Goal: Task Accomplishment & Management: Manage account settings

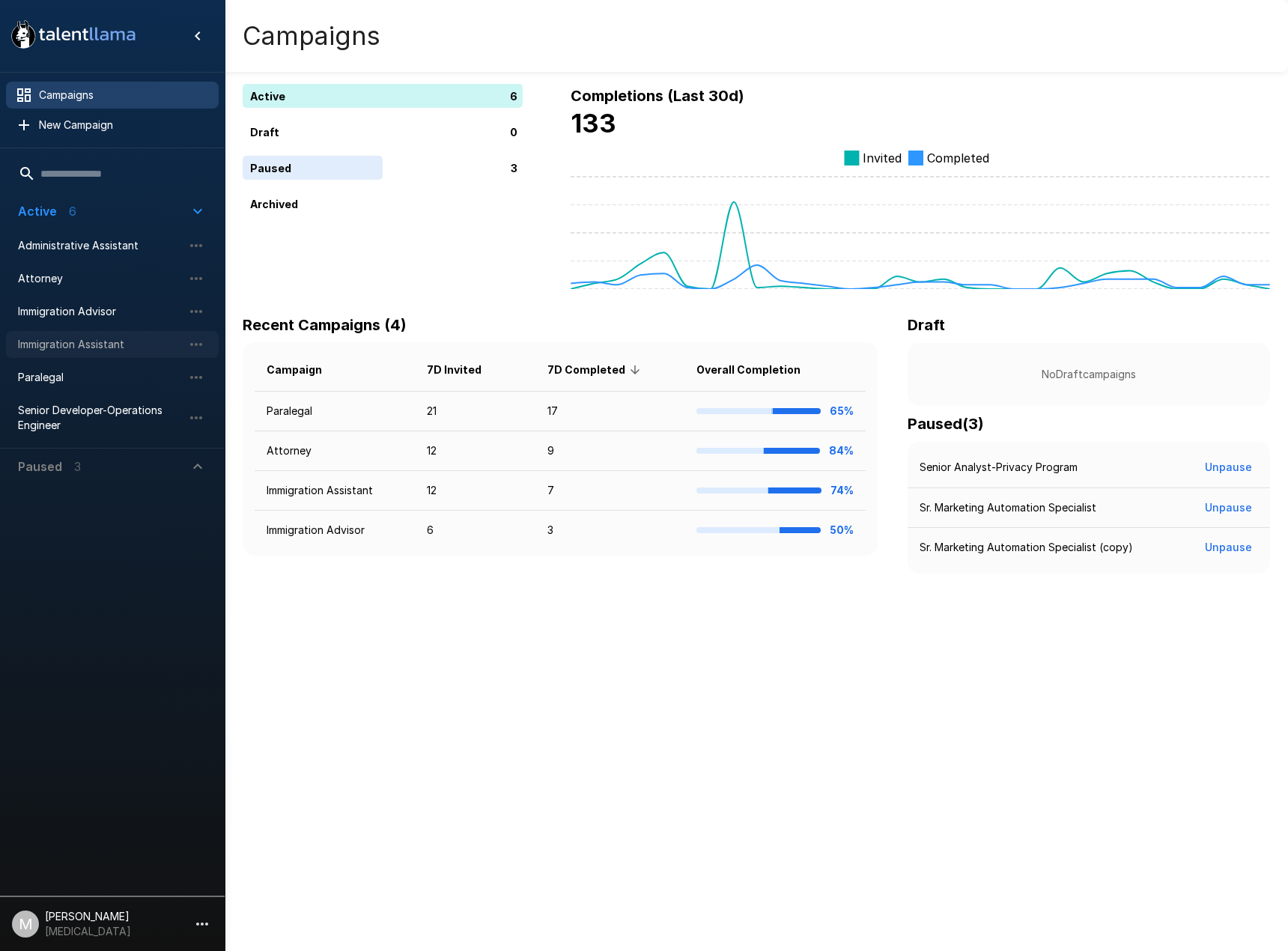
click at [52, 341] on span "Immigration Assistant" at bounding box center [99, 344] width 164 height 15
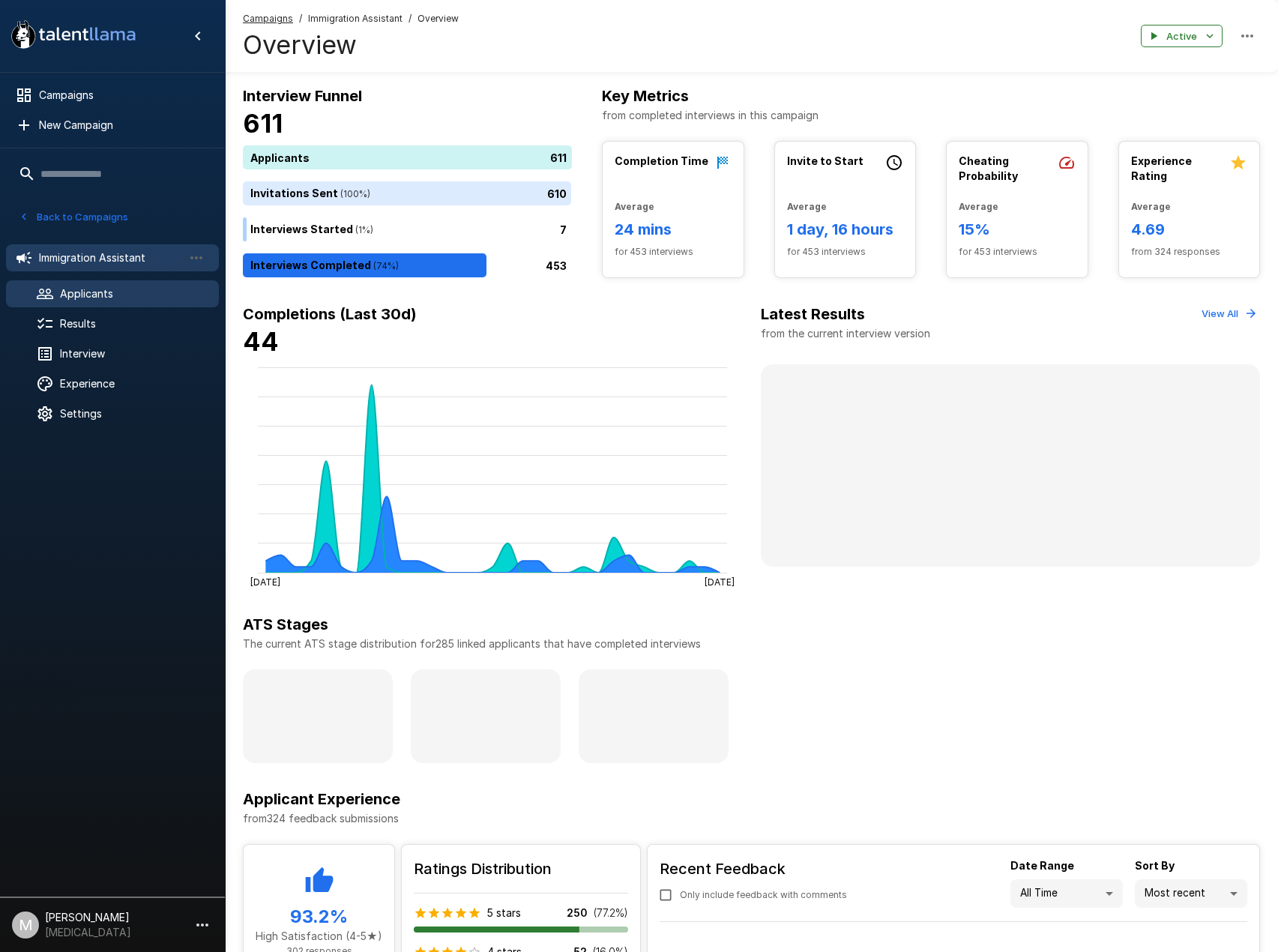
click at [60, 305] on div "Applicants" at bounding box center [112, 293] width 213 height 27
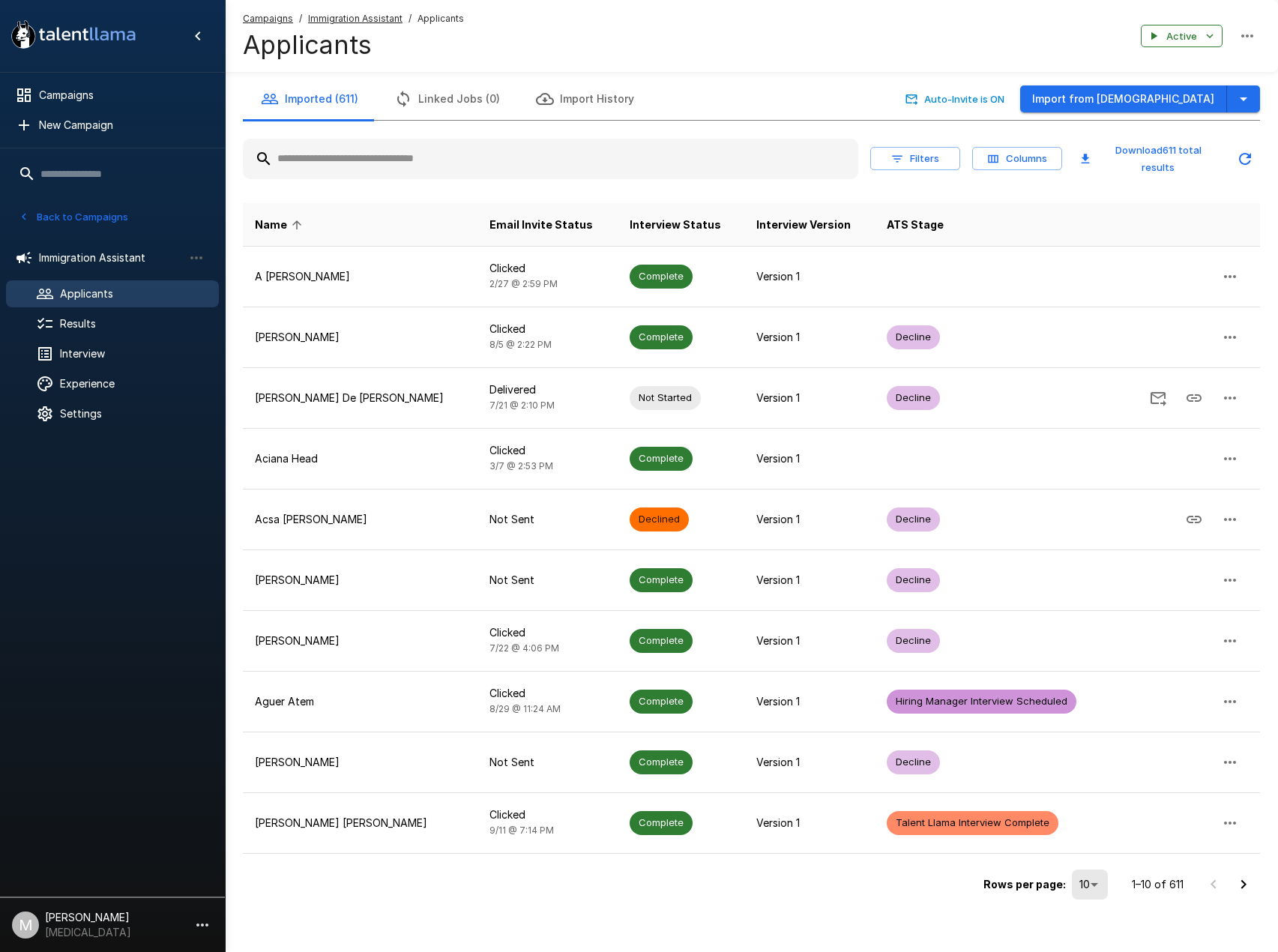
click at [370, 166] on input "text" at bounding box center [551, 159] width 615 height 27
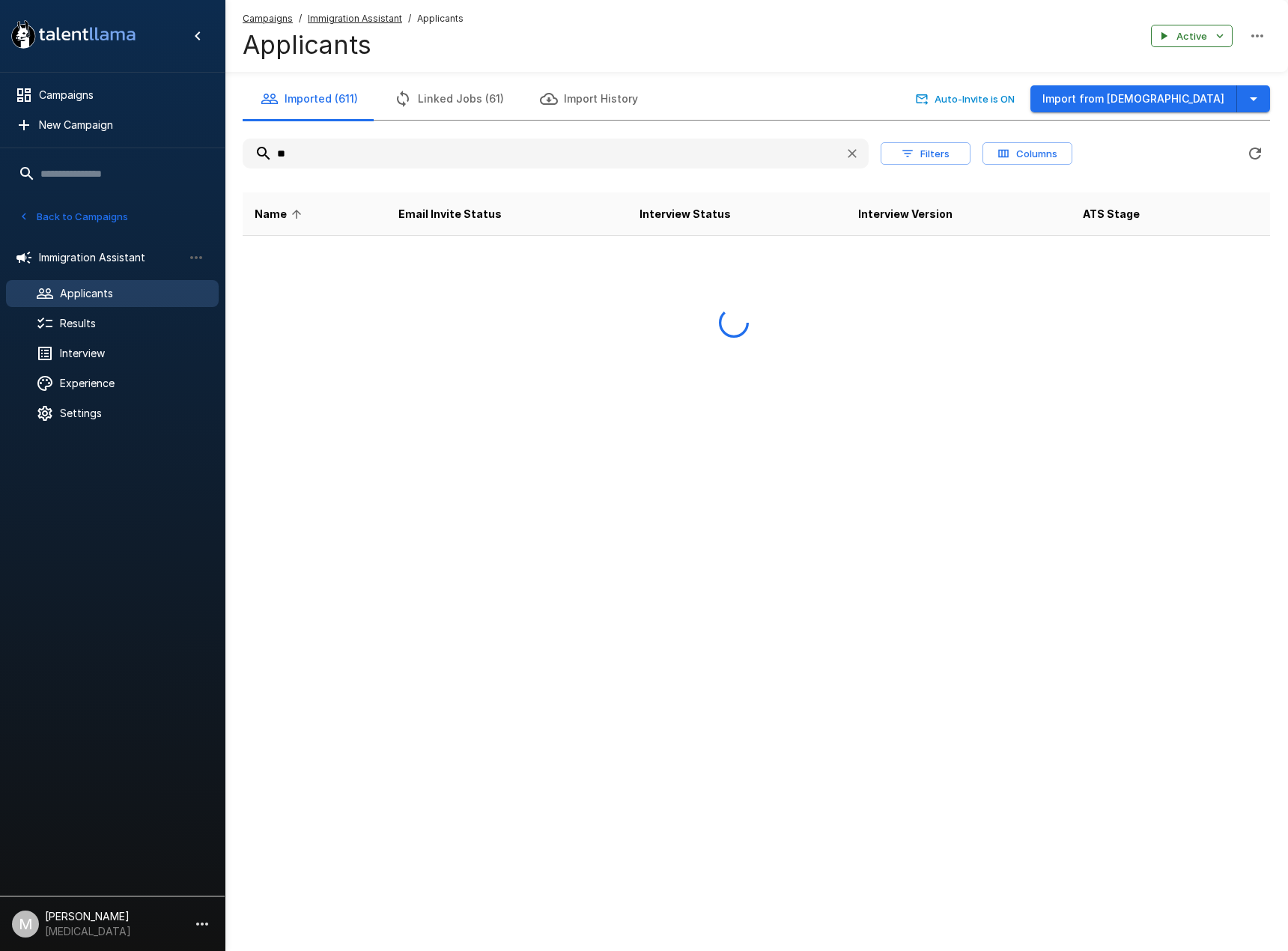
type input "*"
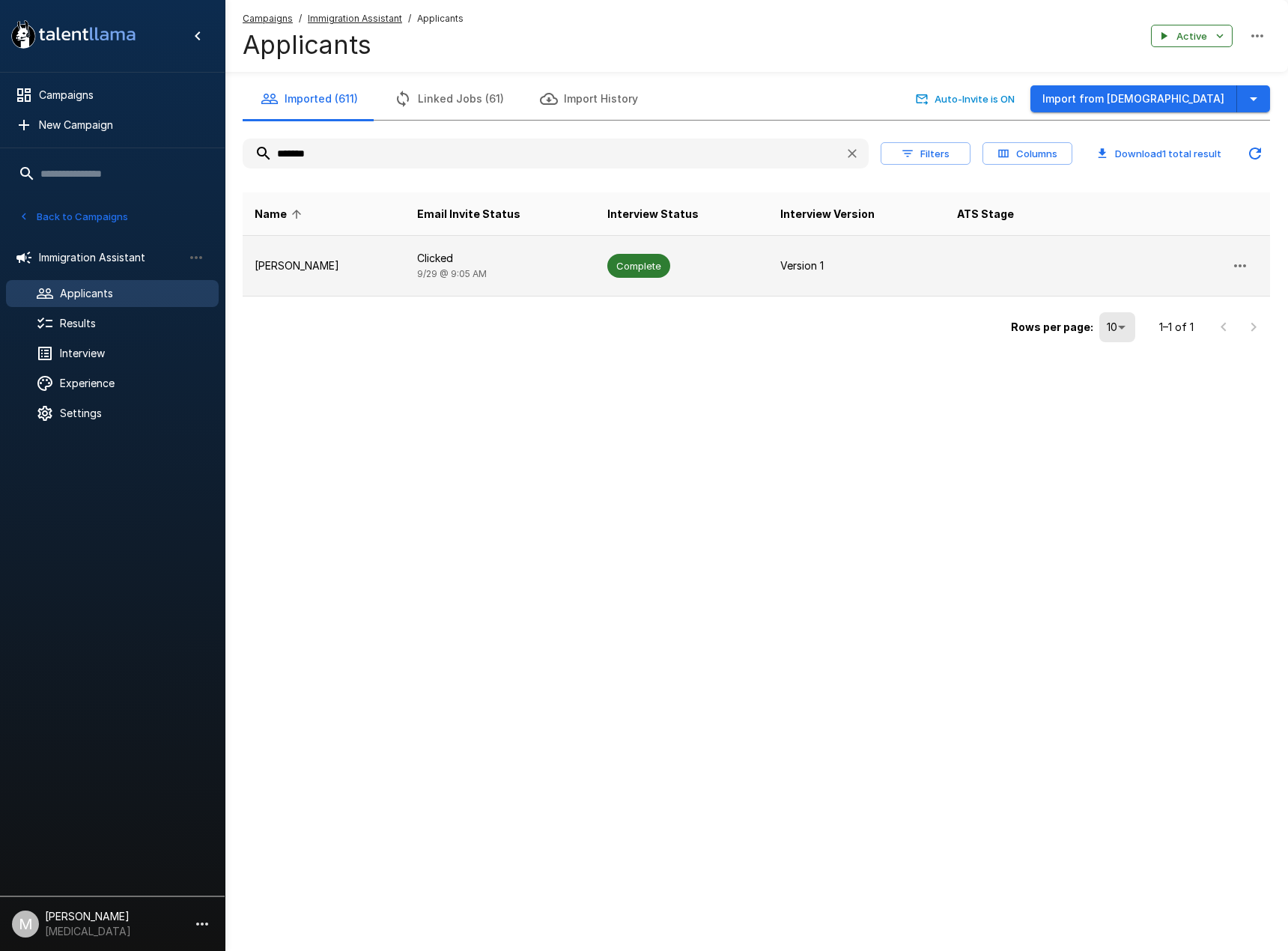
type input "*******"
click at [489, 264] on p "Clicked" at bounding box center [500, 258] width 166 height 15
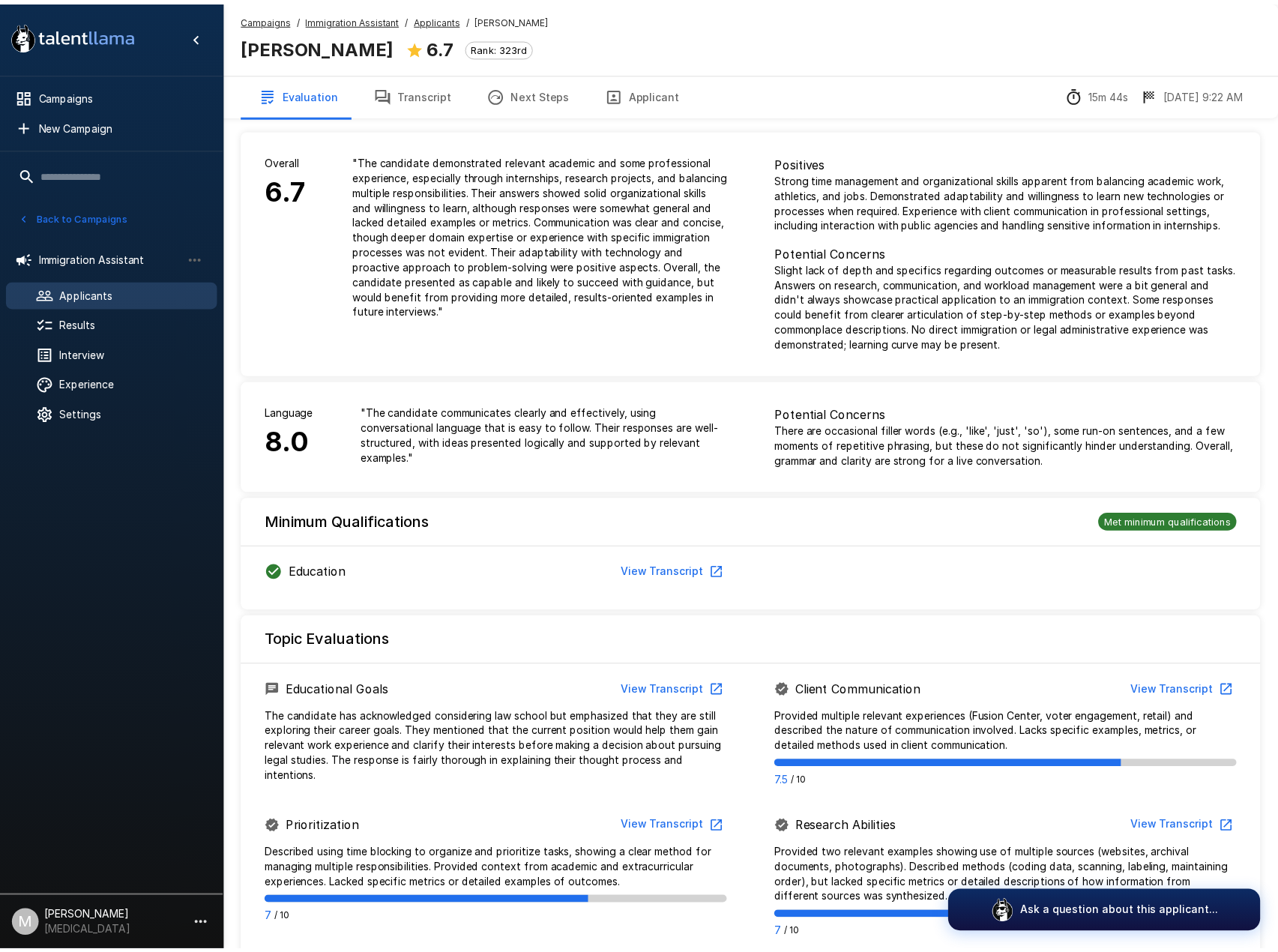
scroll to position [569, 0]
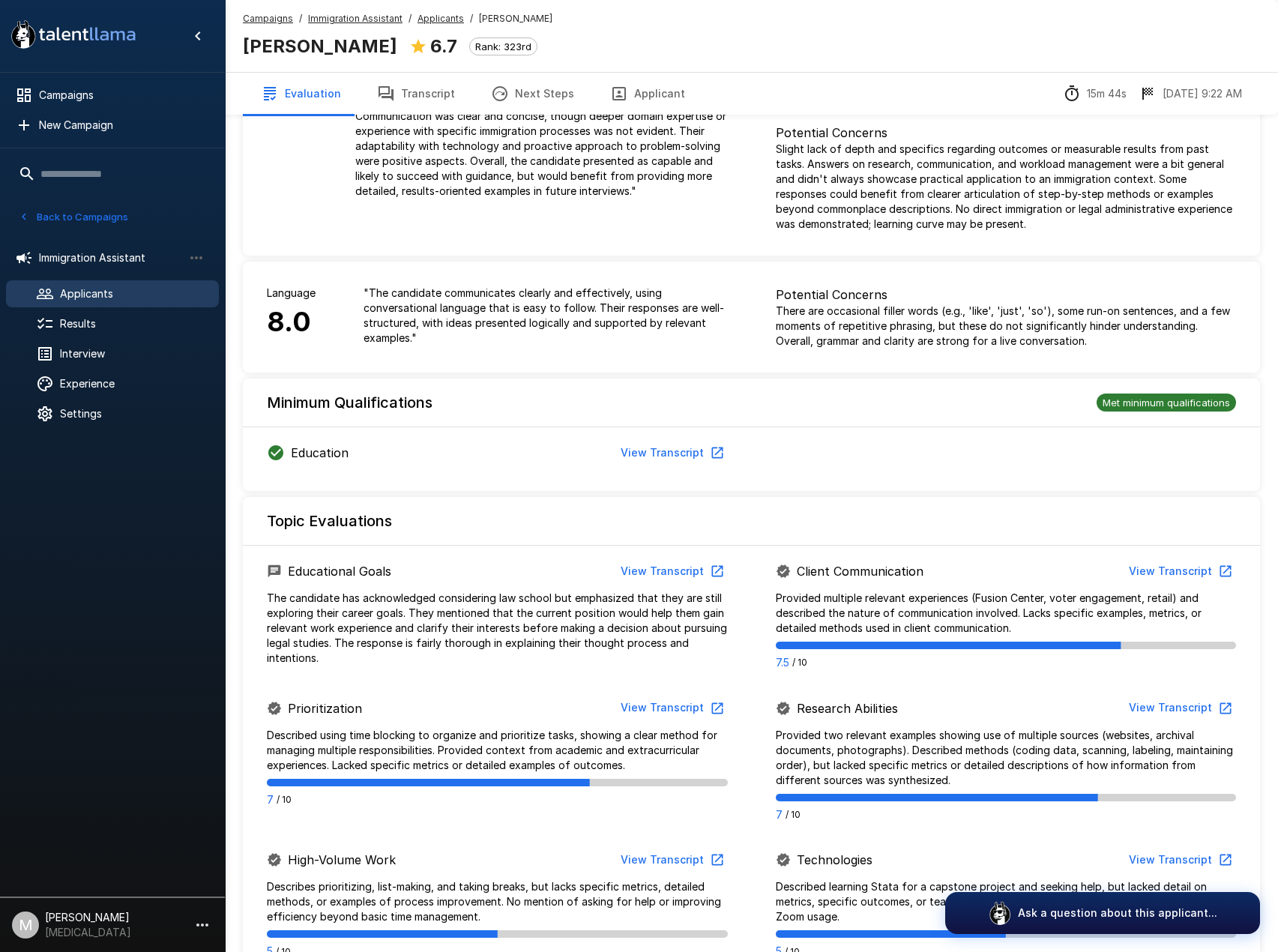
click at [429, 93] on button "Transcript" at bounding box center [416, 93] width 114 height 42
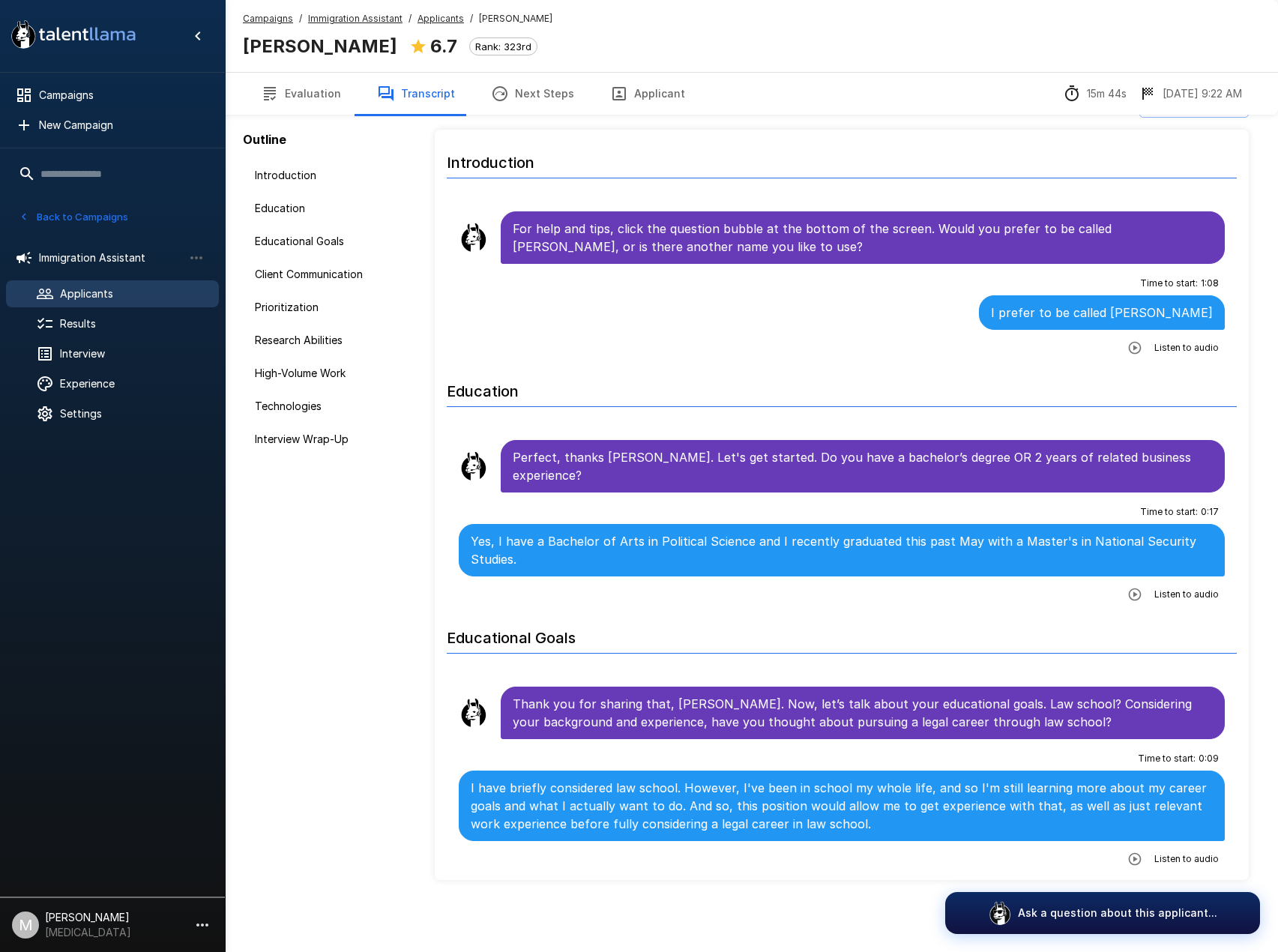
scroll to position [35, 0]
click at [552, 94] on button "Next Steps" at bounding box center [533, 93] width 119 height 42
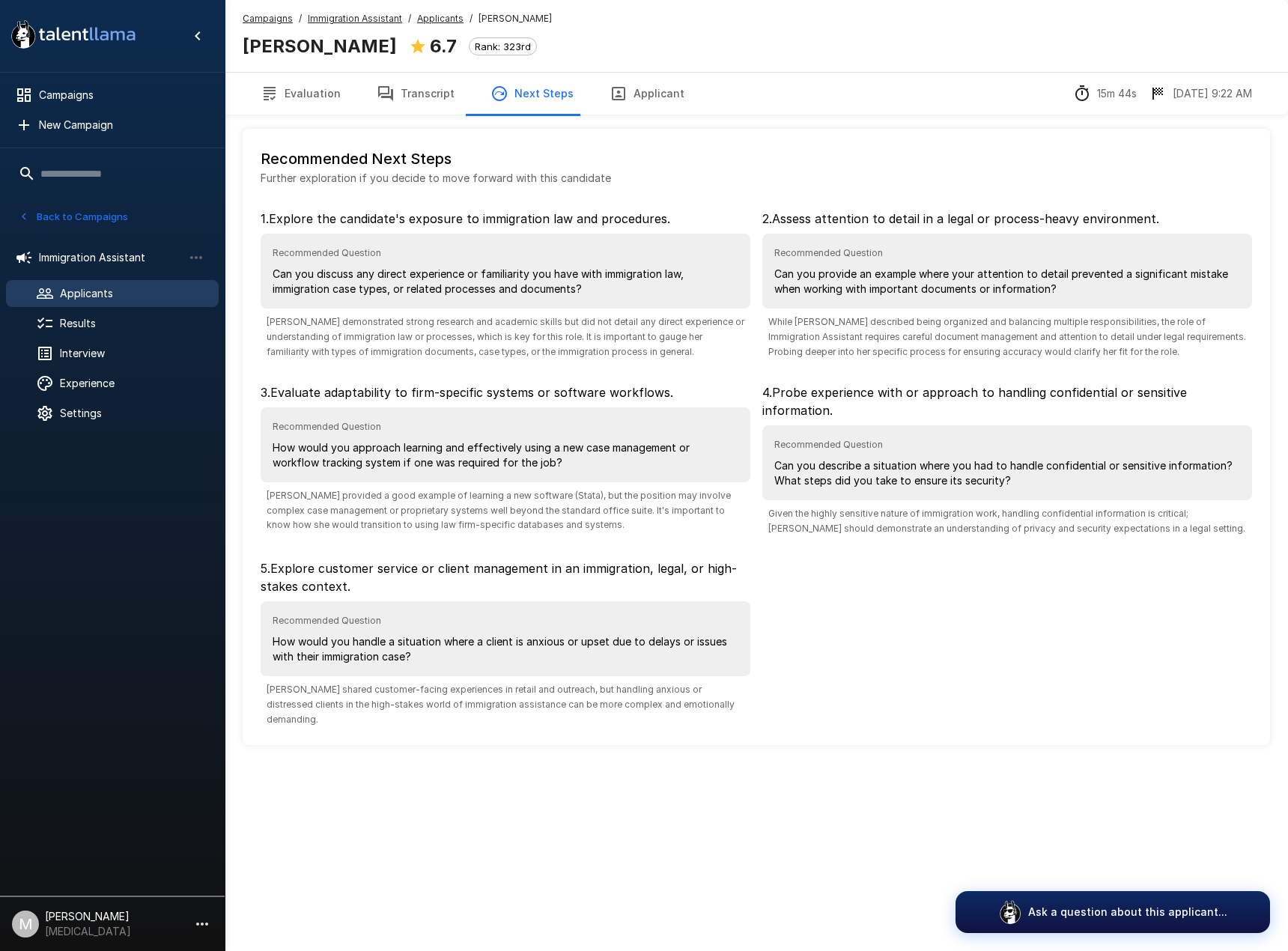
click at [403, 83] on button "Transcript" at bounding box center [416, 93] width 114 height 42
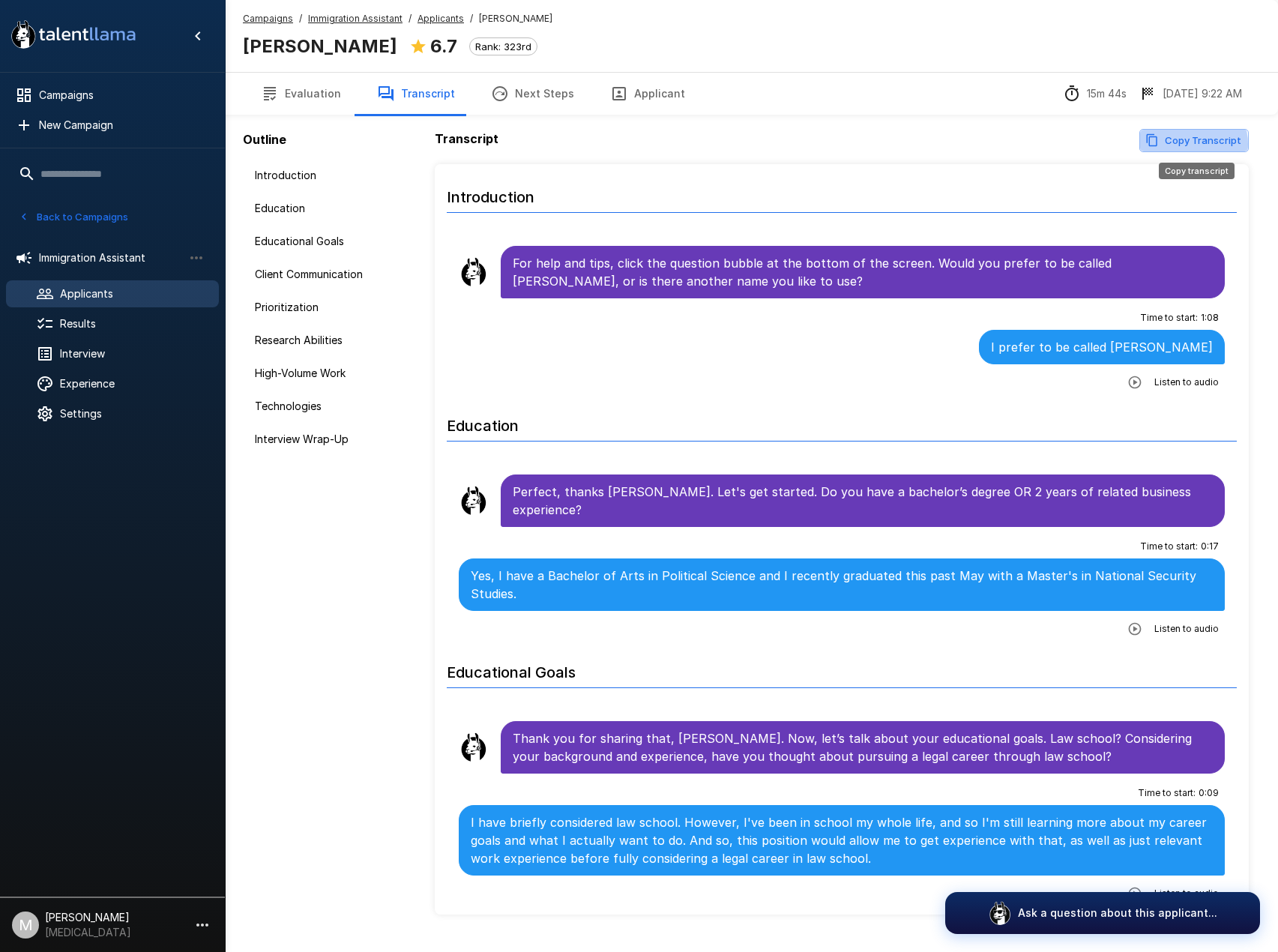
click at [1187, 144] on button "Copy Transcript" at bounding box center [1194, 140] width 109 height 23
click at [350, 555] on div "Outline Introduction Education Educational Goals Client Communication Prioritiz…" at bounding box center [324, 540] width 198 height 1082
click at [125, 293] on span "Applicants" at bounding box center [133, 293] width 147 height 15
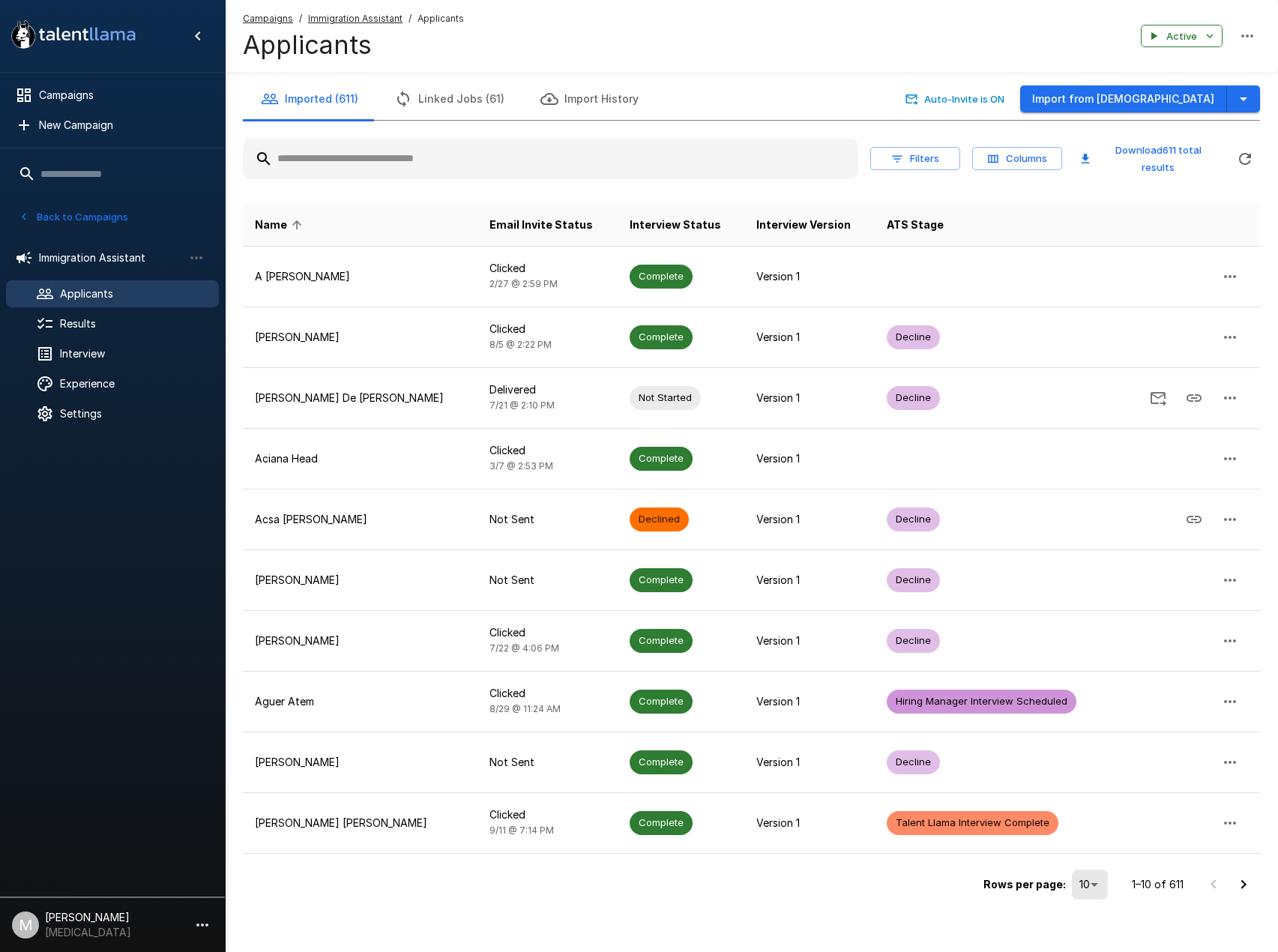
click at [502, 136] on div "Filters Columns Download 611 total results" at bounding box center [752, 158] width 1017 height 52
click at [501, 154] on input "text" at bounding box center [551, 159] width 615 height 27
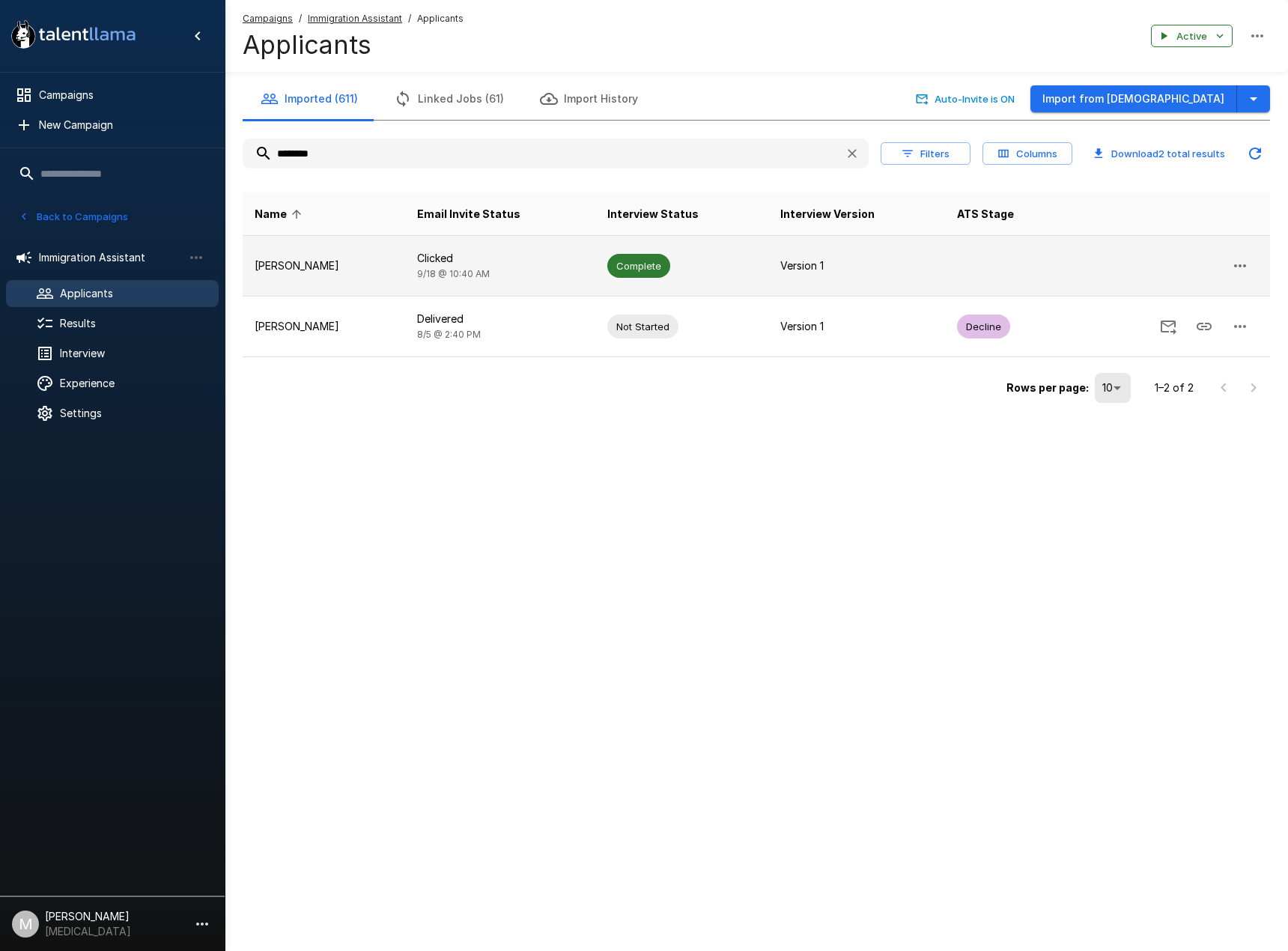
type input "********"
click at [424, 276] on td "Clicked [DATE] 10:40 AM" at bounding box center [500, 266] width 190 height 60
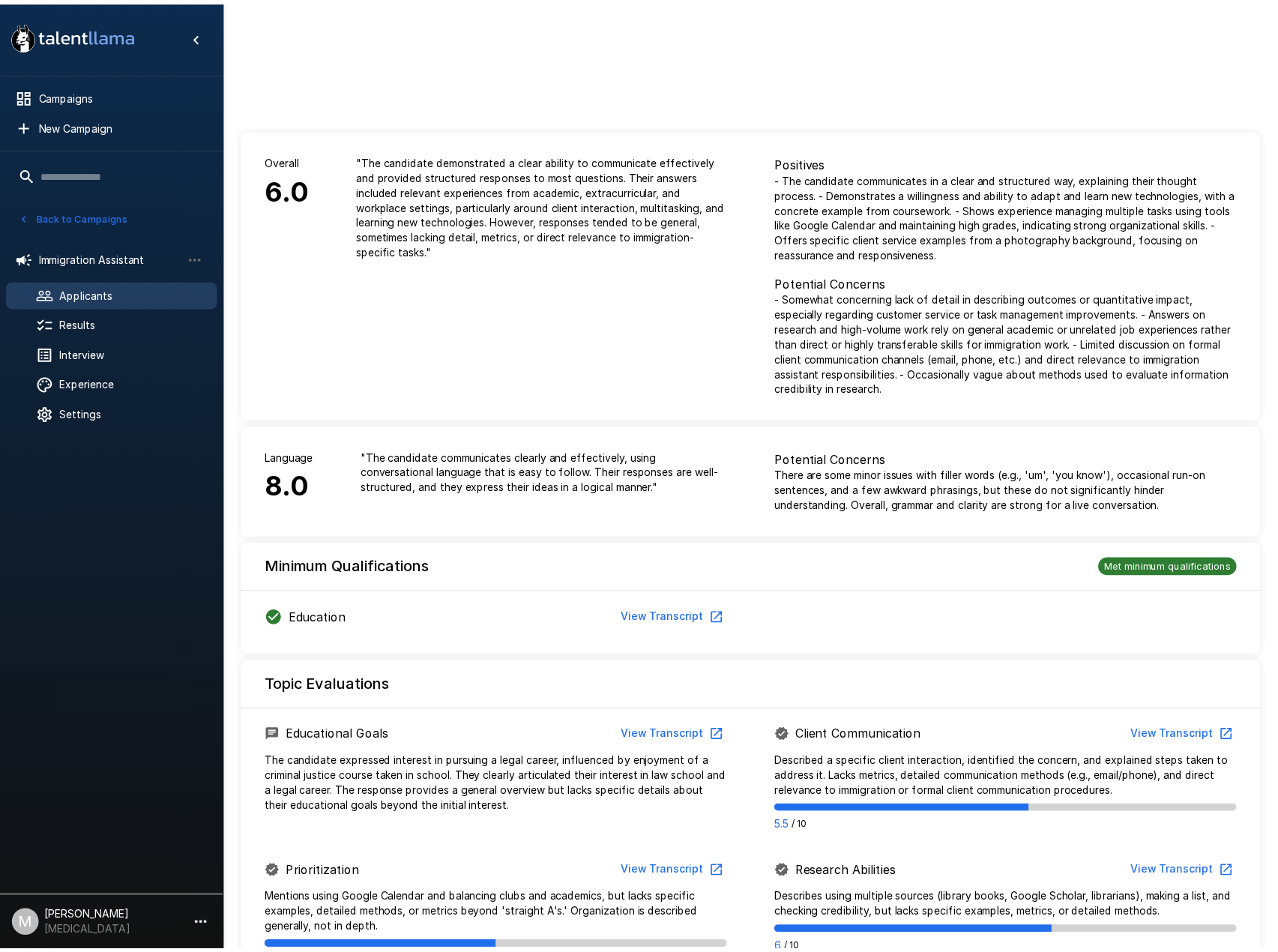
scroll to position [674, 0]
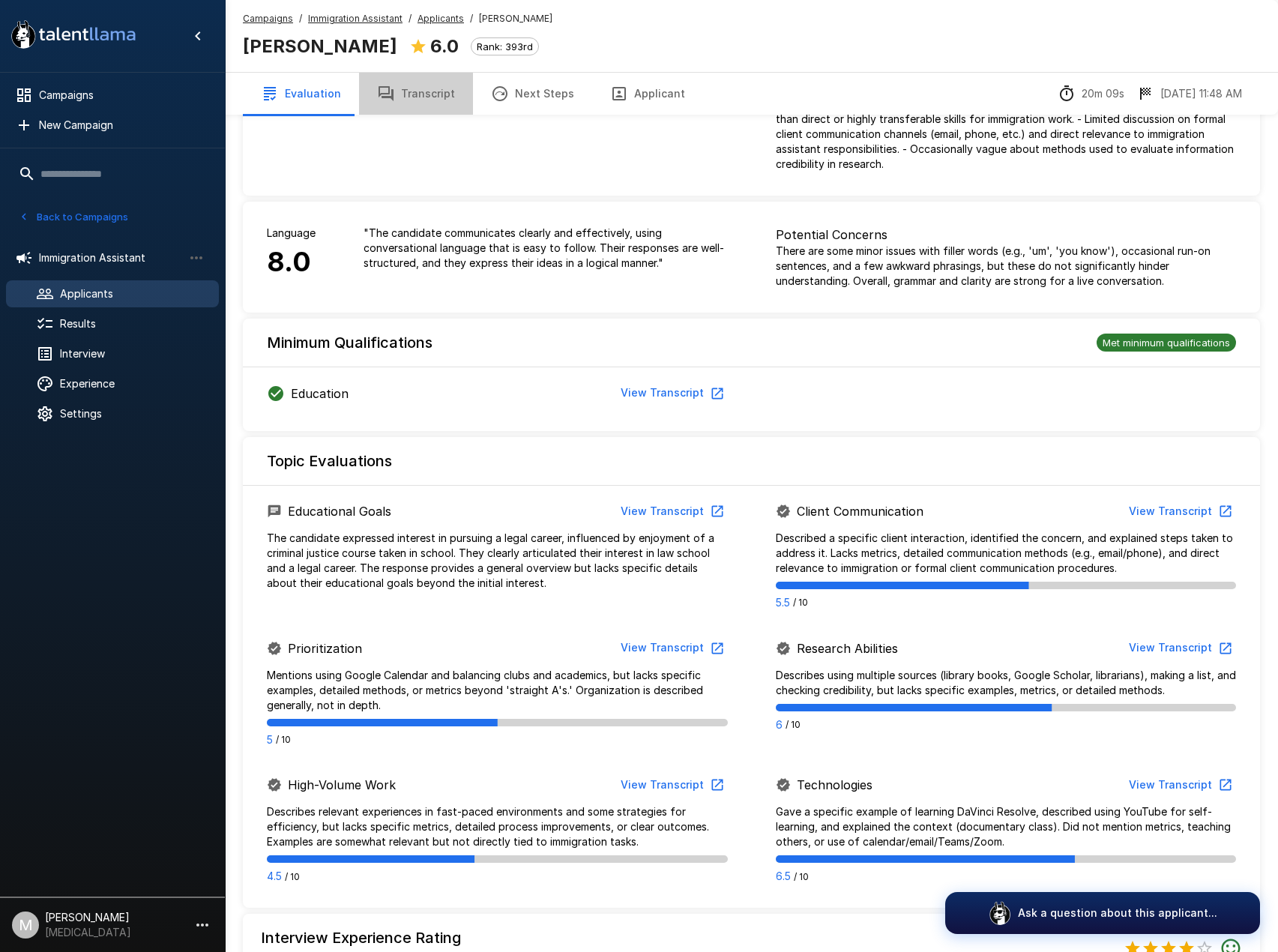
click at [428, 93] on button "Transcript" at bounding box center [416, 93] width 114 height 42
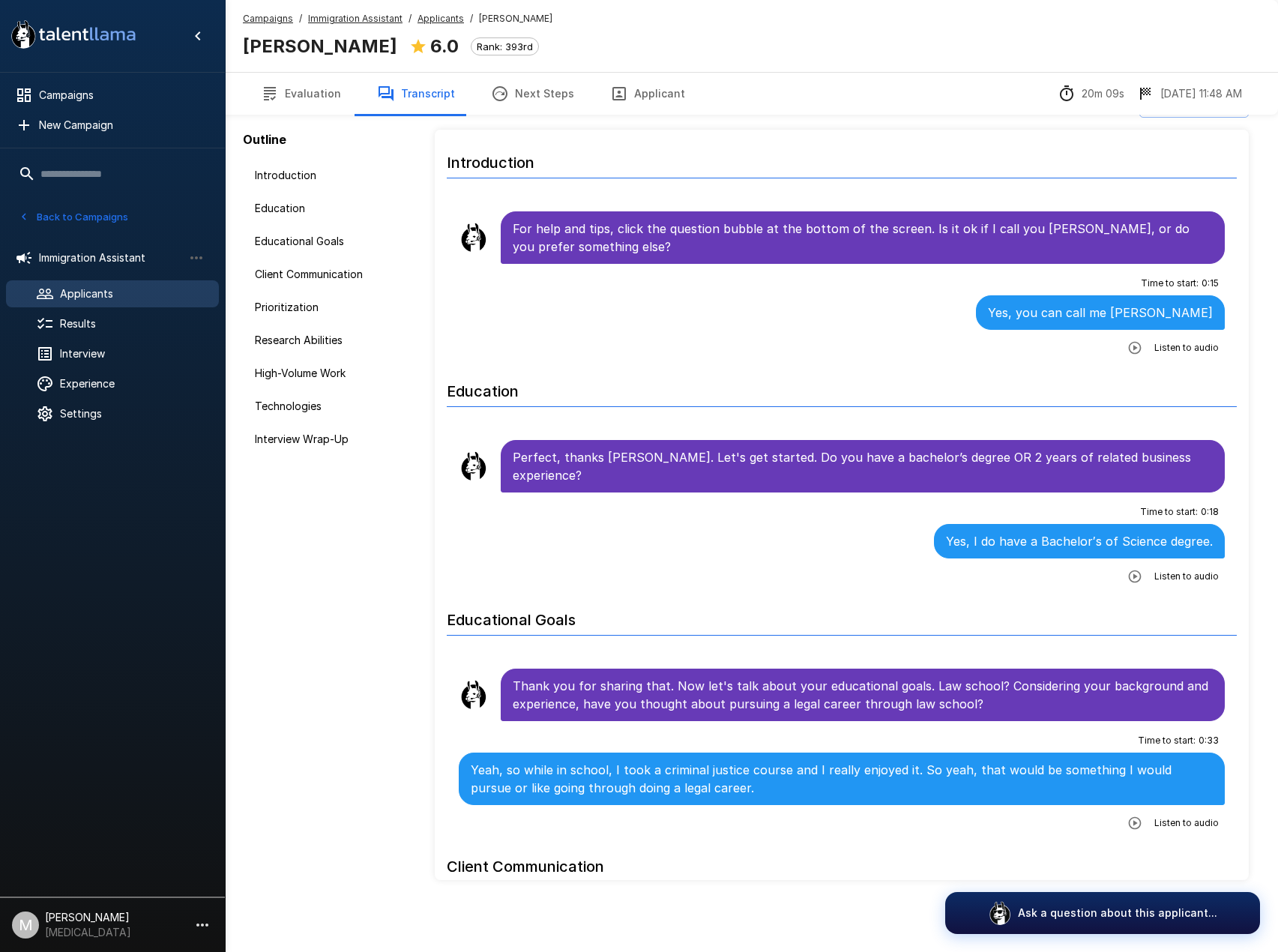
scroll to position [35, 0]
click at [492, 84] on button "Next Steps" at bounding box center [533, 93] width 119 height 42
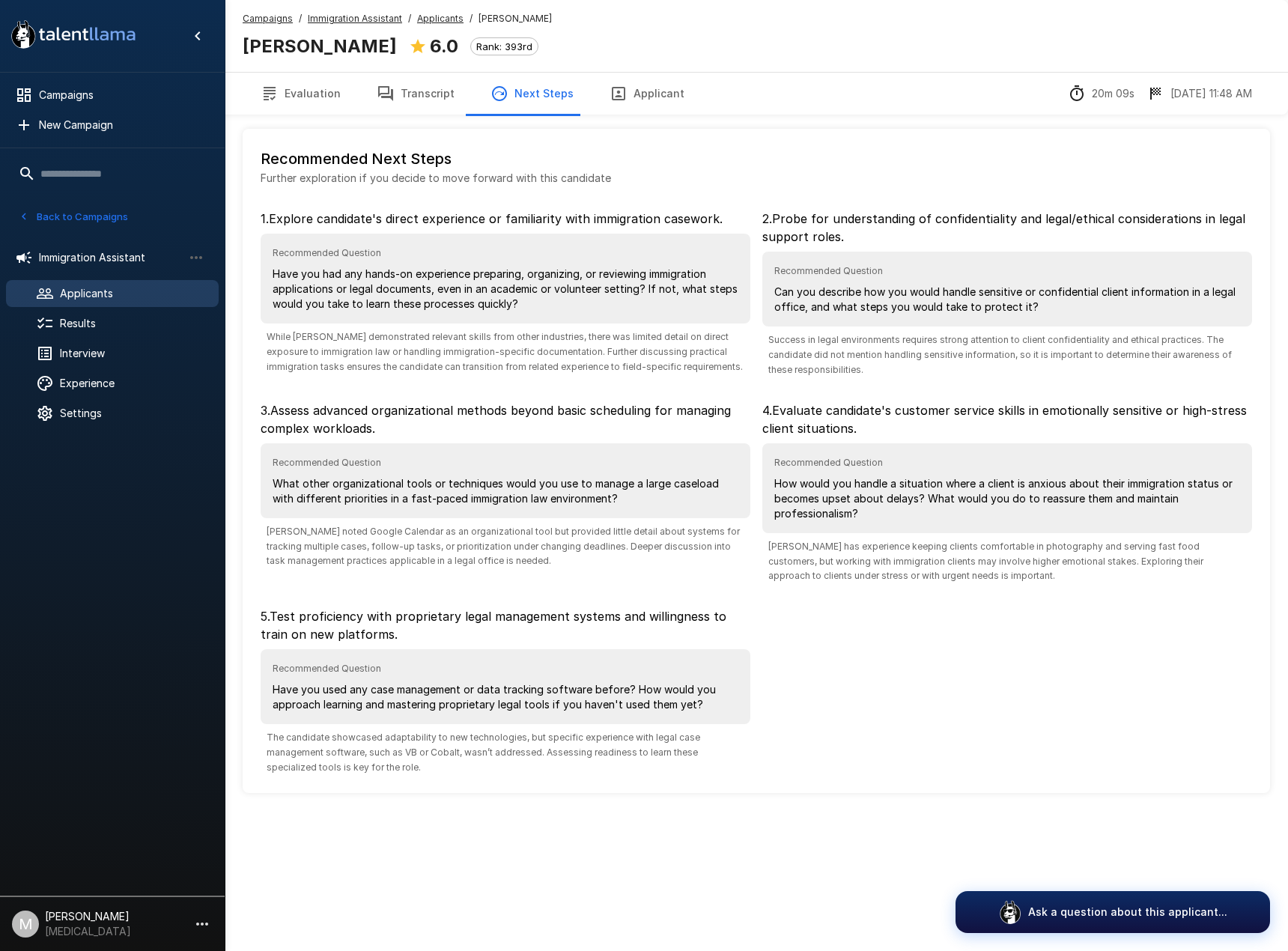
click at [378, 88] on icon "button" at bounding box center [386, 93] width 15 height 15
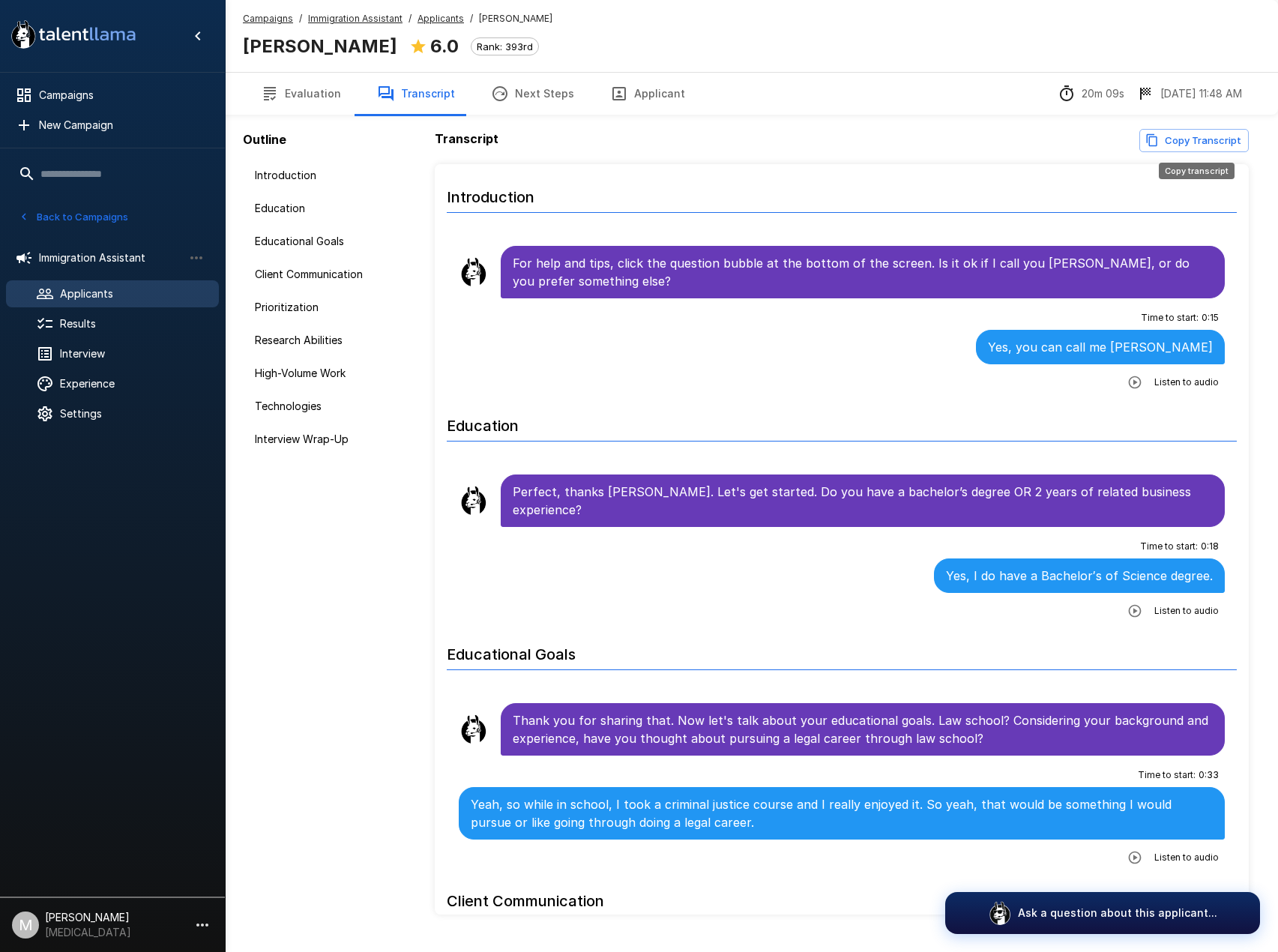
click at [1238, 136] on button "Copy Transcript" at bounding box center [1194, 140] width 109 height 23
click at [433, 19] on u "Applicants" at bounding box center [441, 18] width 46 height 12
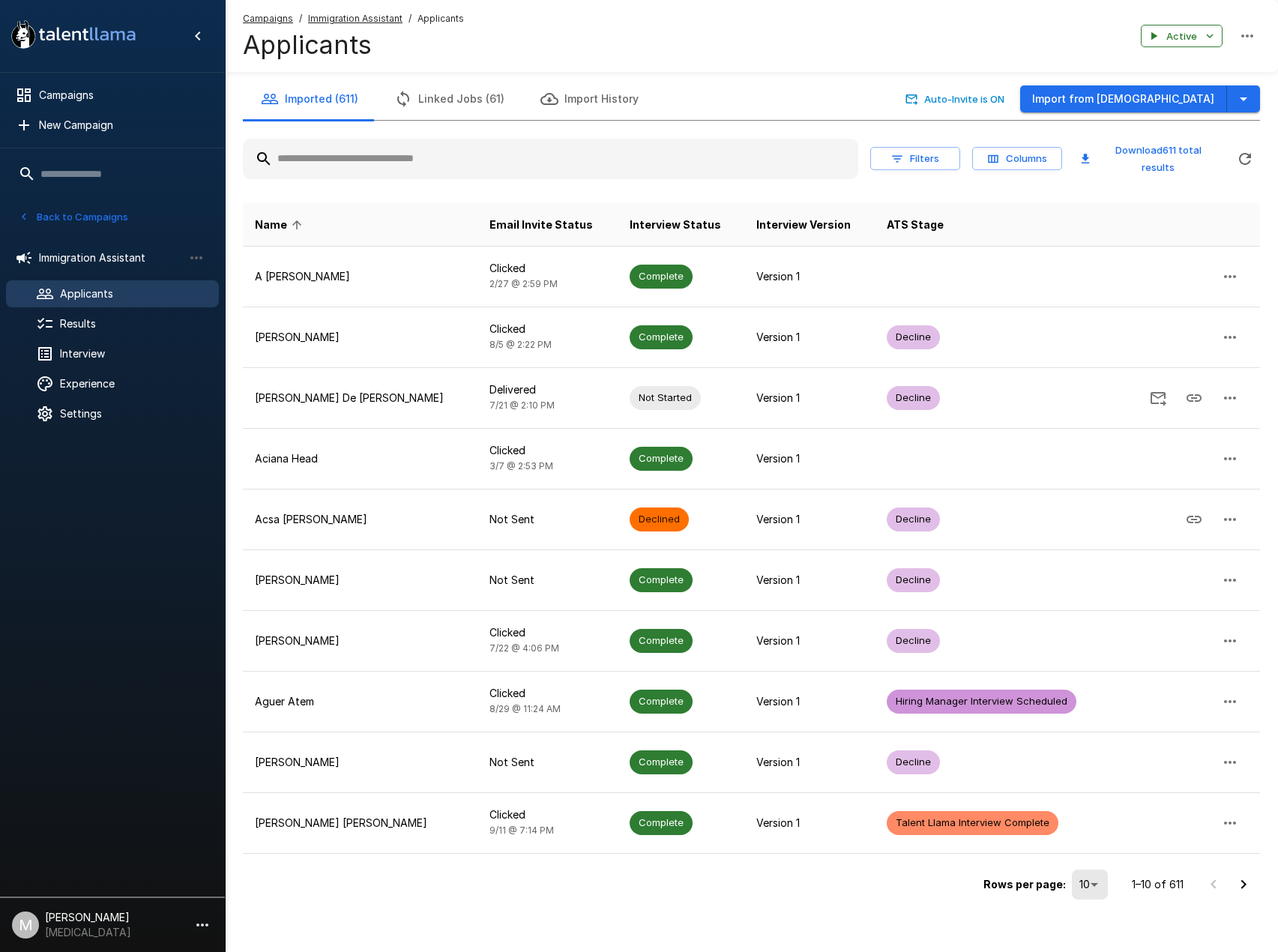
click at [491, 160] on input "text" at bounding box center [551, 159] width 615 height 27
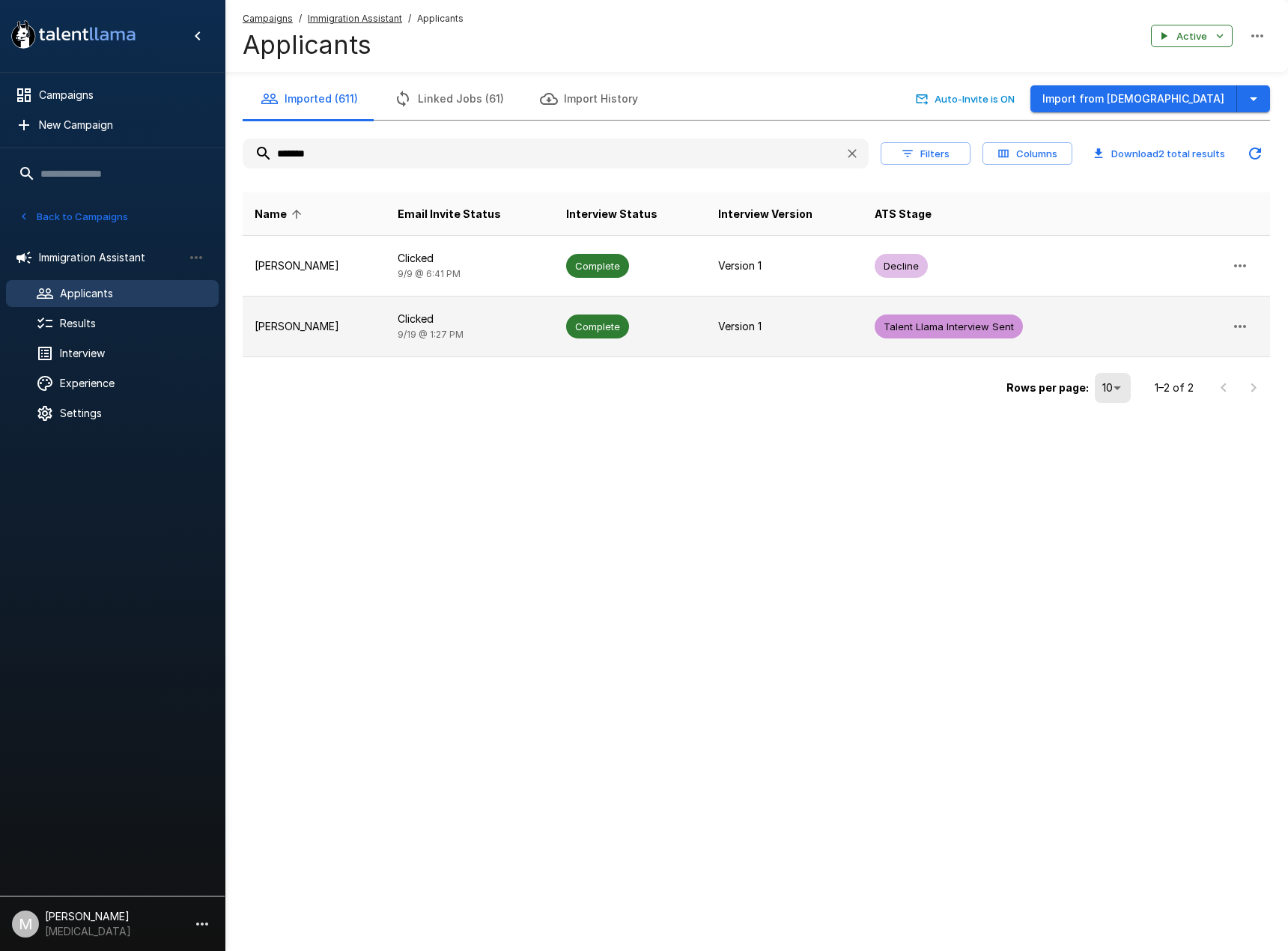
type input "*******"
click at [591, 332] on span "Complete" at bounding box center [597, 327] width 63 height 14
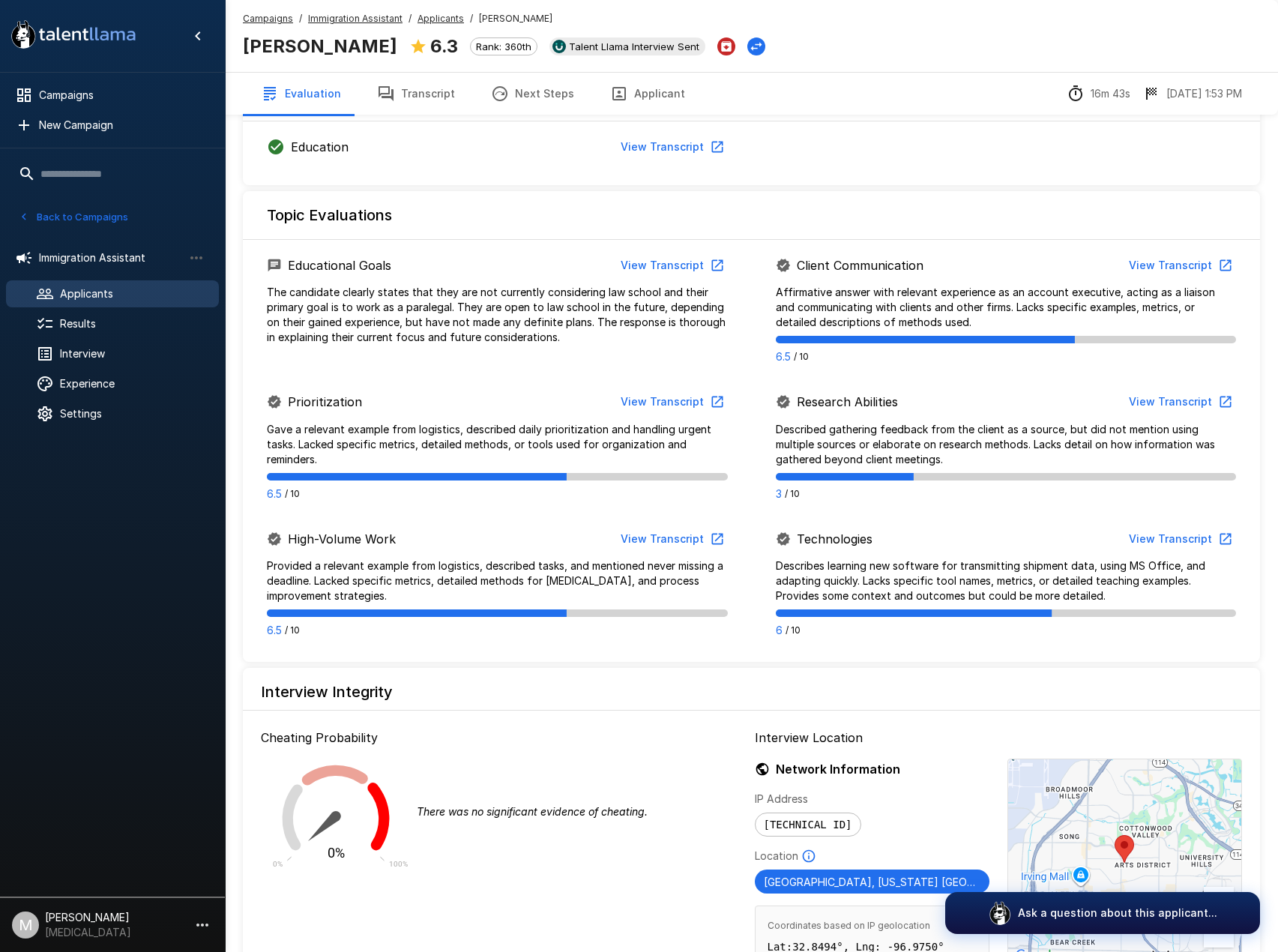
scroll to position [284, 0]
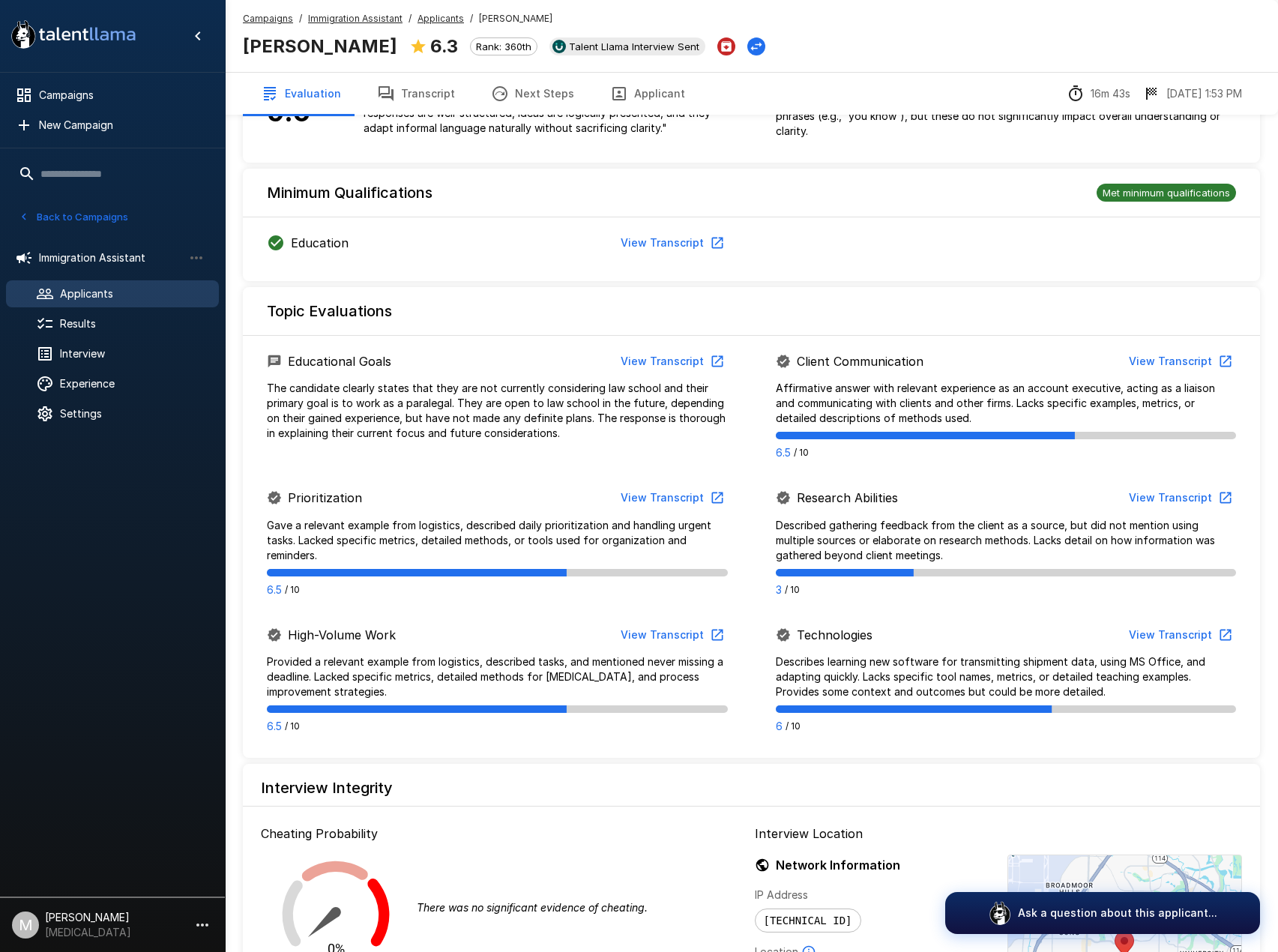
click at [540, 87] on button "Next Steps" at bounding box center [533, 93] width 119 height 42
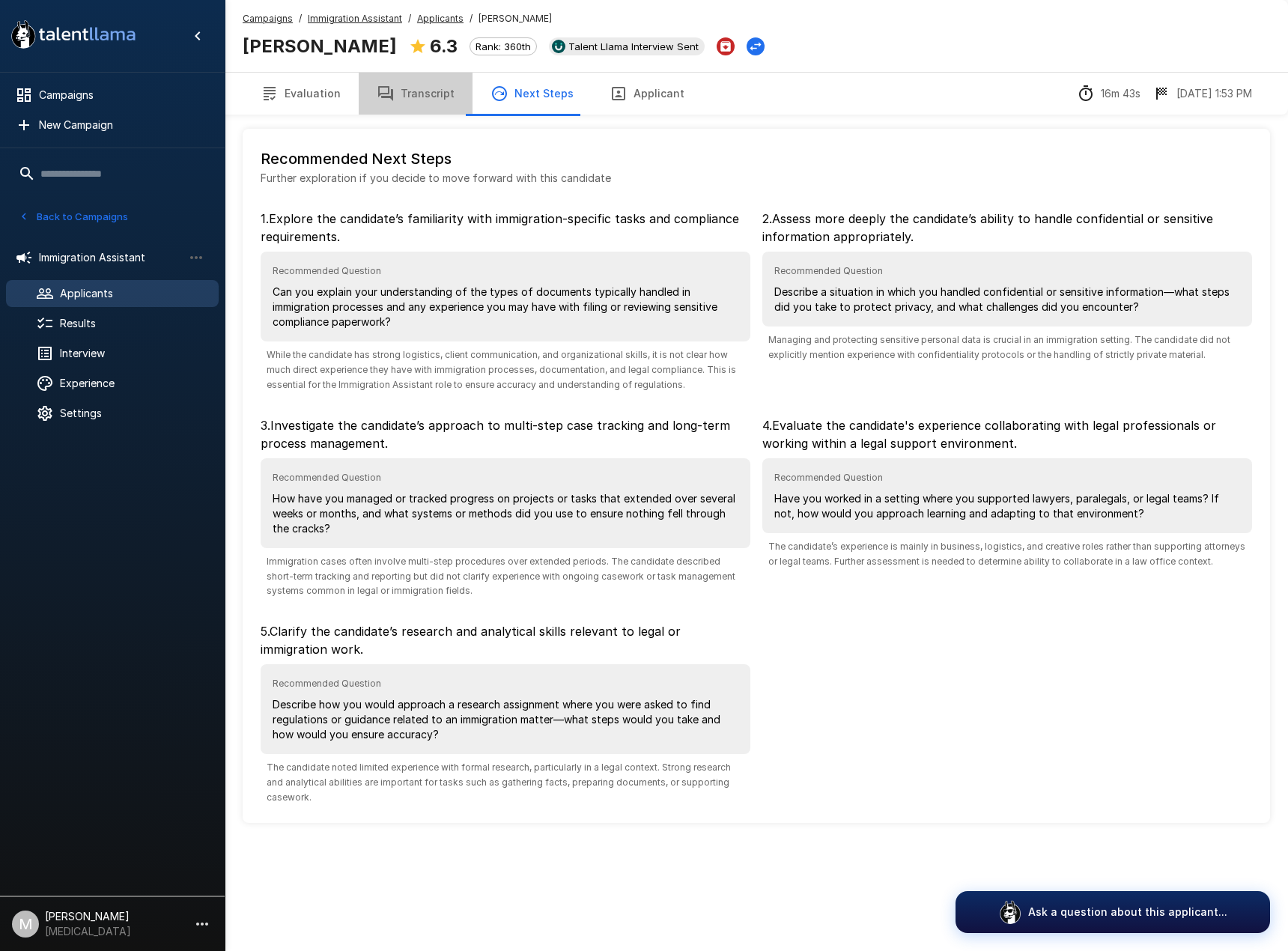
click at [443, 112] on button "Transcript" at bounding box center [416, 93] width 114 height 42
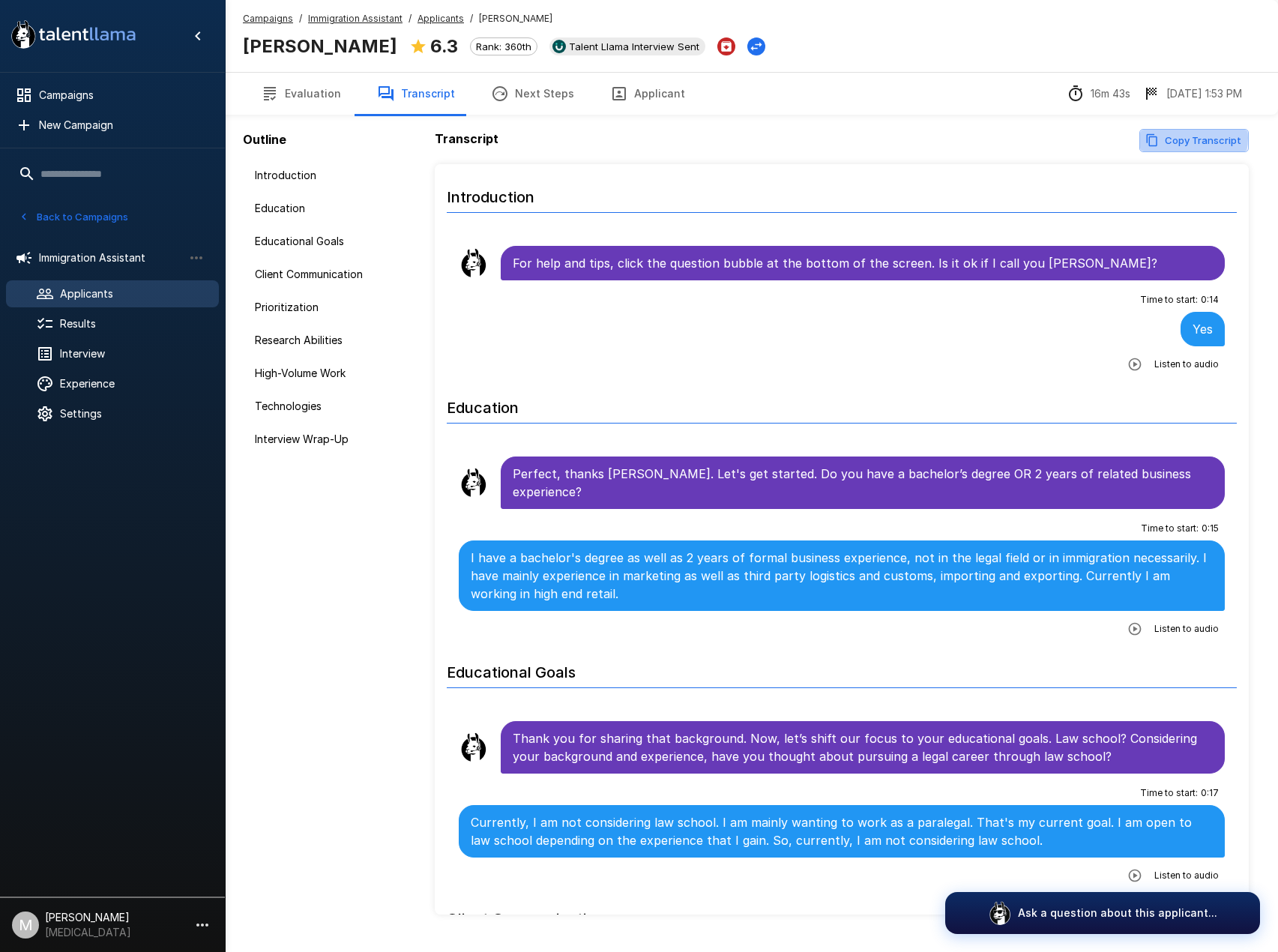
click at [1183, 138] on button "Copy Transcript" at bounding box center [1194, 140] width 109 height 23
click at [414, 29] on div "[PERSON_NAME] 6.3 Rank: 360th Talent Llama Interview Sent" at bounding box center [504, 44] width 523 height 31
click at [420, 21] on u "Applicants" at bounding box center [441, 18] width 46 height 12
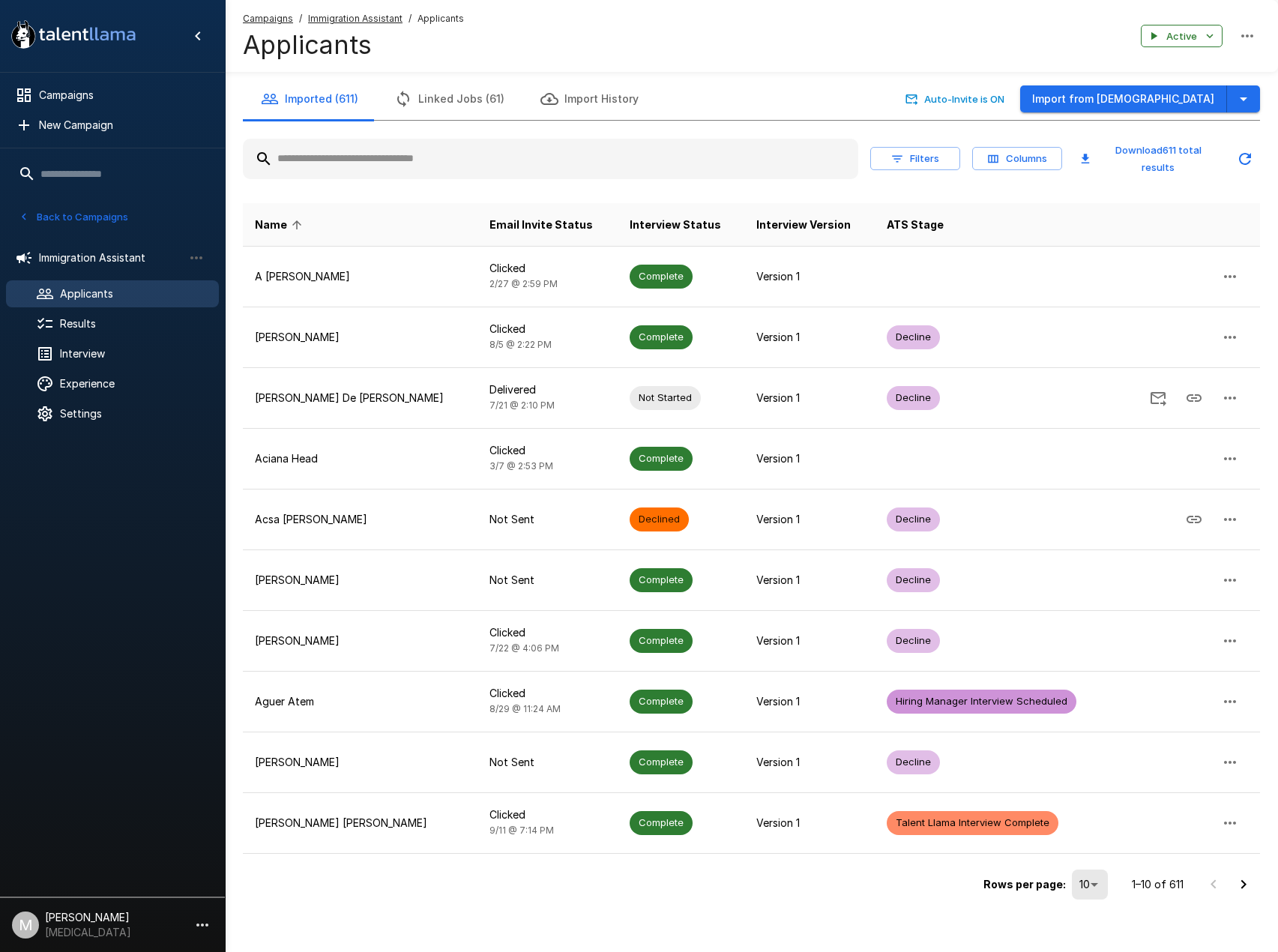
click at [666, 152] on input "text" at bounding box center [551, 159] width 615 height 27
click at [669, 152] on input "text" at bounding box center [551, 159] width 615 height 27
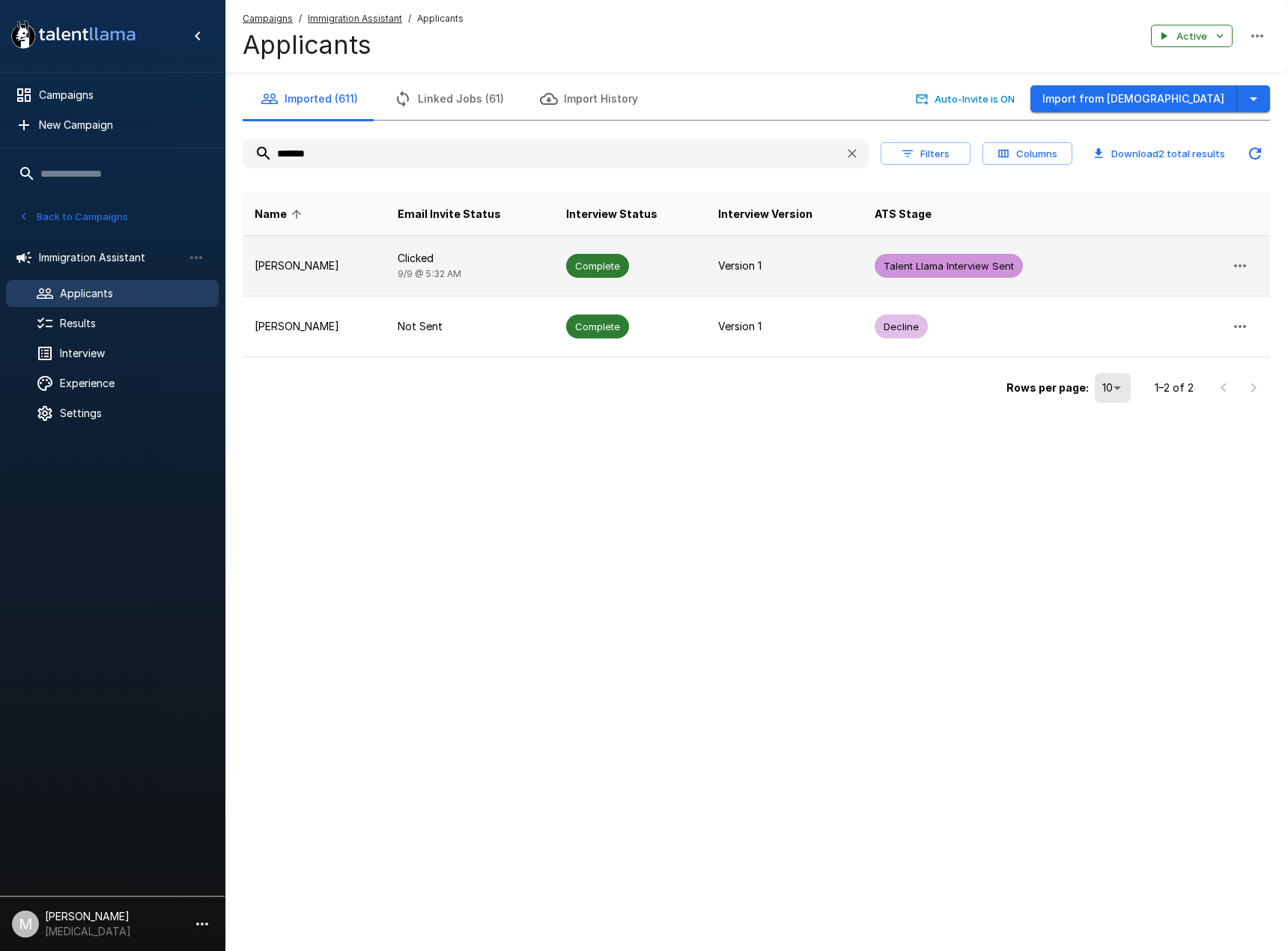
type input "*******"
click at [551, 268] on td "Clicked [DATE] 5:32 AM" at bounding box center [469, 266] width 168 height 60
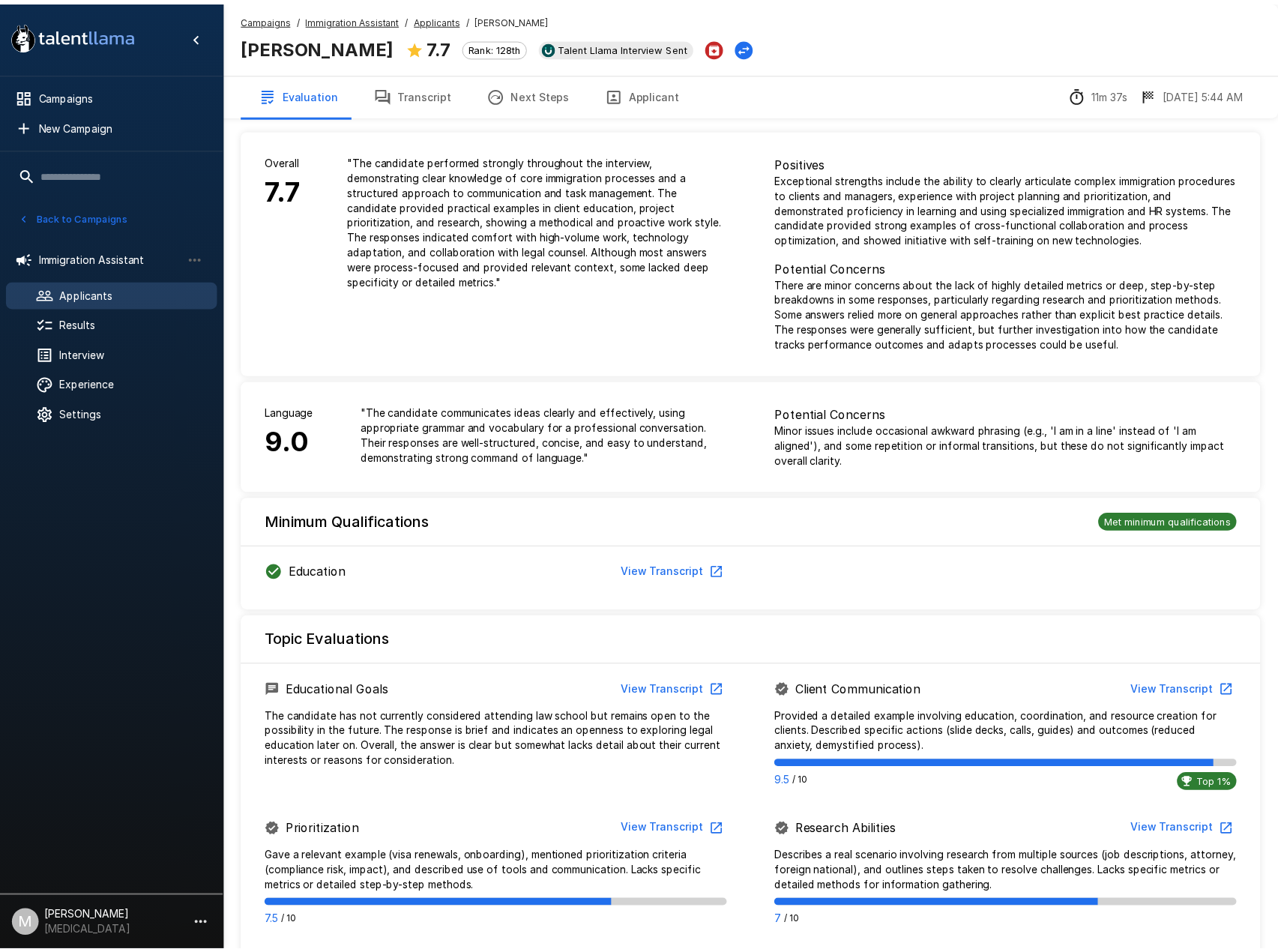
scroll to position [632, 0]
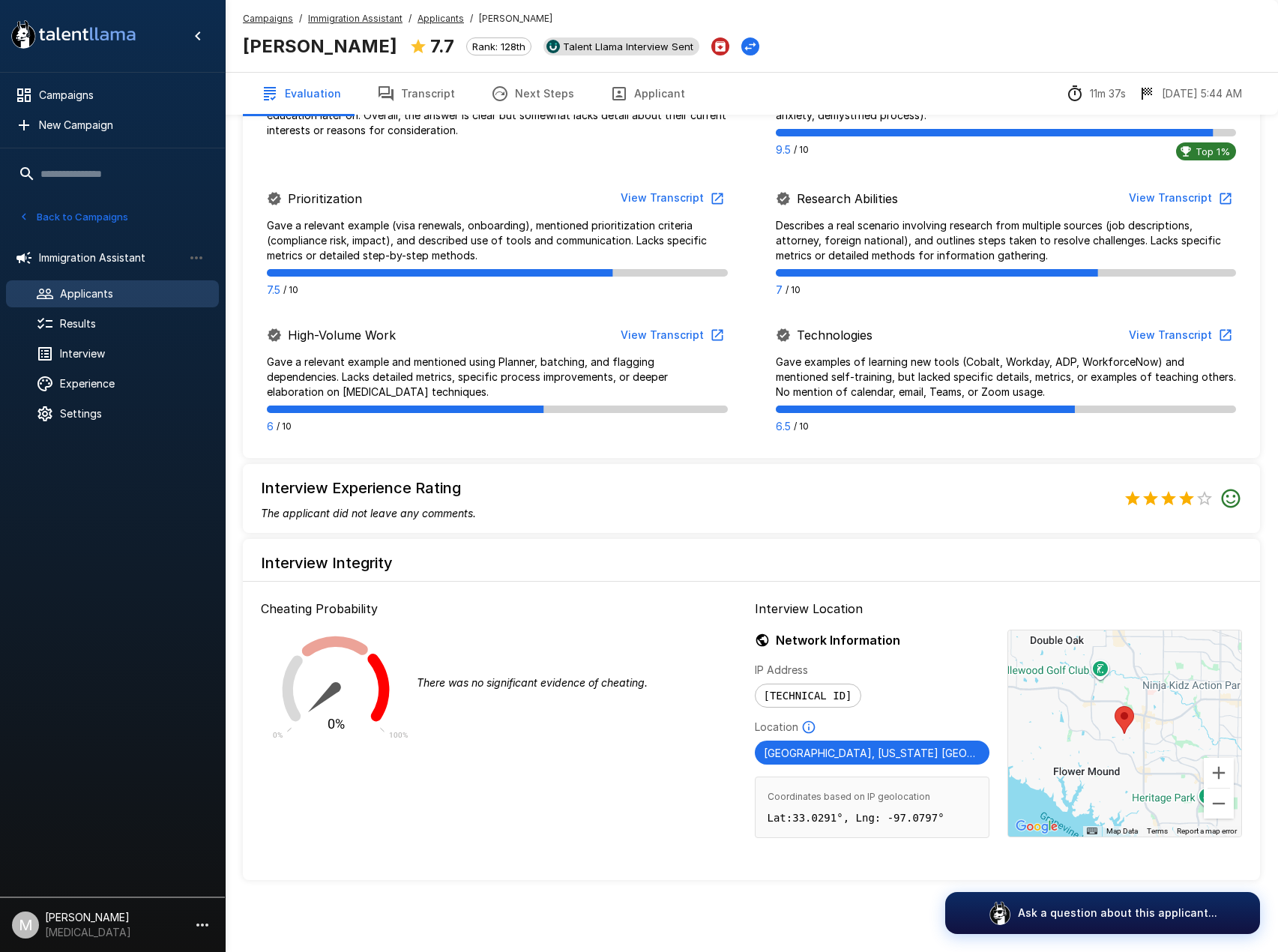
drag, startPoint x: 411, startPoint y: 101, endPoint x: 594, endPoint y: 41, distance: 192.6
click at [411, 101] on button "Transcript" at bounding box center [416, 93] width 114 height 42
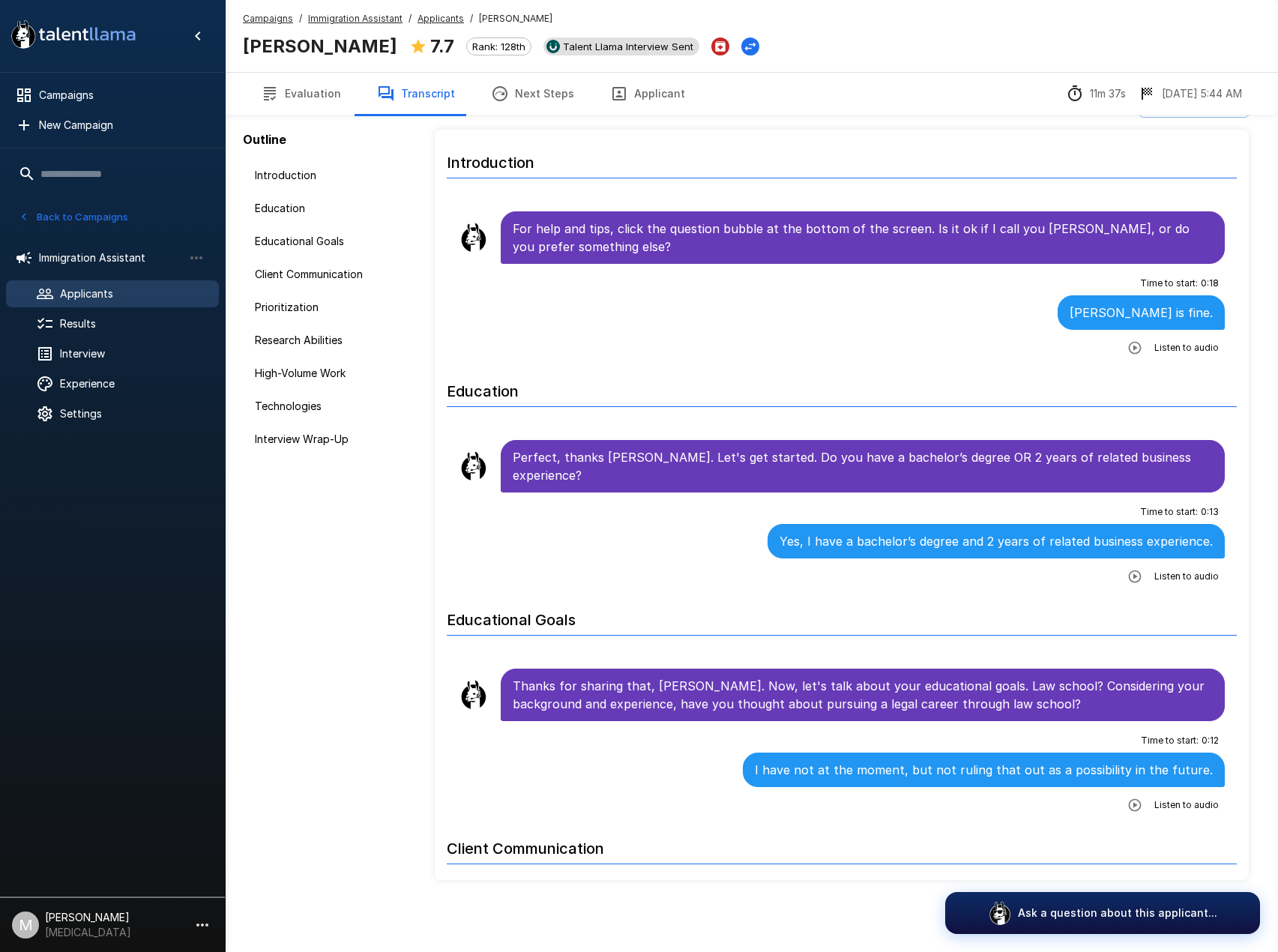
scroll to position [35, 0]
click at [560, 80] on button "Next Steps" at bounding box center [533, 93] width 119 height 42
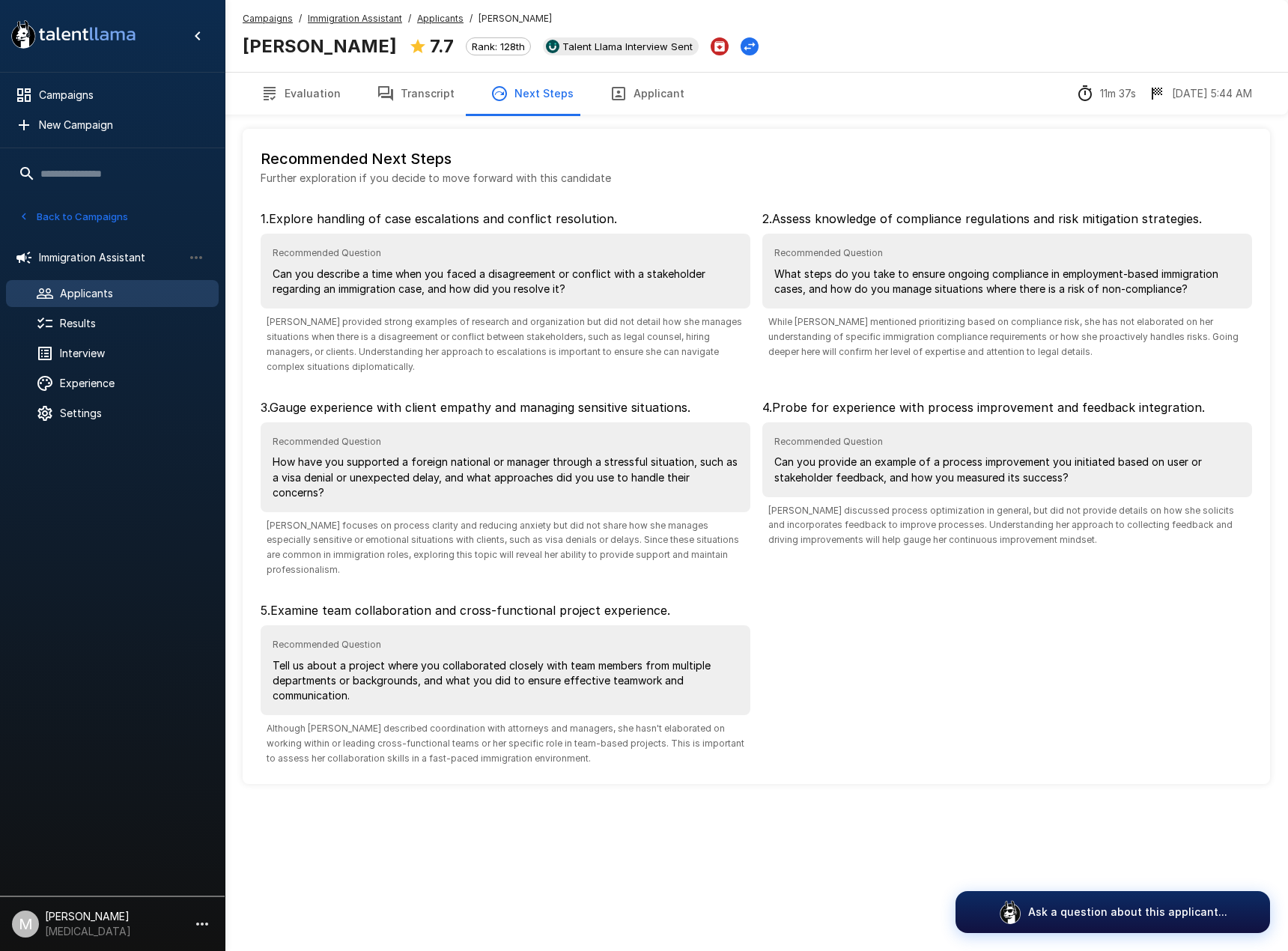
click at [422, 93] on button "Transcript" at bounding box center [416, 93] width 114 height 42
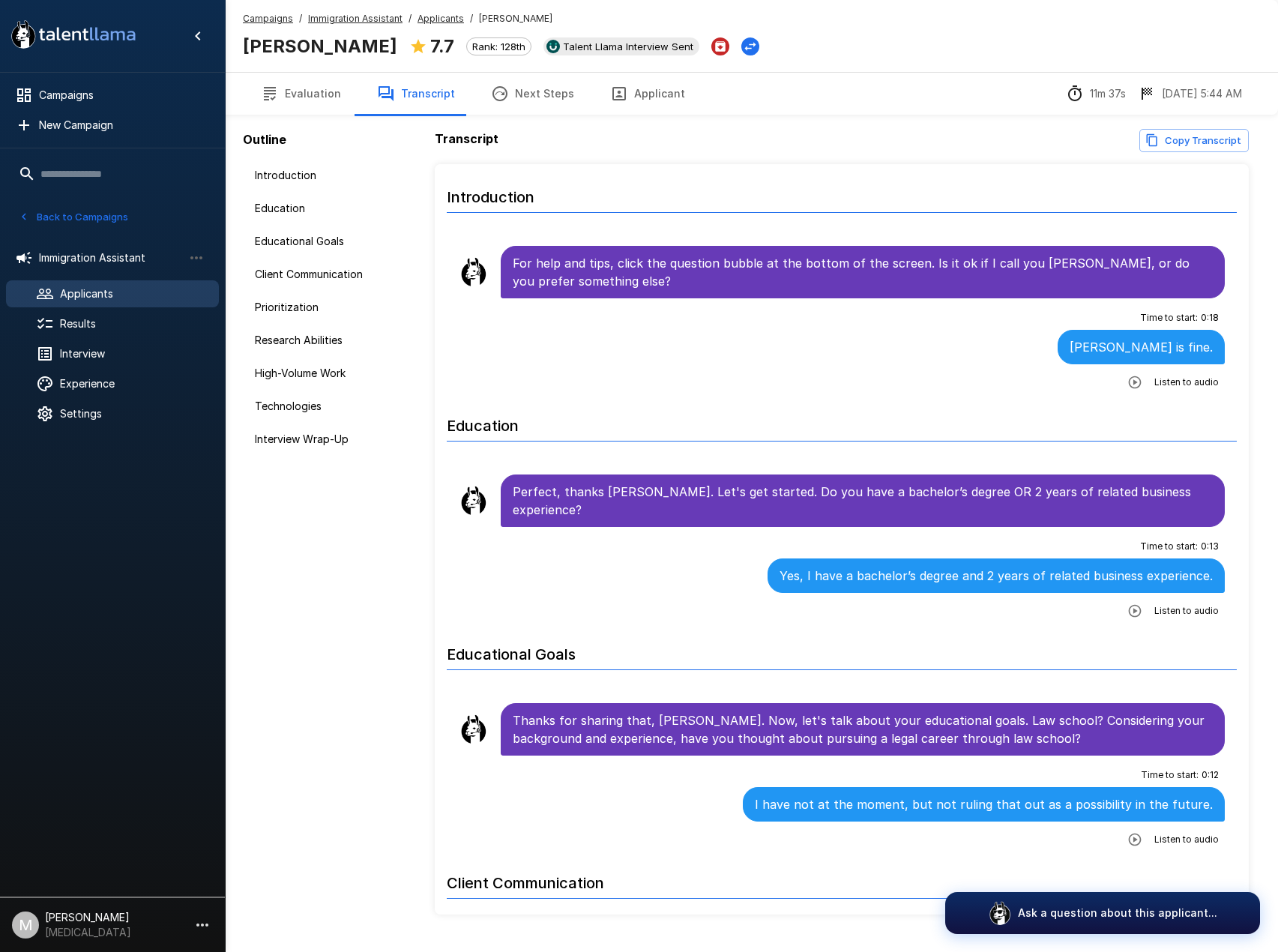
click at [1170, 142] on button "Copy Transcript" at bounding box center [1194, 140] width 109 height 23
click at [88, 293] on span "Applicants" at bounding box center [133, 293] width 147 height 15
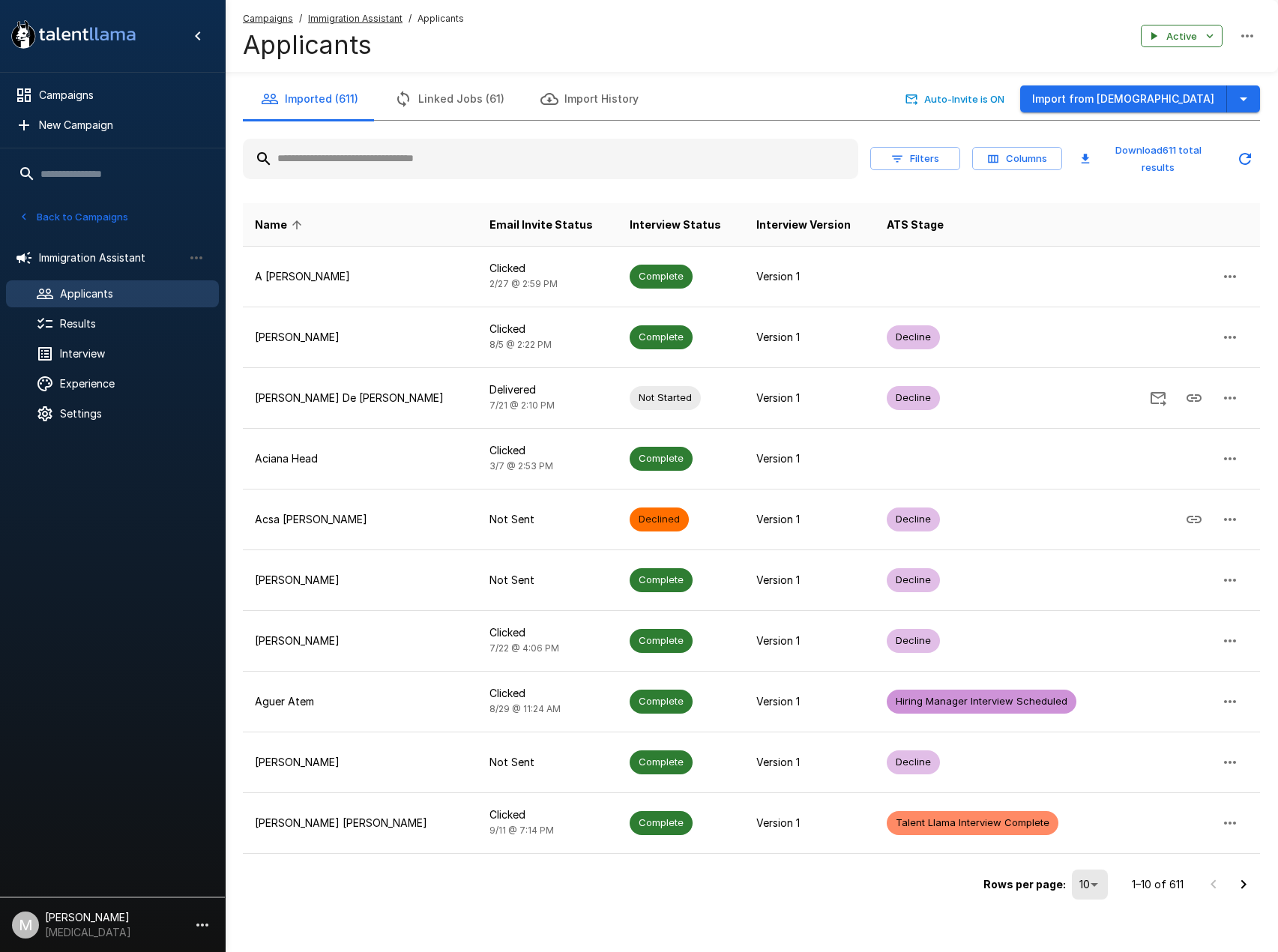
click at [377, 151] on input "text" at bounding box center [551, 159] width 615 height 27
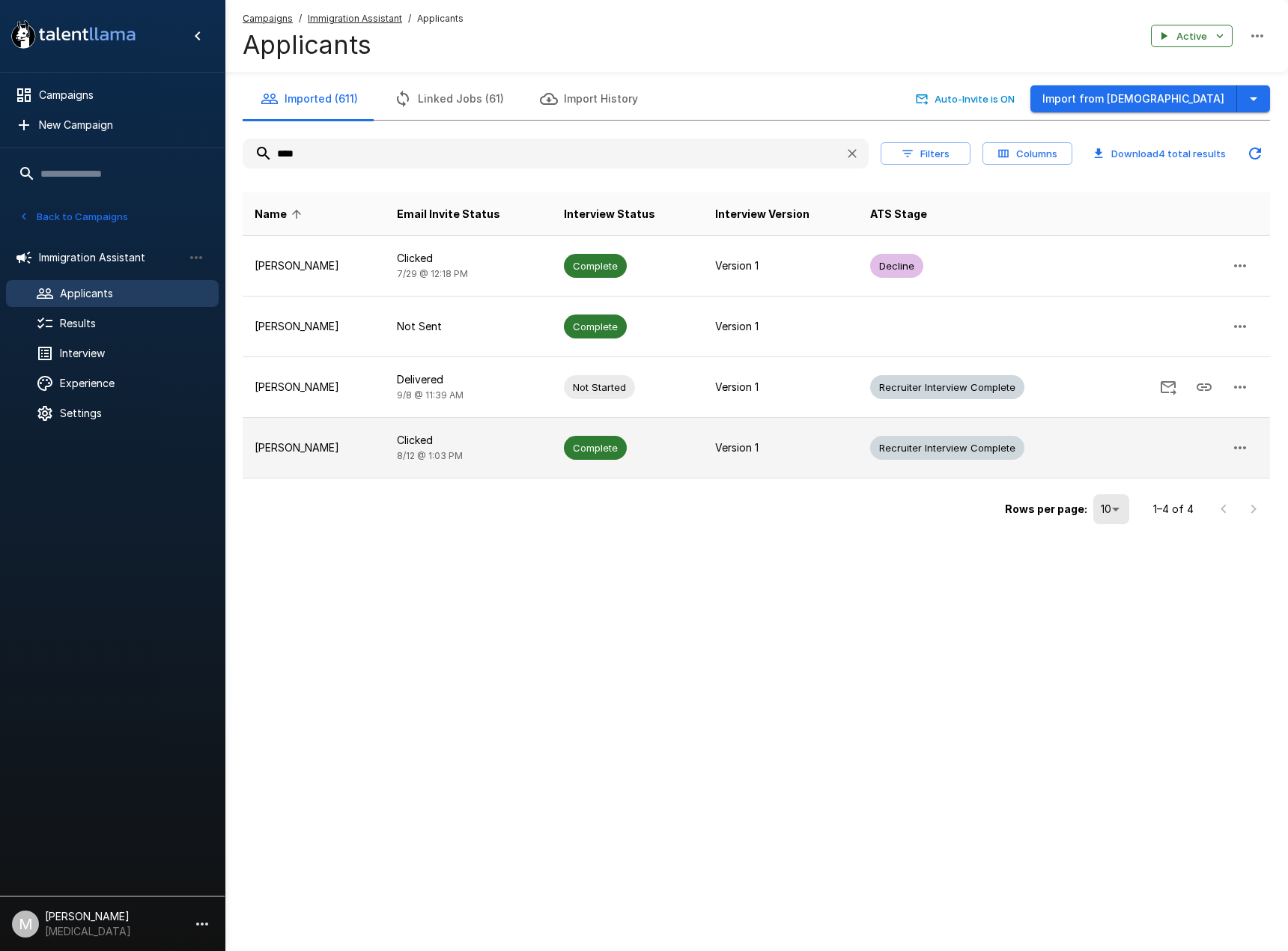
type input "****"
click at [349, 451] on p "[PERSON_NAME]" at bounding box center [314, 448] width 118 height 15
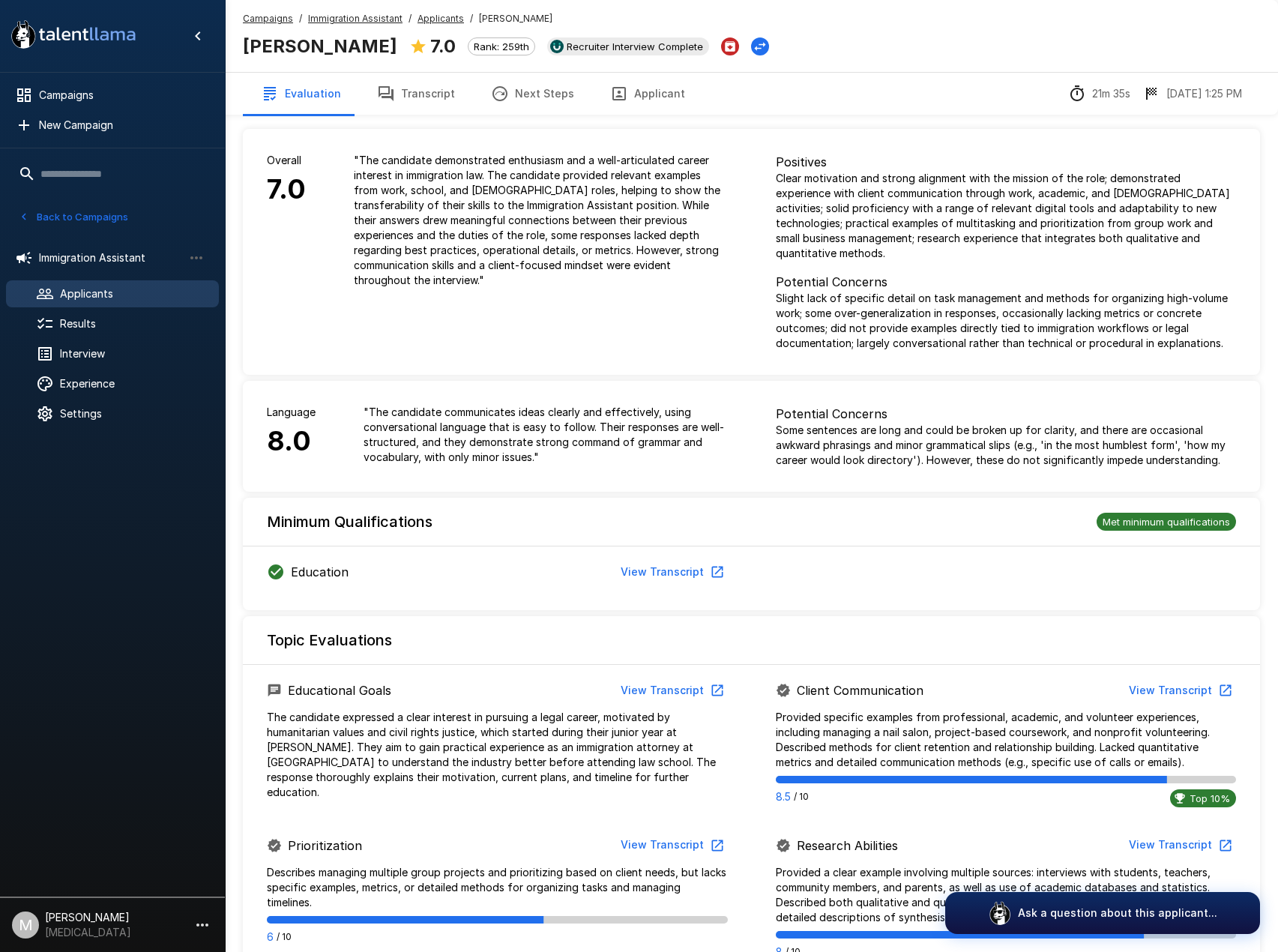
click at [275, 17] on u "Campaigns" at bounding box center [268, 18] width 50 height 12
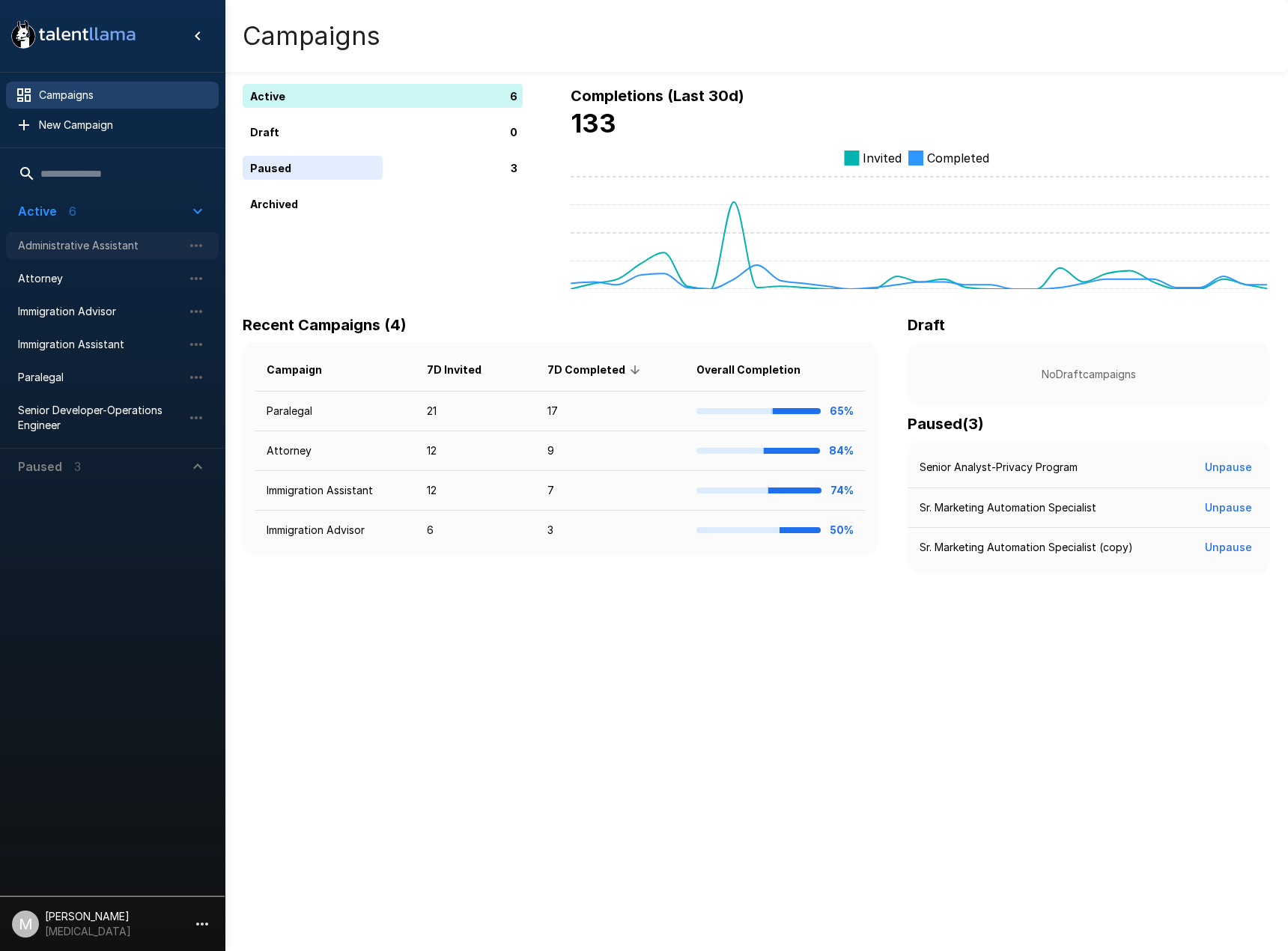
click at [95, 254] on div "Administrative Assistant" at bounding box center [112, 245] width 212 height 27
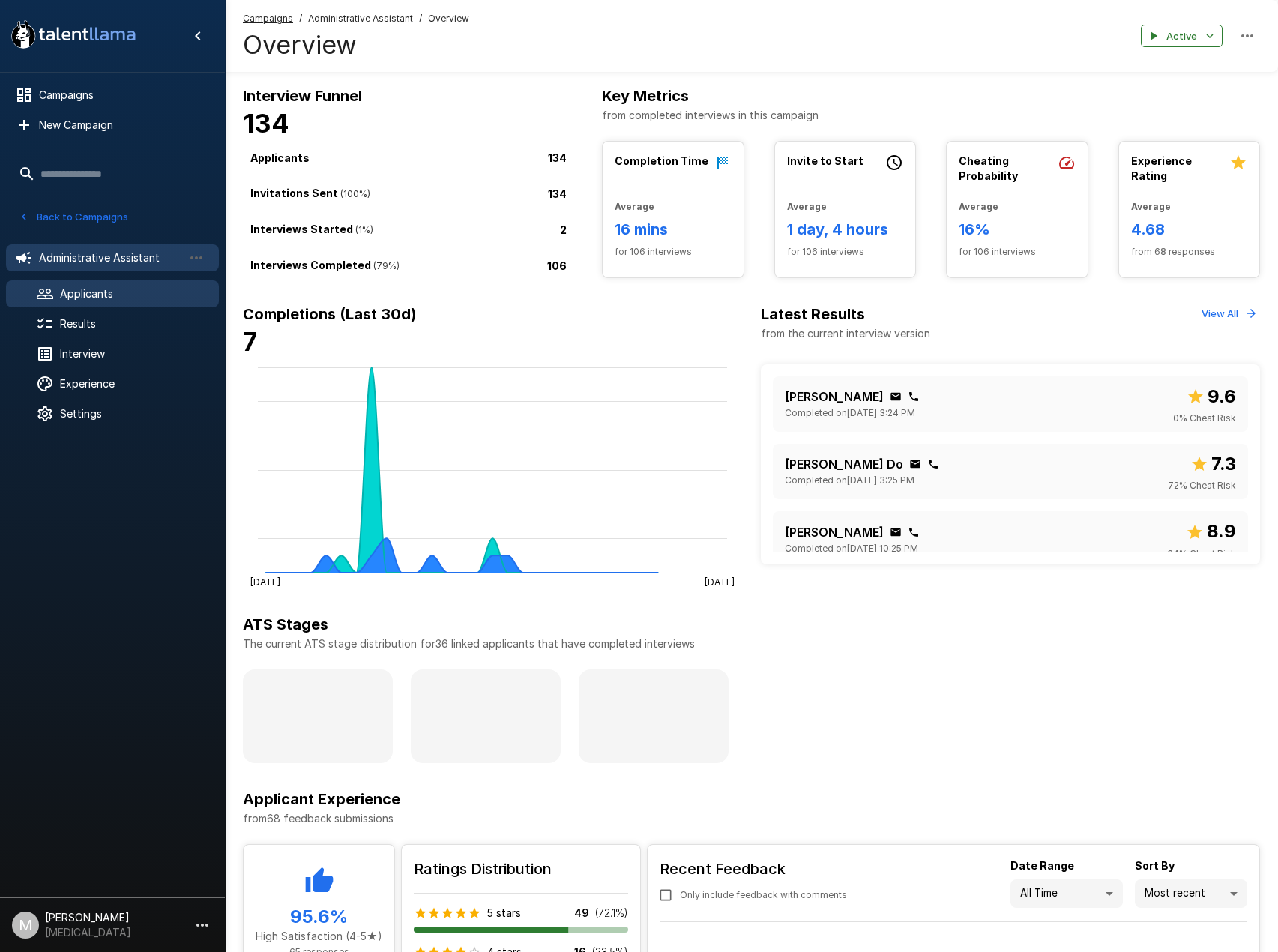
click at [141, 290] on span "Applicants" at bounding box center [133, 293] width 147 height 15
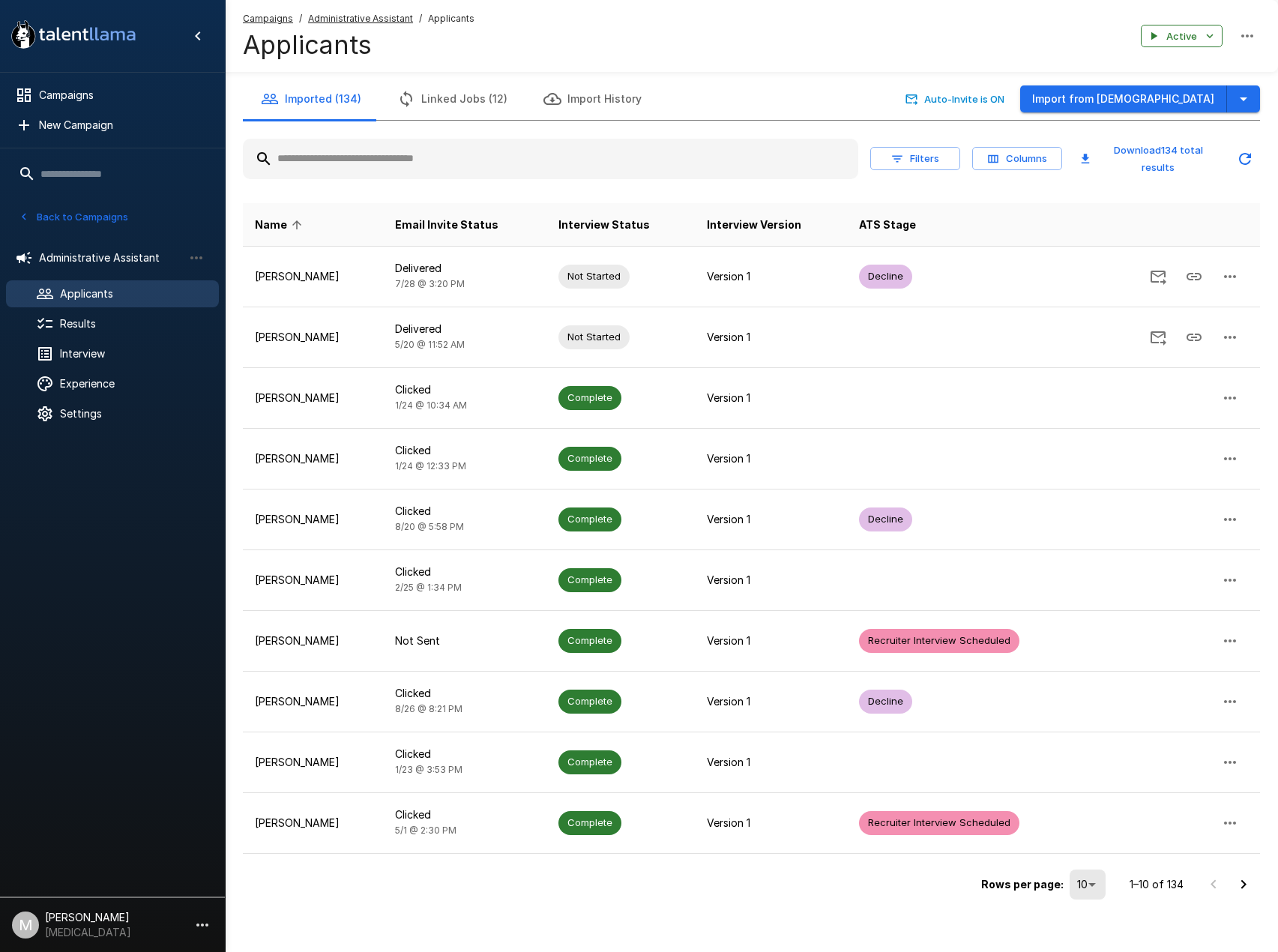
click at [431, 156] on input "text" at bounding box center [551, 159] width 615 height 27
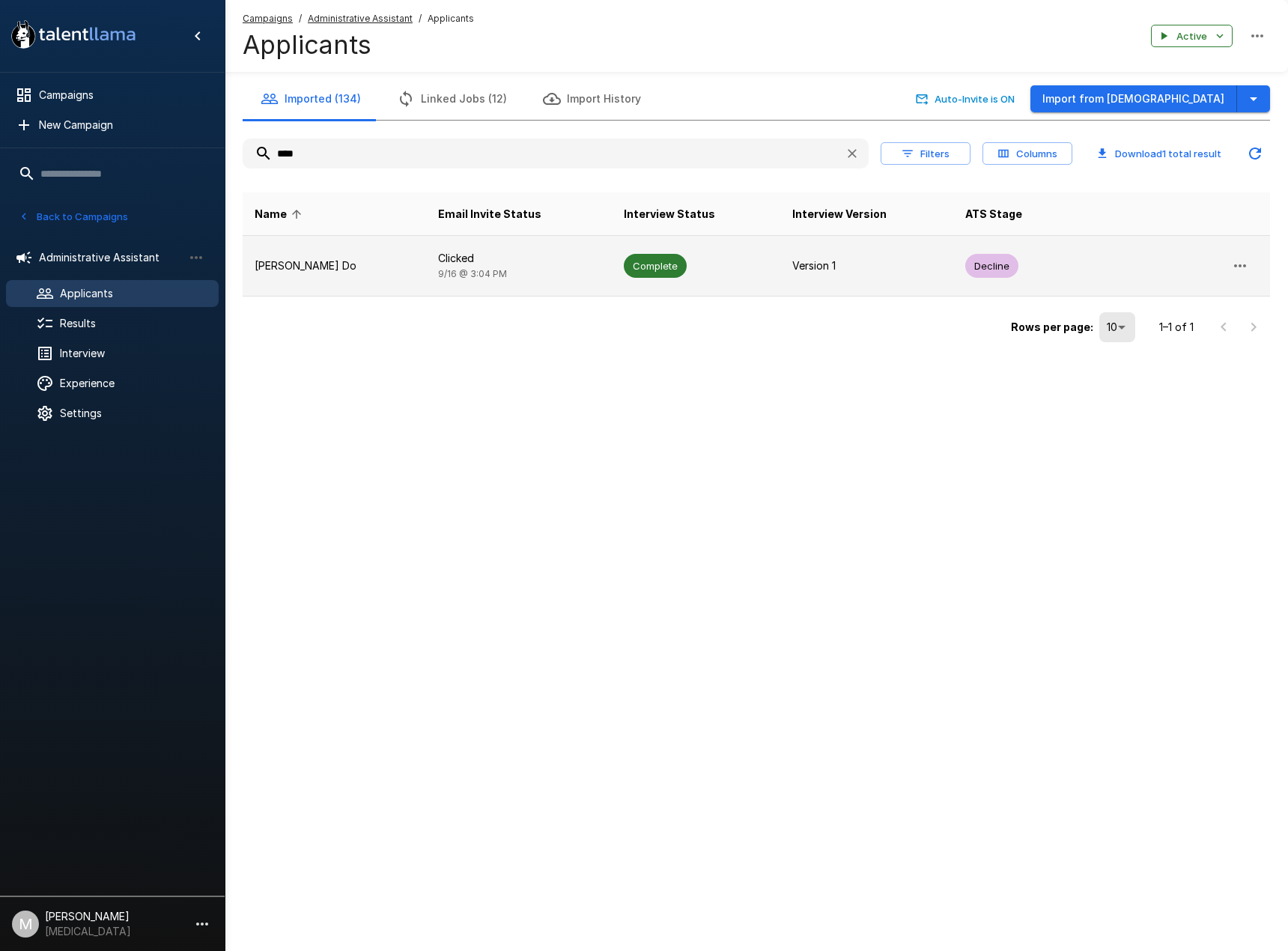
type input "****"
click at [437, 248] on td "Clicked [DATE] 3:04 PM" at bounding box center [519, 266] width 186 height 60
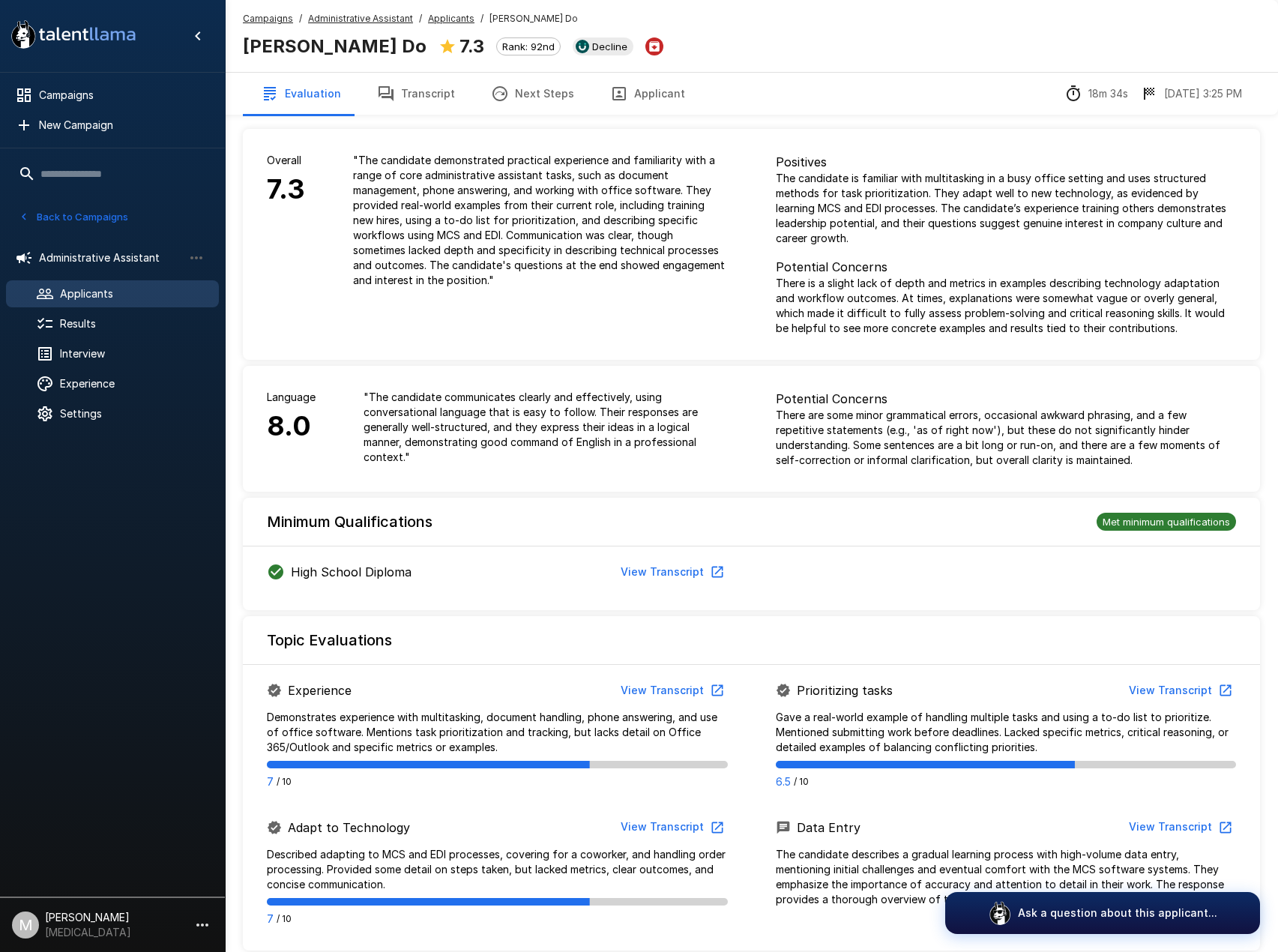
click at [392, 102] on button "Transcript" at bounding box center [416, 93] width 114 height 42
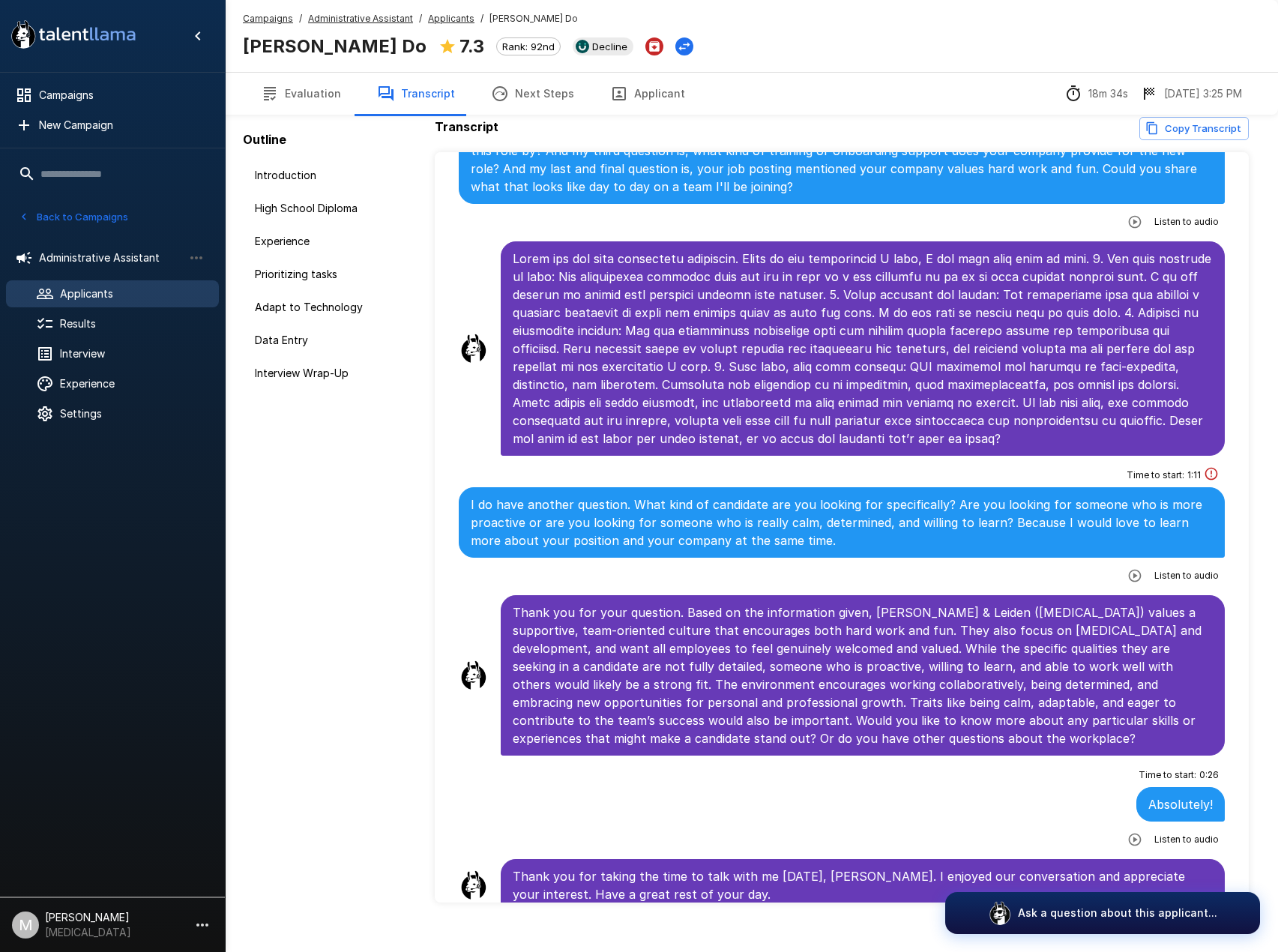
scroll to position [35, 0]
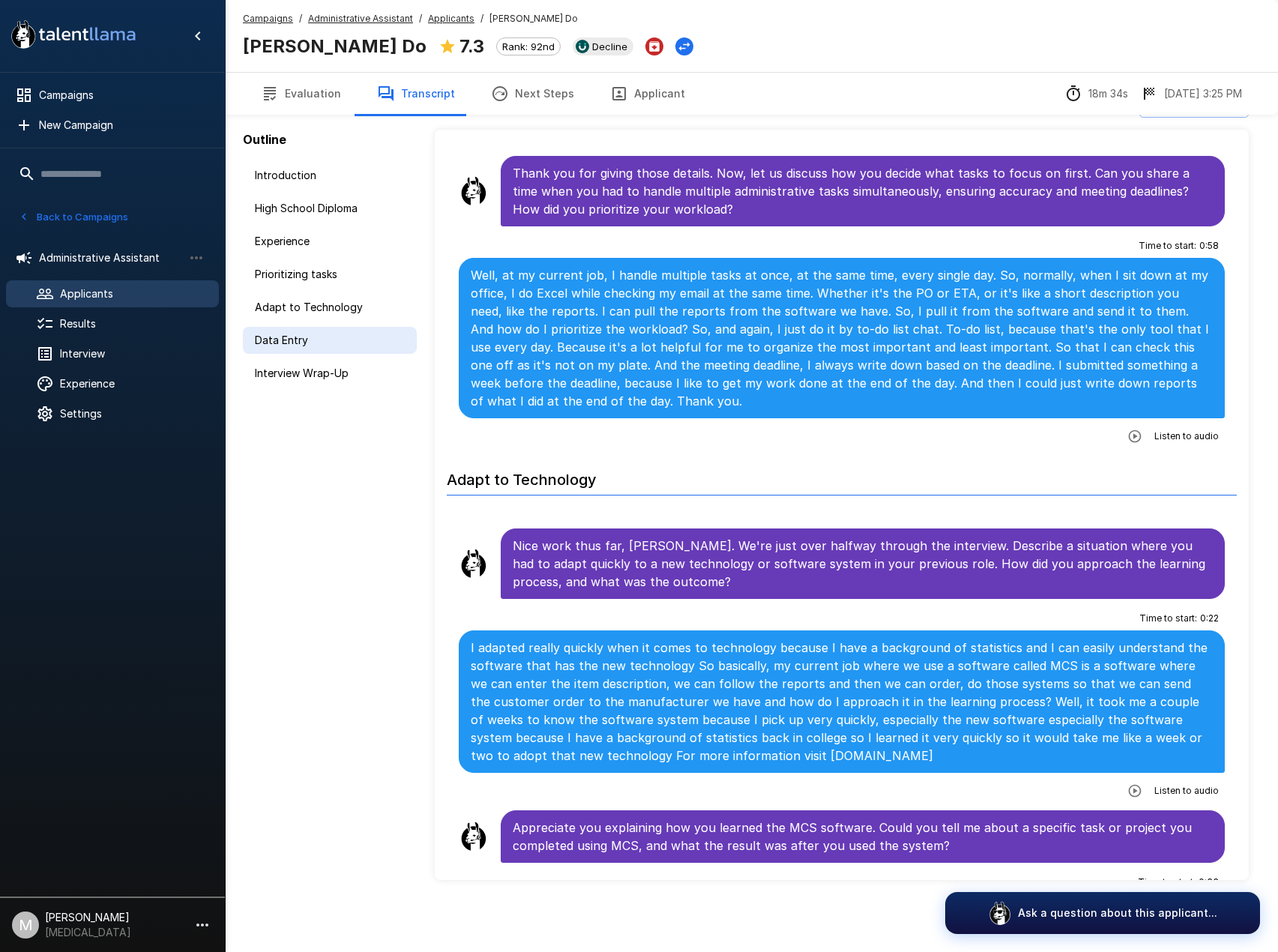
scroll to position [1199, 0]
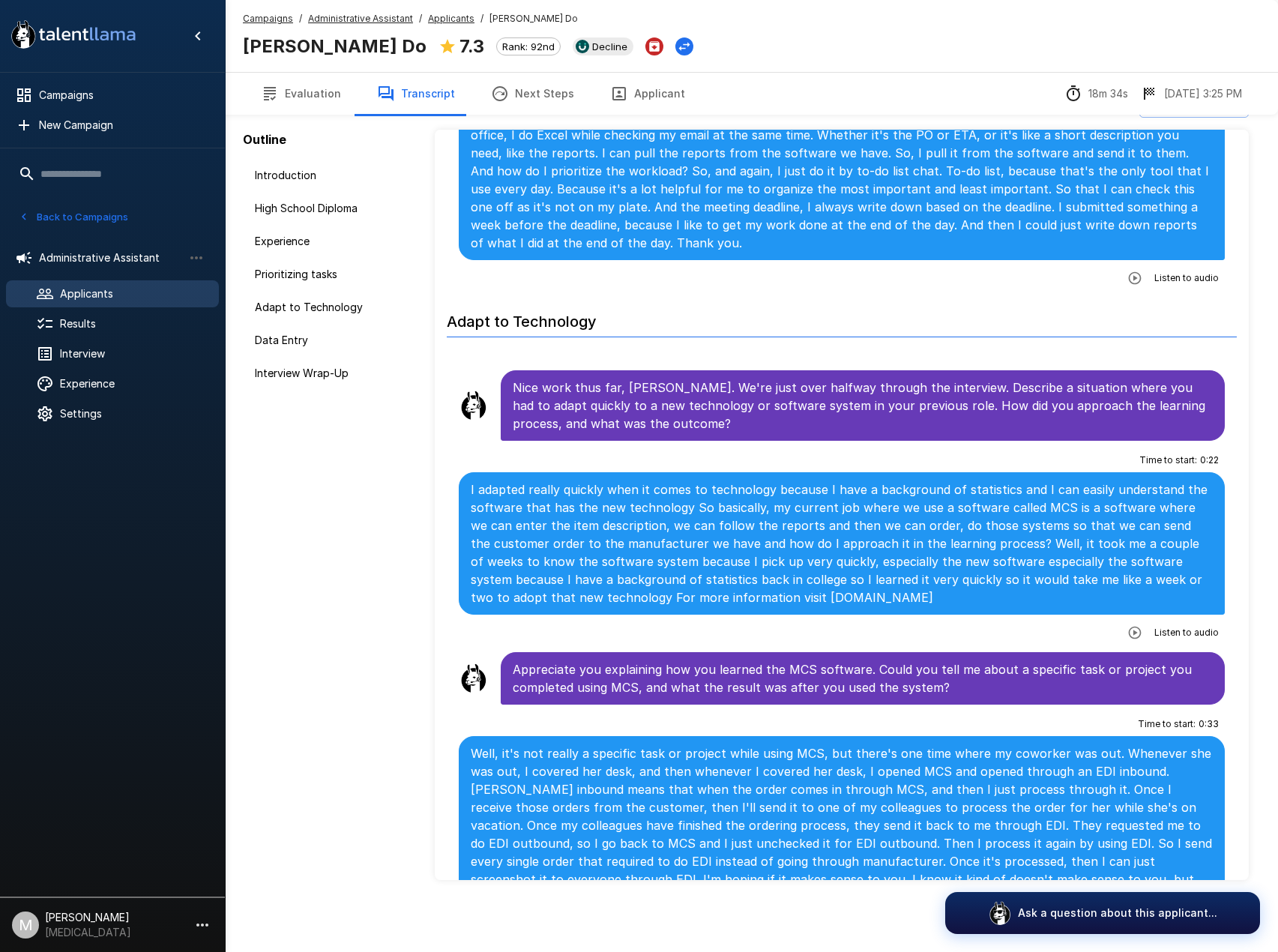
click at [287, 100] on button "Evaluation" at bounding box center [301, 93] width 117 height 42
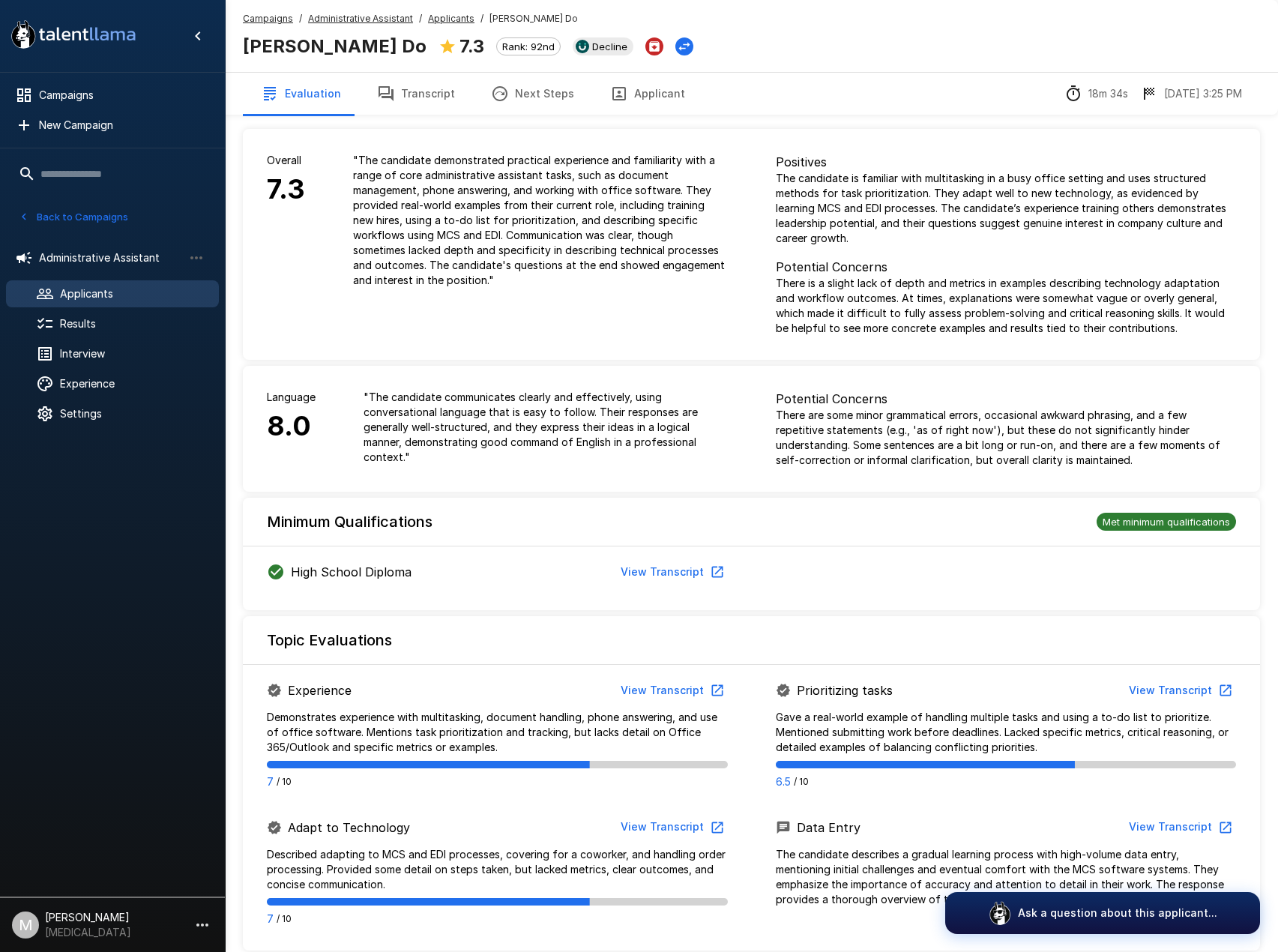
click at [69, 290] on span "Applicants" at bounding box center [133, 293] width 147 height 15
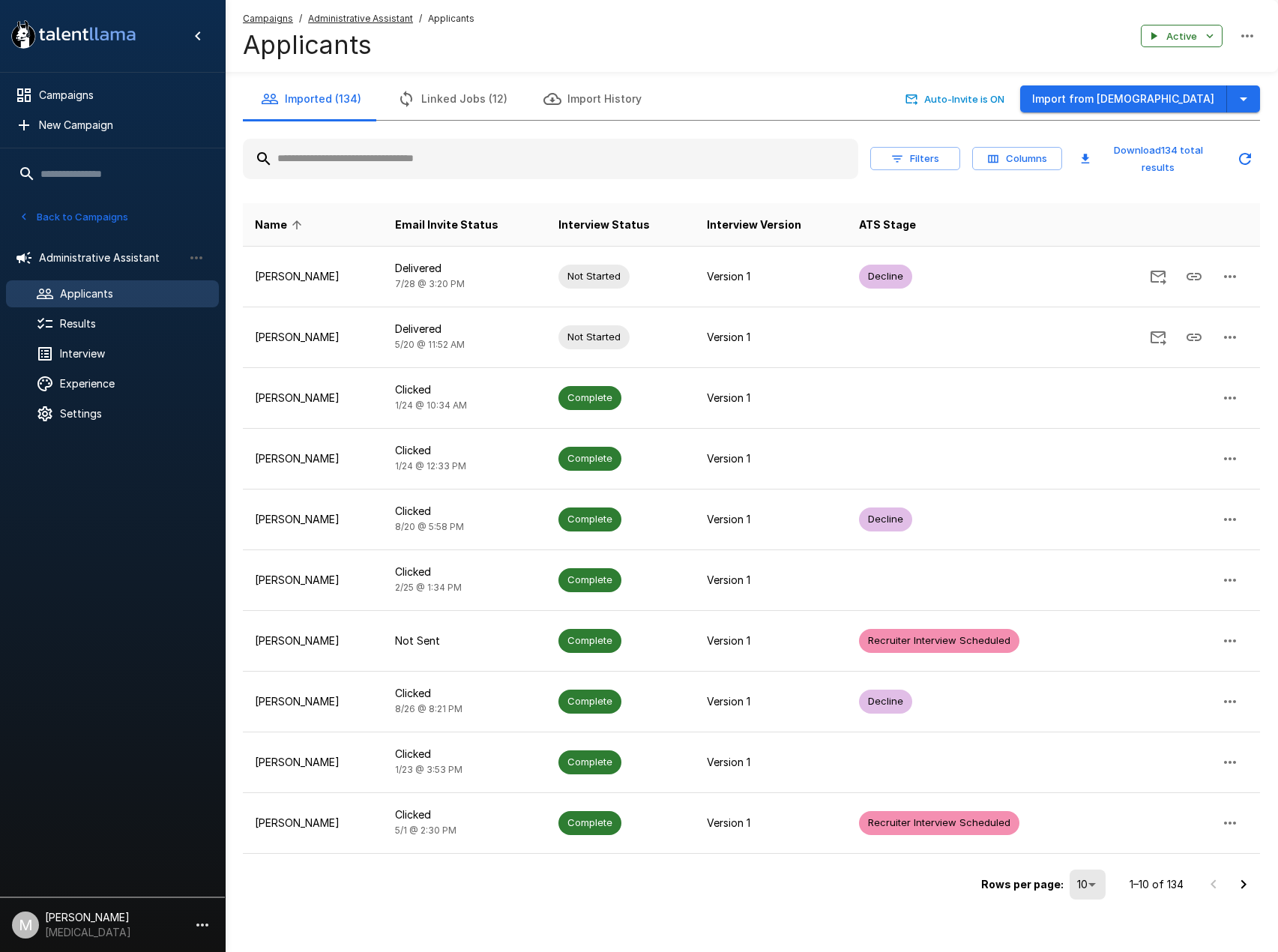
click at [403, 153] on input "text" at bounding box center [551, 159] width 615 height 27
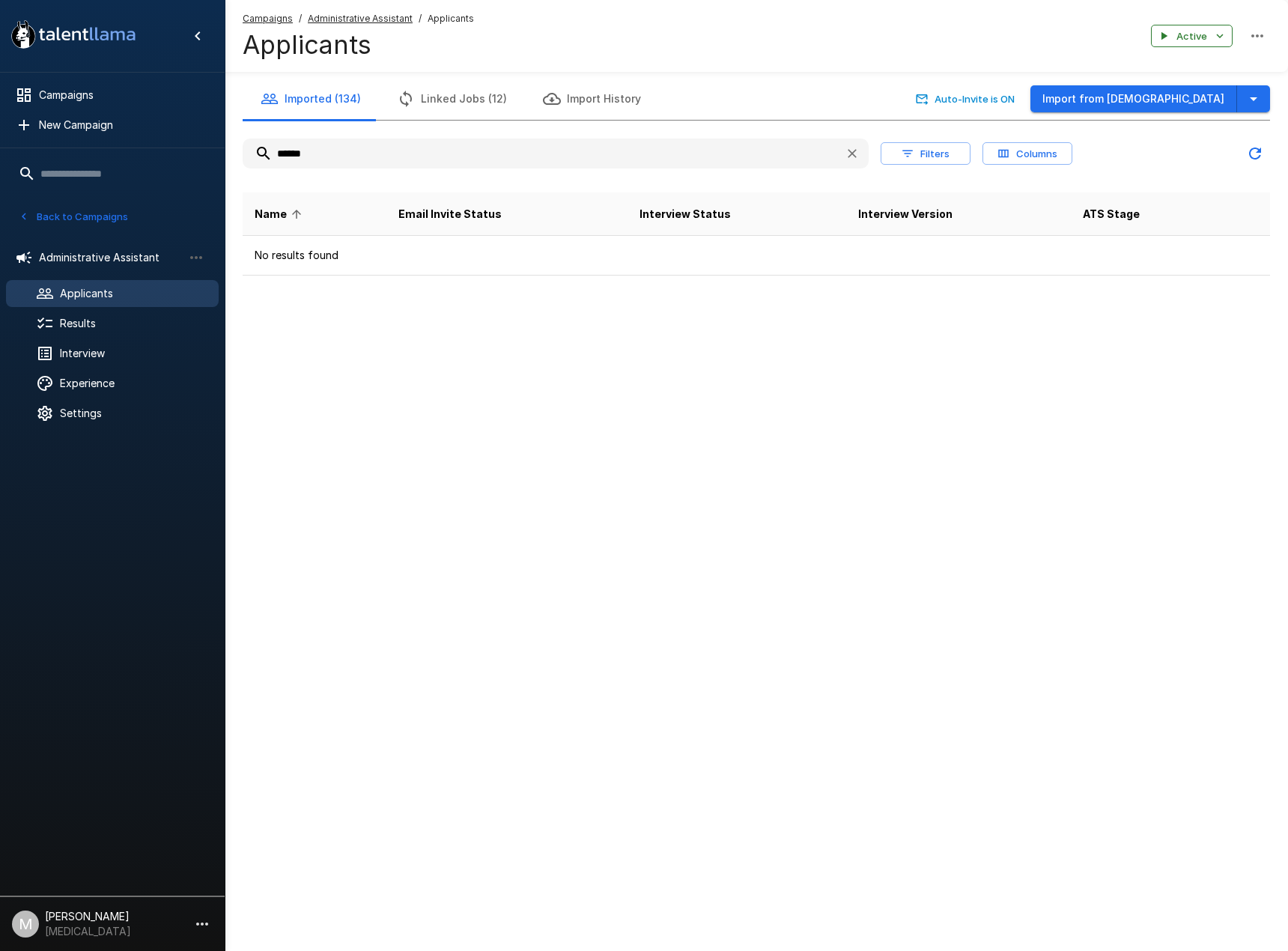
drag, startPoint x: 346, startPoint y: 149, endPoint x: 68, endPoint y: 109, distance: 280.9
click at [225, 110] on div ".st0{fill:#FFFFFF;} .st1{fill:#76a4ed;} Campaigns New Campaign Active 6 Adminis…" at bounding box center [756, 168] width 1063 height 336
type input "******"
click at [242, 18] on u "Campaigns" at bounding box center [267, 18] width 50 height 12
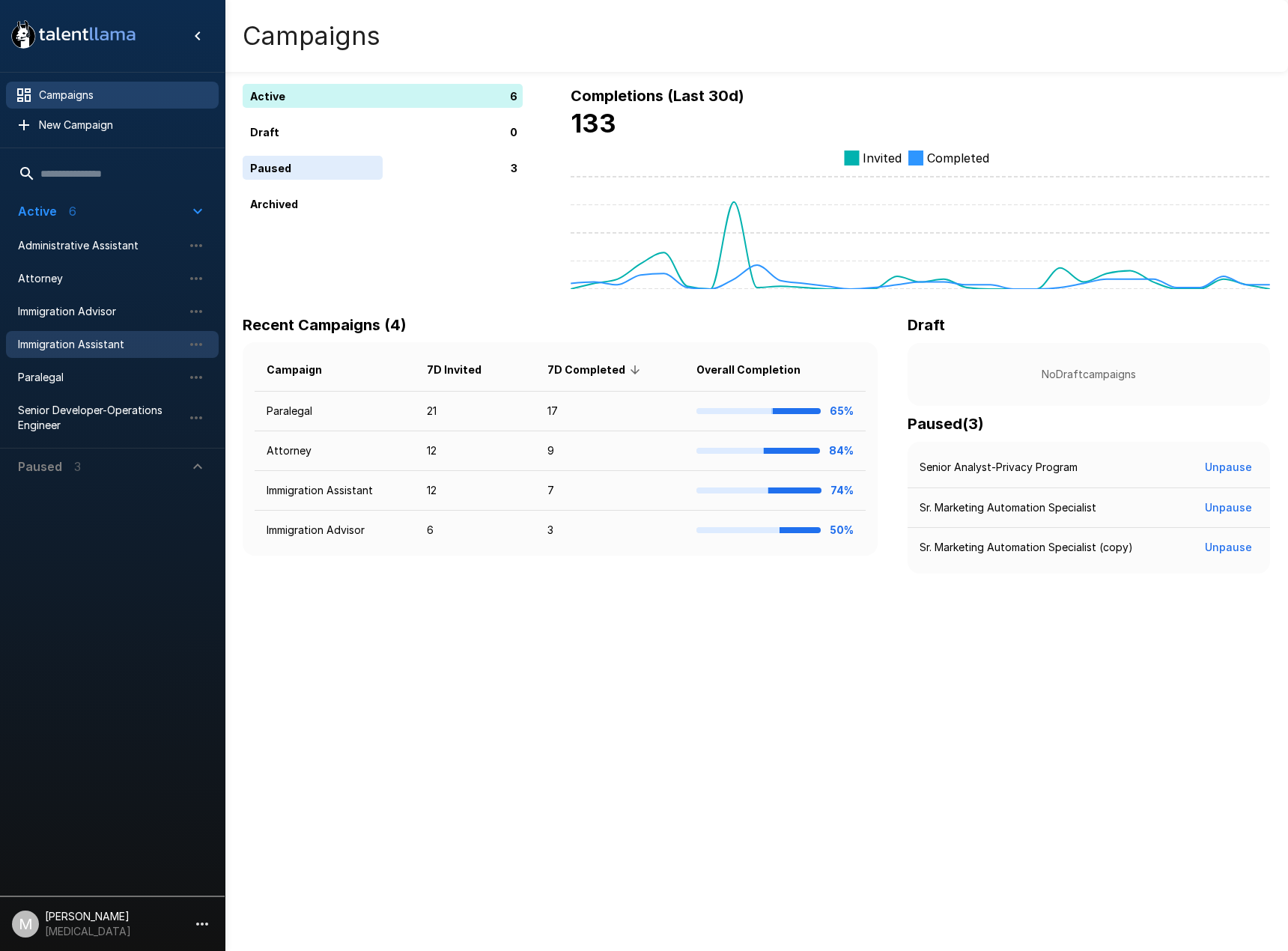
click at [106, 345] on span "Immigration Assistant" at bounding box center [99, 344] width 164 height 15
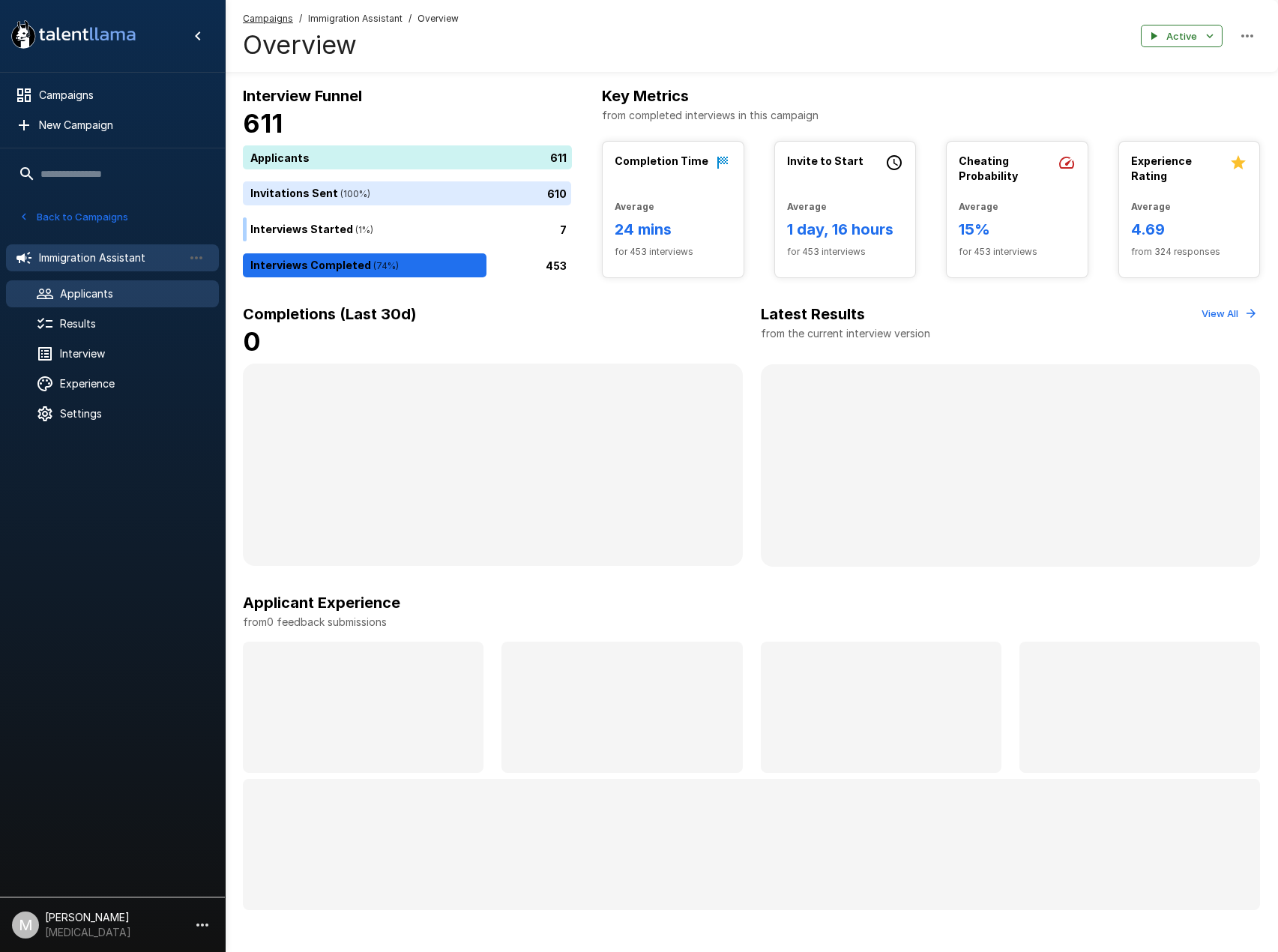
click at [115, 297] on span "Applicants" at bounding box center [133, 293] width 147 height 15
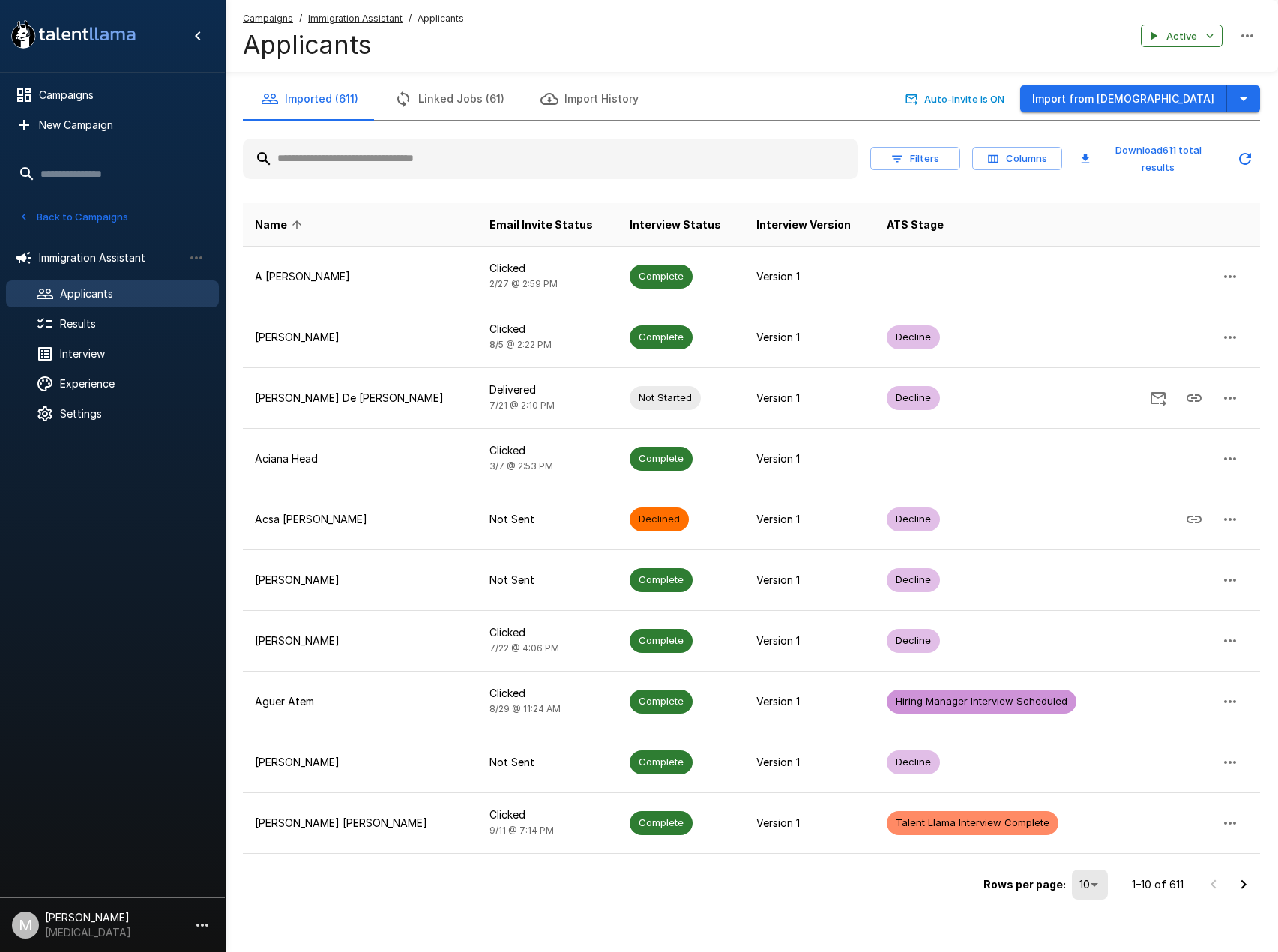
click at [386, 164] on input "text" at bounding box center [551, 159] width 615 height 27
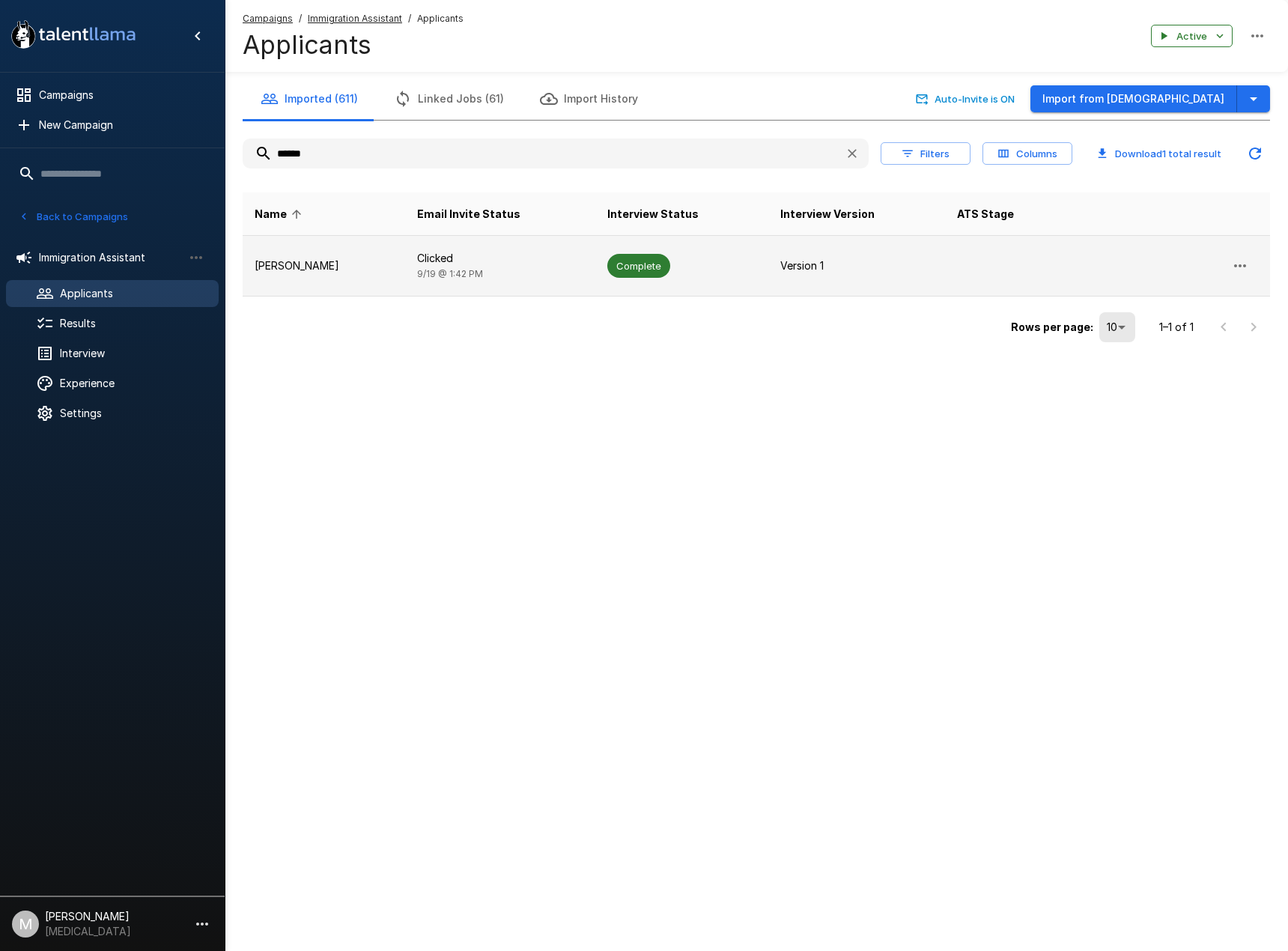
type input "******"
click at [375, 257] on td "[PERSON_NAME]" at bounding box center [323, 266] width 163 height 60
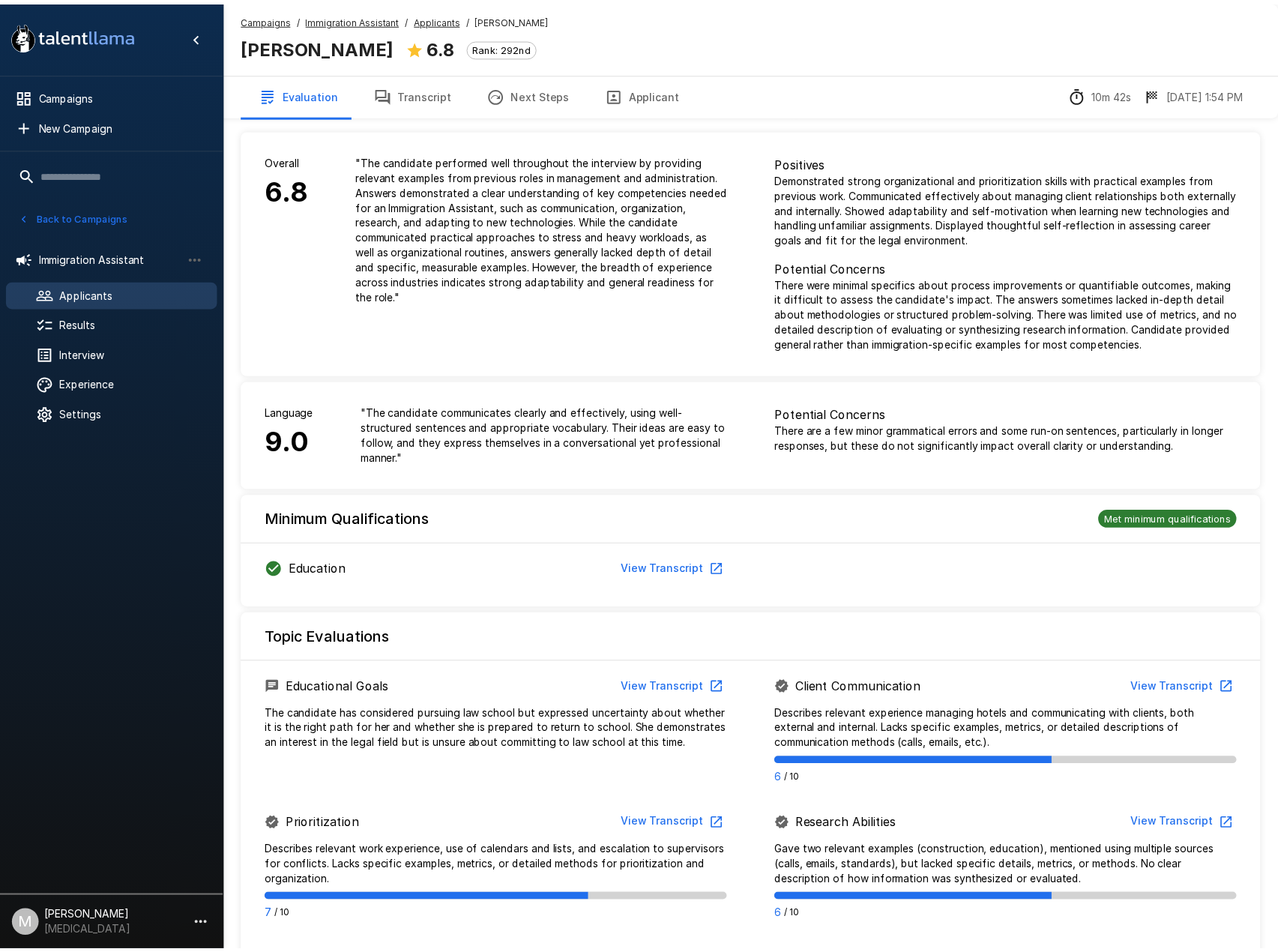
scroll to position [551, 0]
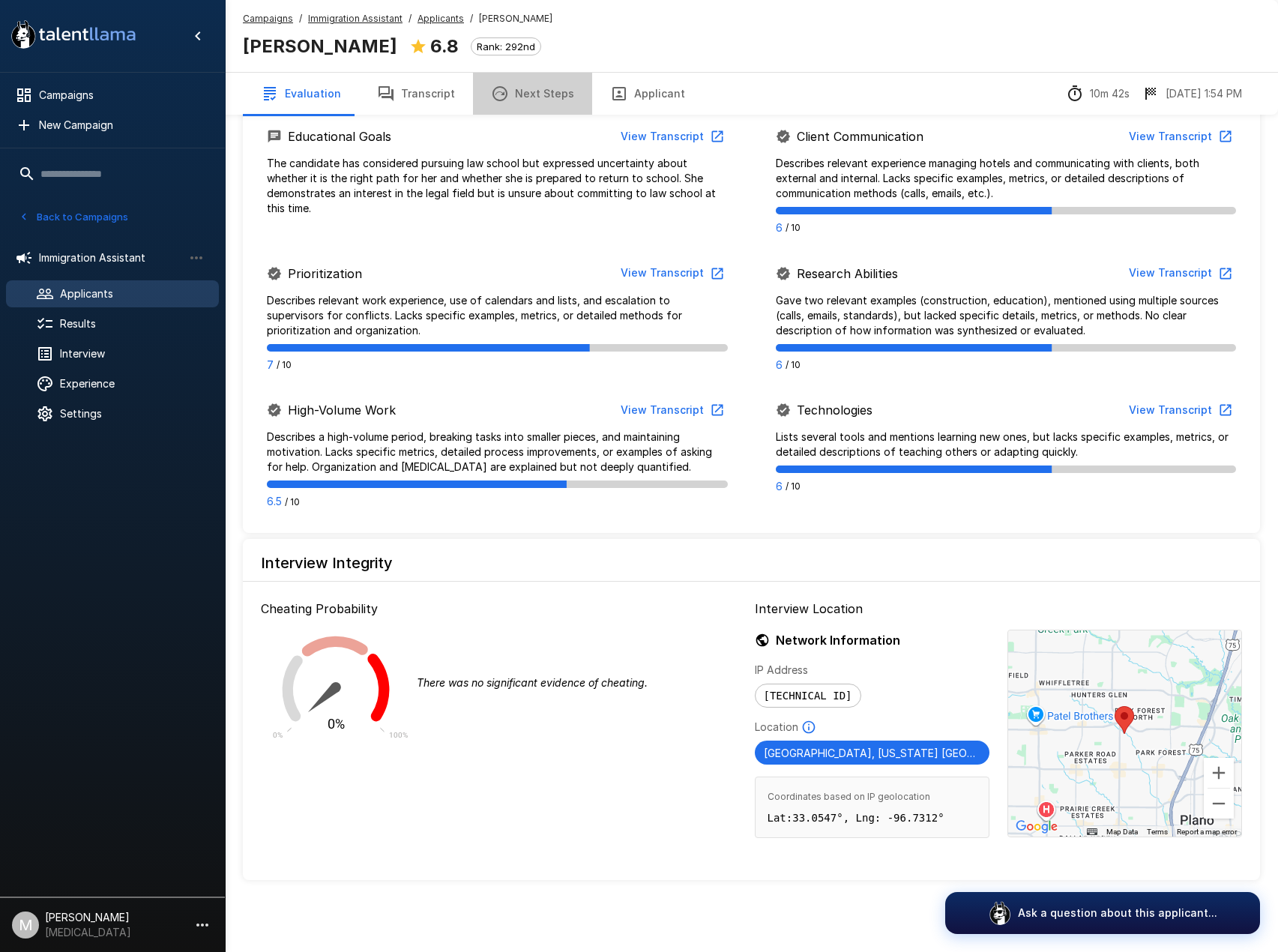
click at [526, 92] on button "Next Steps" at bounding box center [533, 93] width 119 height 42
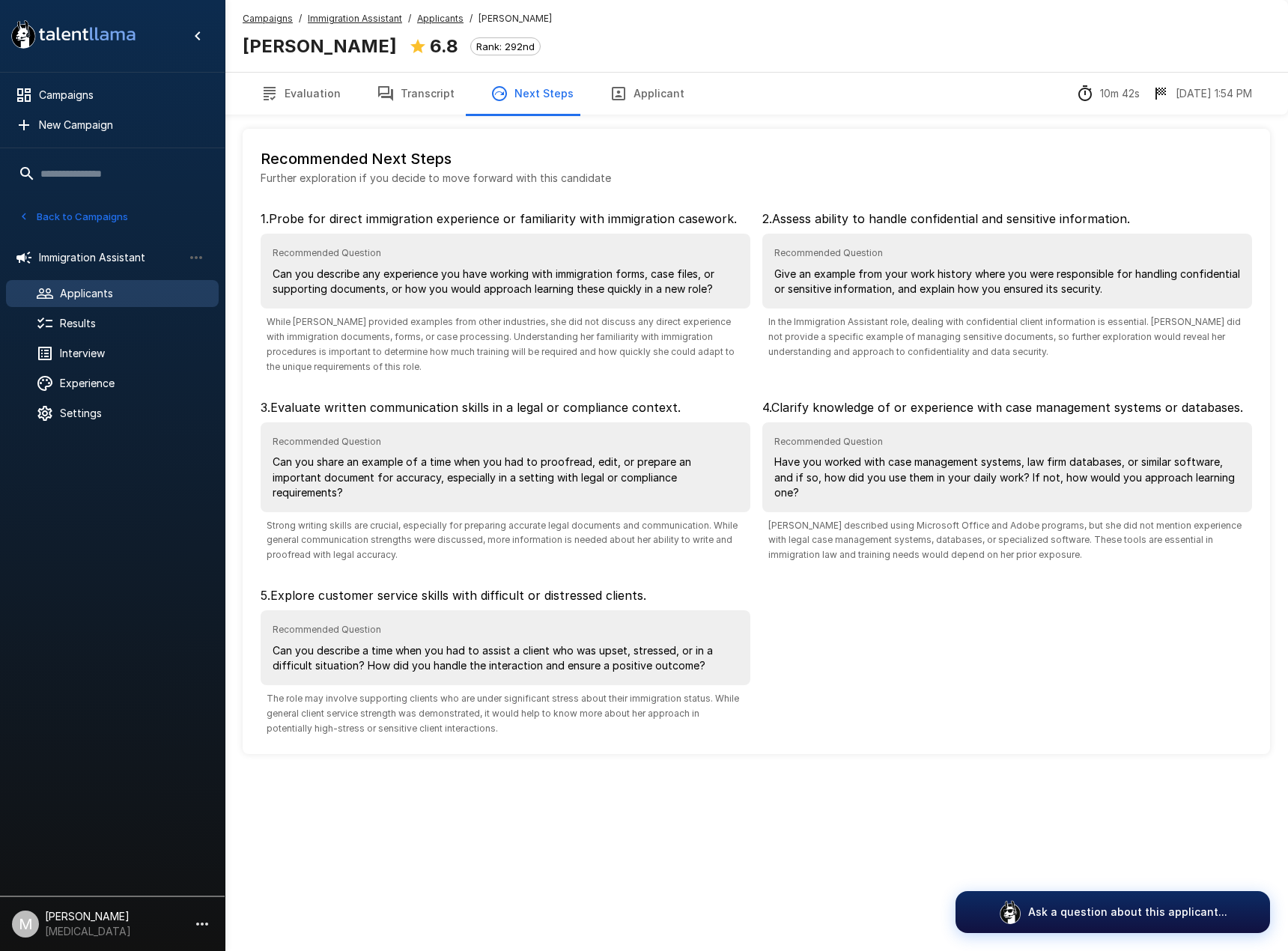
click at [415, 78] on button "Transcript" at bounding box center [416, 93] width 114 height 42
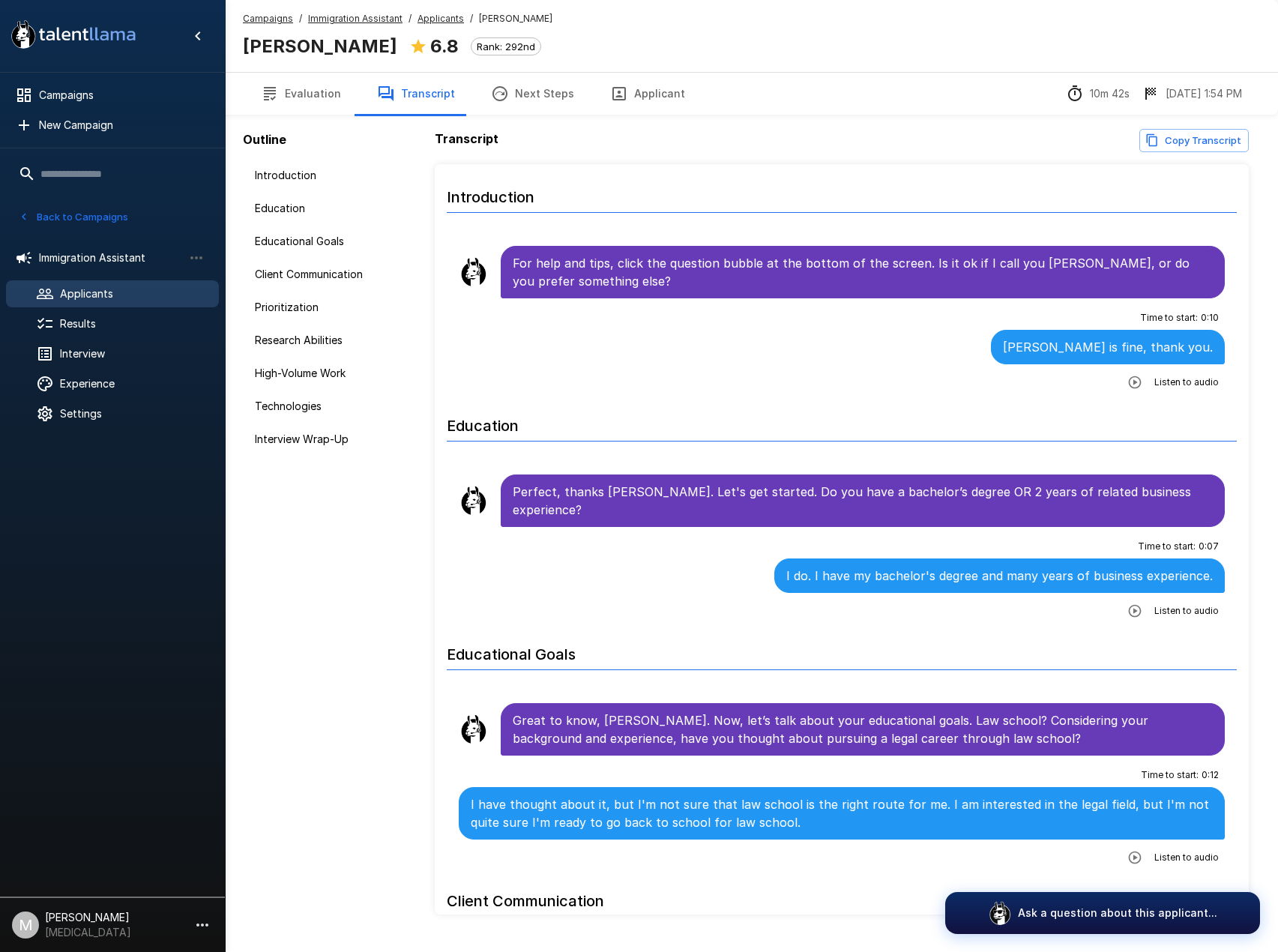
click at [1233, 146] on button "Copy Transcript" at bounding box center [1194, 140] width 109 height 23
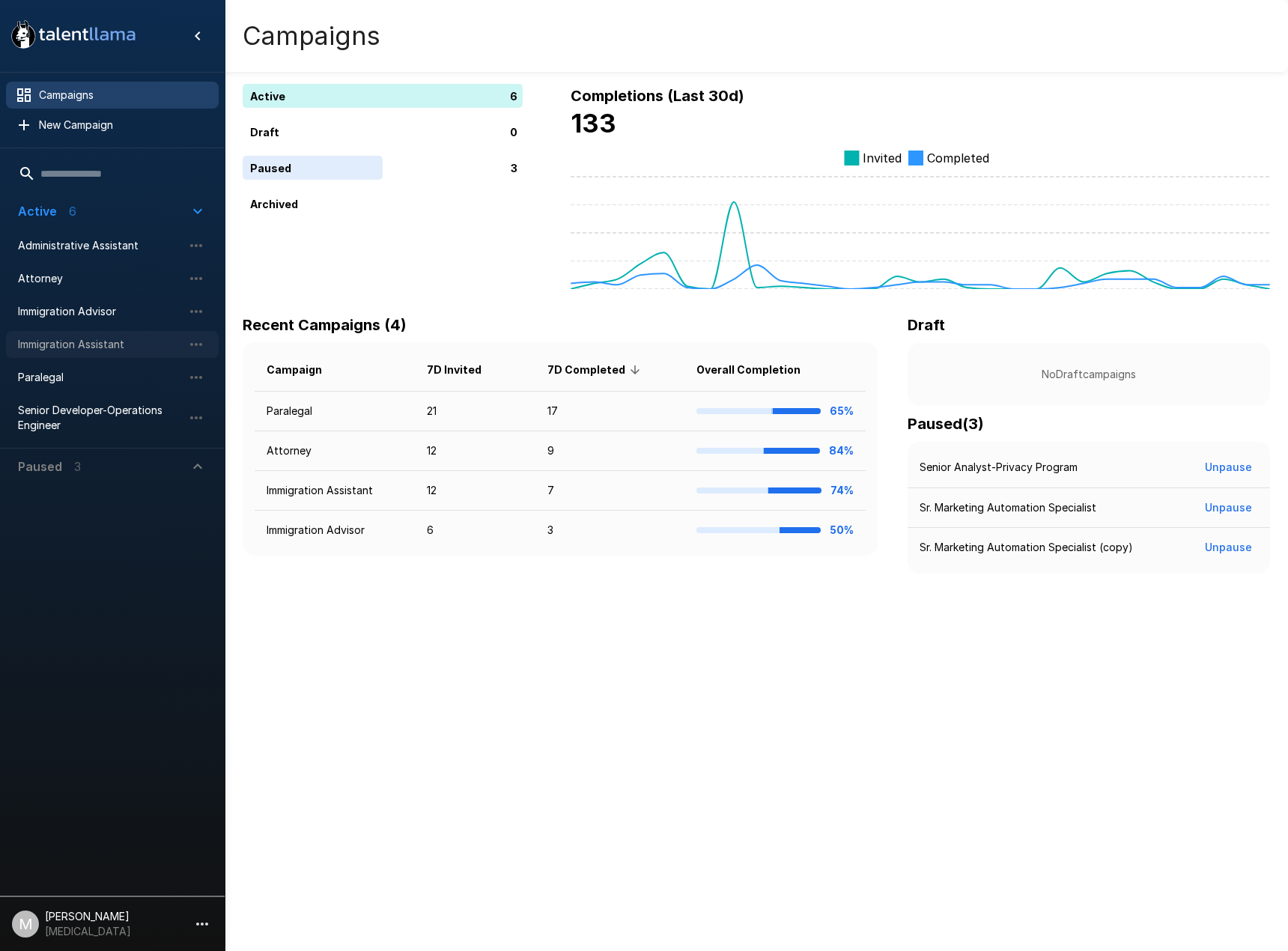
click at [60, 337] on span "Immigration Assistant" at bounding box center [99, 344] width 164 height 15
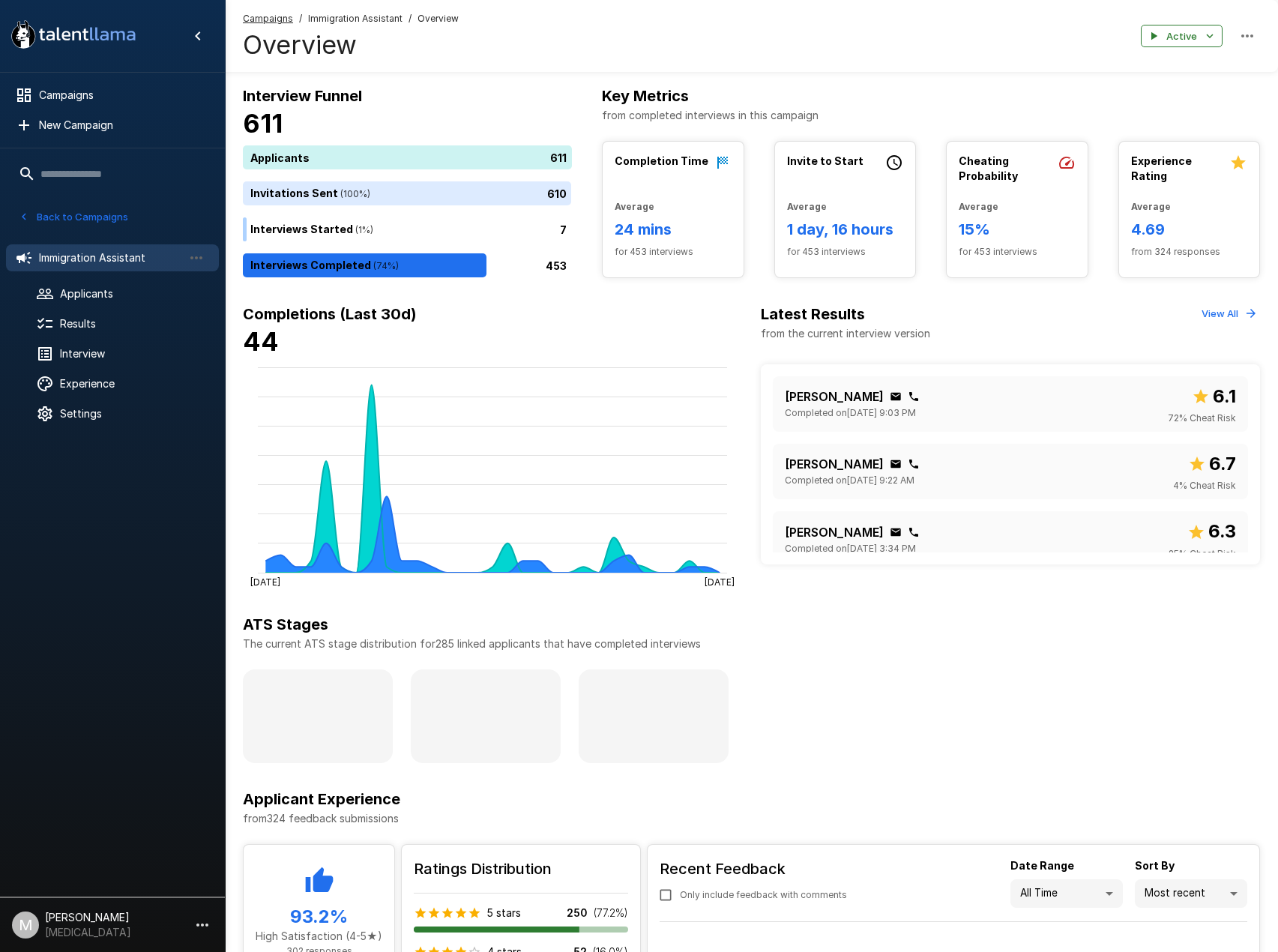
click at [266, 14] on u "Campaigns" at bounding box center [268, 18] width 50 height 12
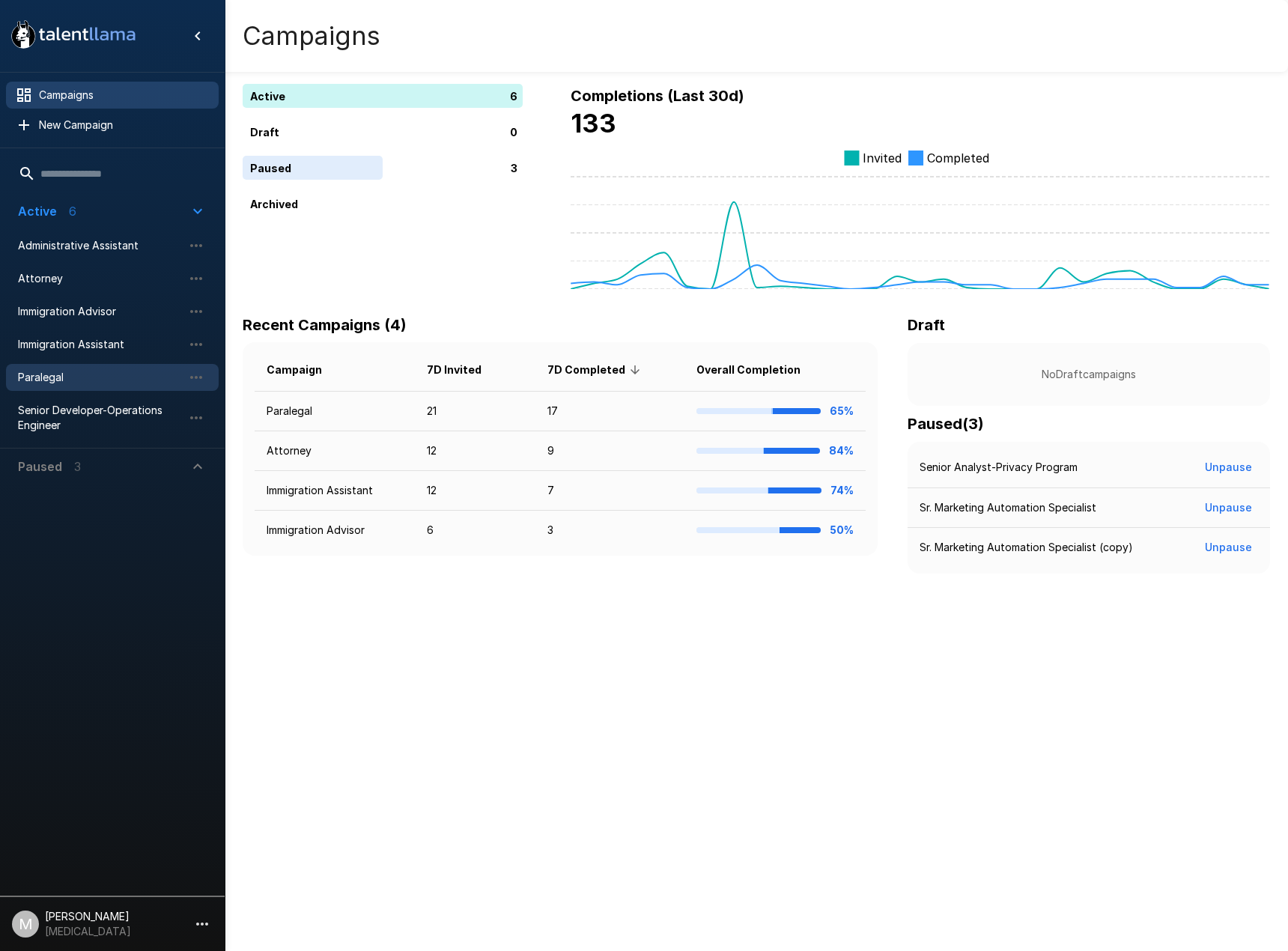
click at [72, 383] on span "Paralegal" at bounding box center [99, 376] width 164 height 15
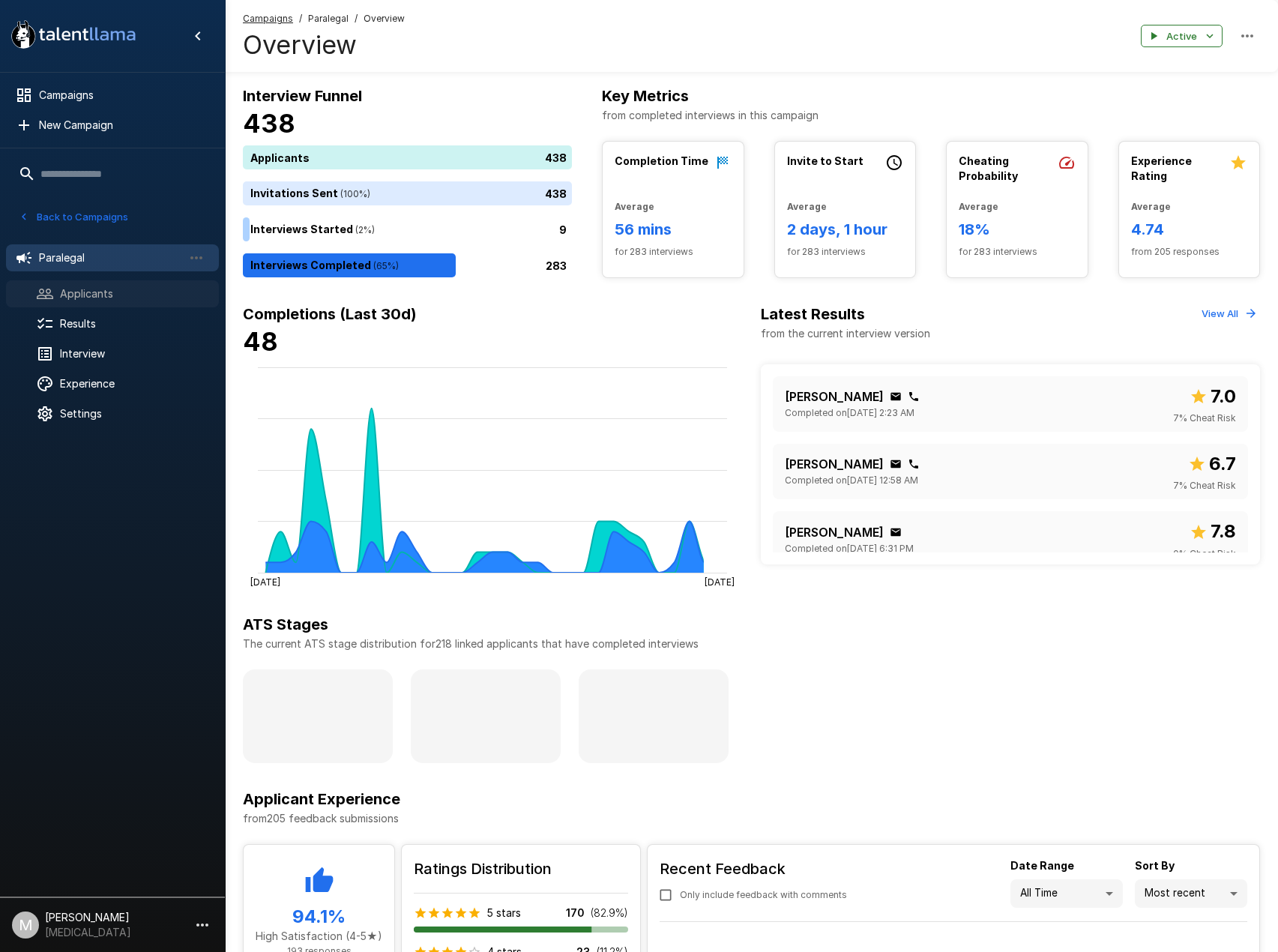
click at [102, 291] on span "Applicants" at bounding box center [133, 293] width 147 height 15
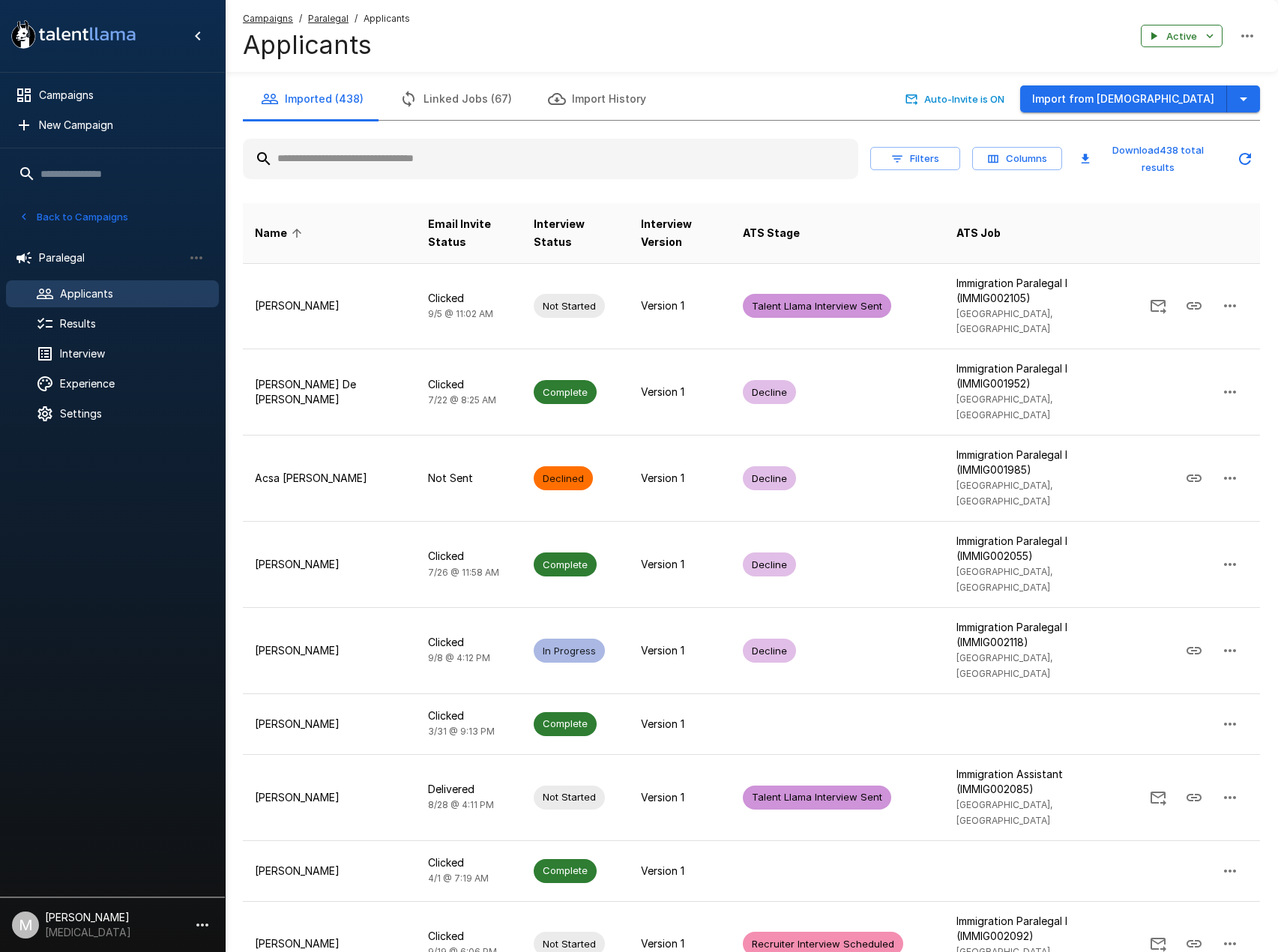
click at [416, 162] on input "text" at bounding box center [551, 159] width 615 height 27
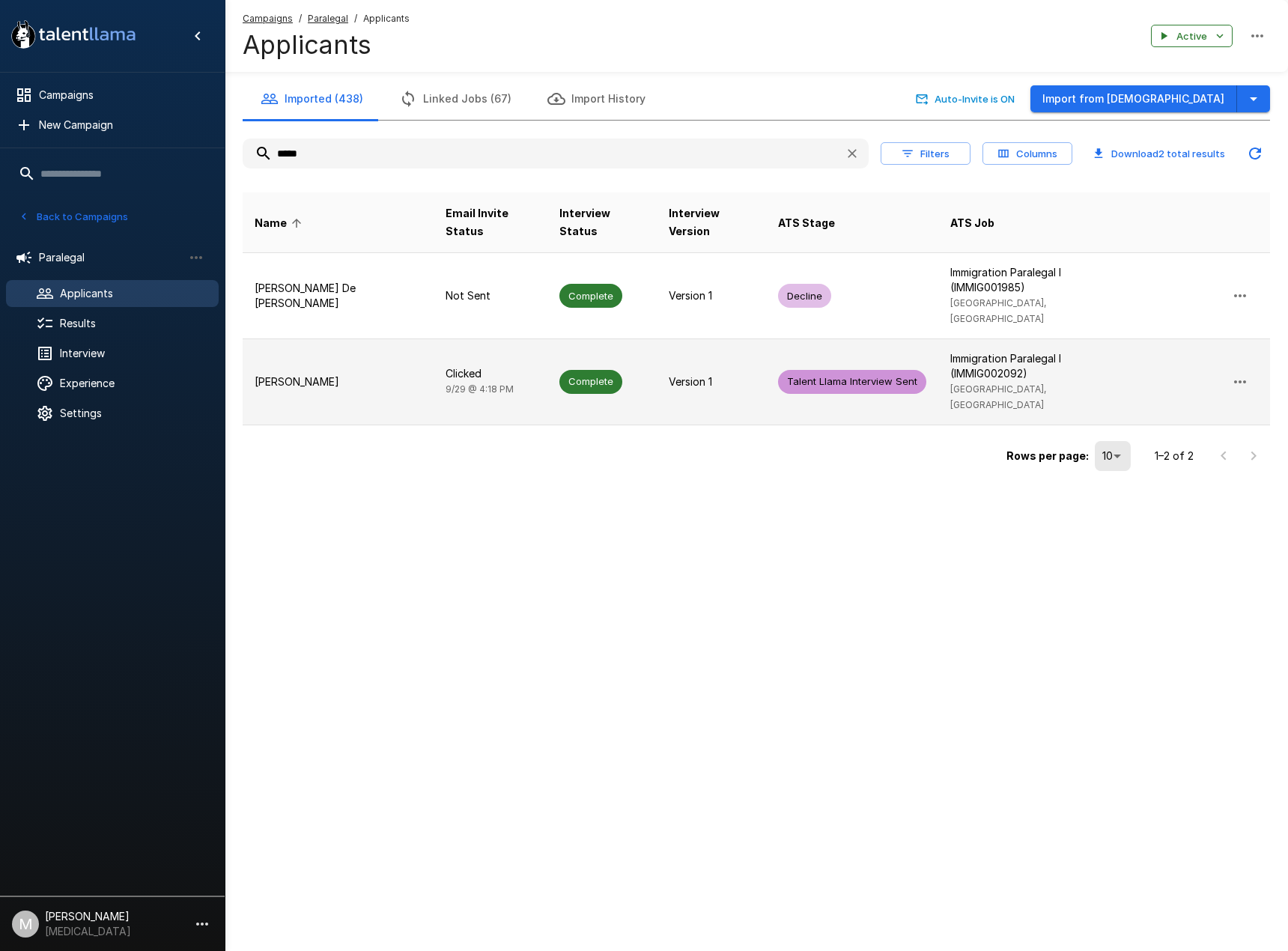
type input "*****"
click at [446, 384] on span "9/29 @ 4:18 PM" at bounding box center [480, 389] width 68 height 12
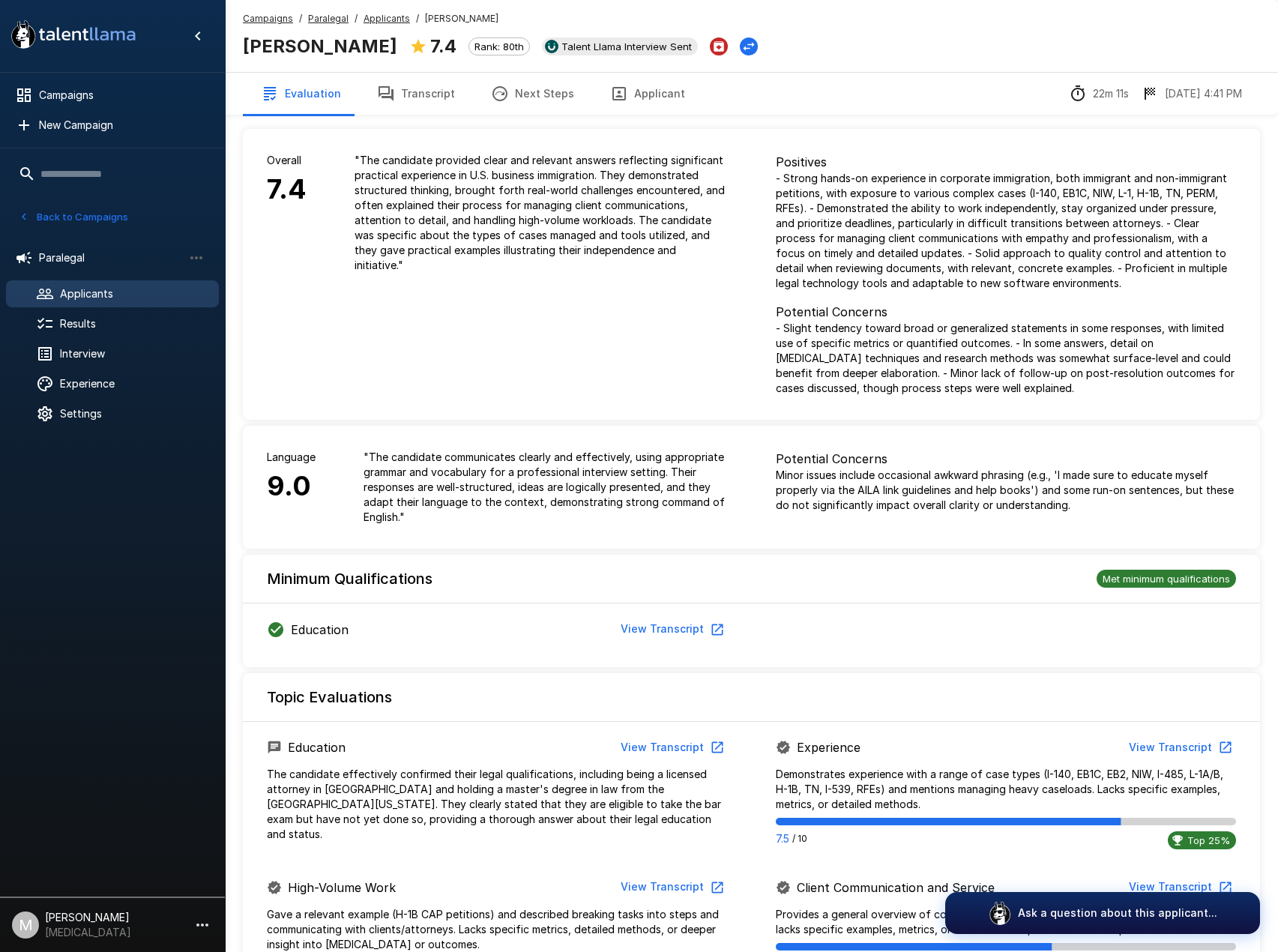
click at [422, 115] on div "Overall 7.4 " The candidate provided clear and relevant answers reflecting sign…" at bounding box center [752, 860] width 1017 height 1721
click at [422, 108] on button "Transcript" at bounding box center [416, 93] width 114 height 42
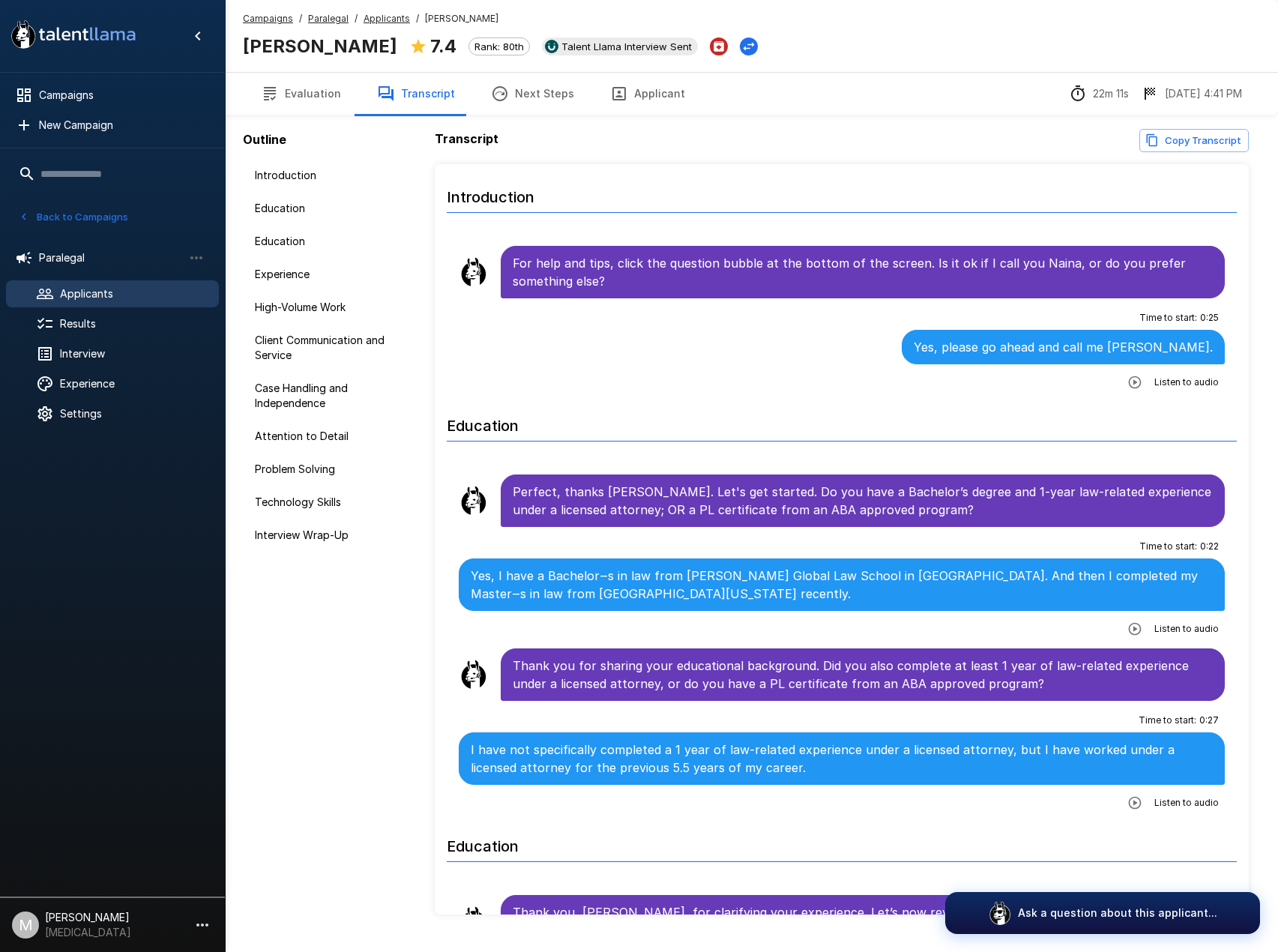
click at [657, 103] on button "Applicant" at bounding box center [647, 93] width 111 height 42
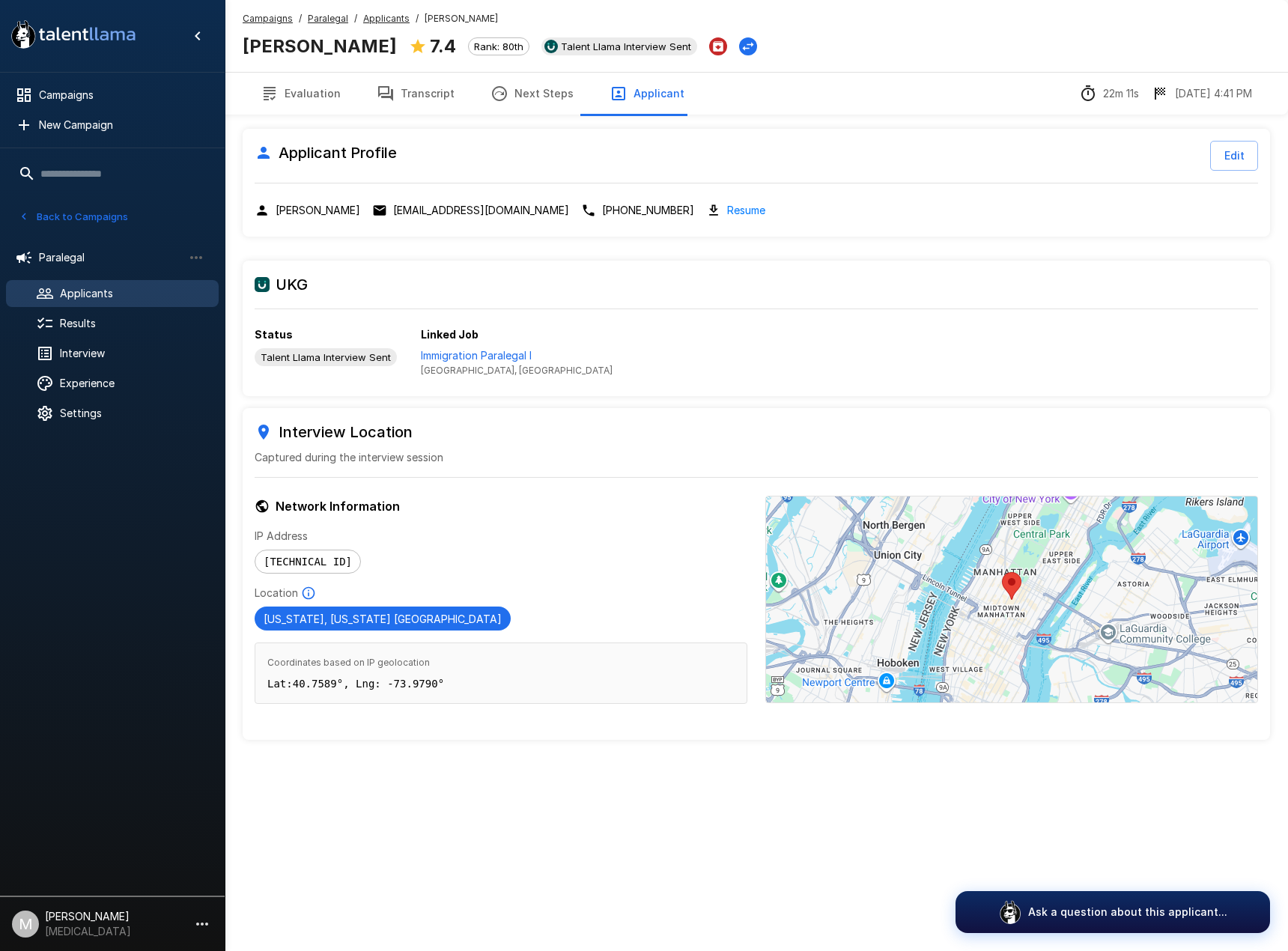
click at [679, 201] on div "Applicant Profile Edit Naina Bishnoi nainabishnoi@gmail.com +1 (706) 240-4300 R…" at bounding box center [756, 182] width 1028 height 107
click at [706, 211] on div "Resume" at bounding box center [735, 210] width 60 height 17
click at [727, 208] on link "Resume" at bounding box center [746, 210] width 38 height 17
click at [417, 107] on button "Transcript" at bounding box center [416, 93] width 114 height 42
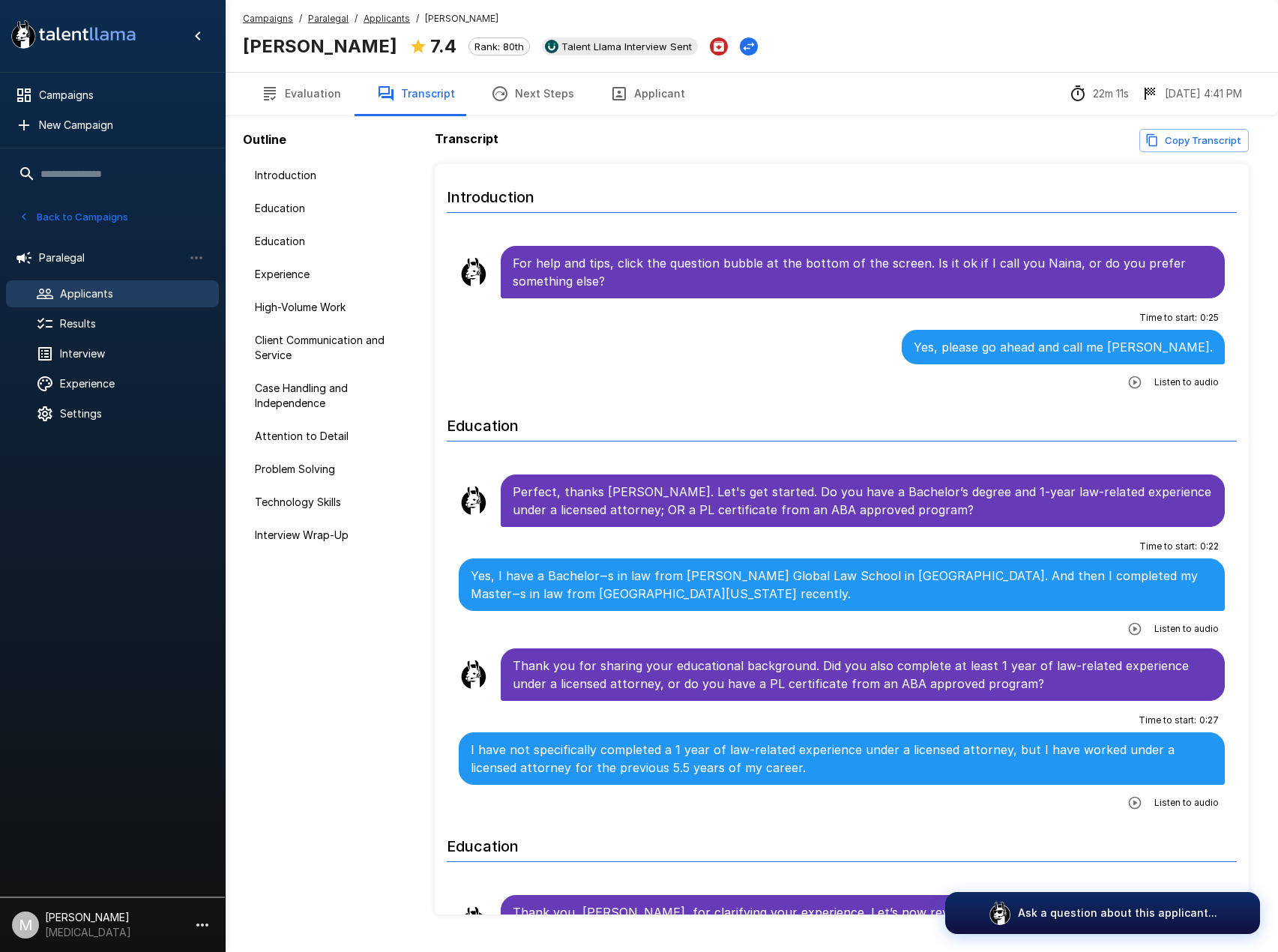
click at [1128, 384] on icon "button" at bounding box center [1135, 382] width 15 height 15
click at [1157, 385] on div at bounding box center [1141, 383] width 96 height 19
click at [1142, 386] on div at bounding box center [1141, 383] width 96 height 19
click at [1124, 386] on div at bounding box center [1141, 383] width 96 height 19
click at [1066, 380] on icon "button" at bounding box center [1073, 383] width 15 height 15
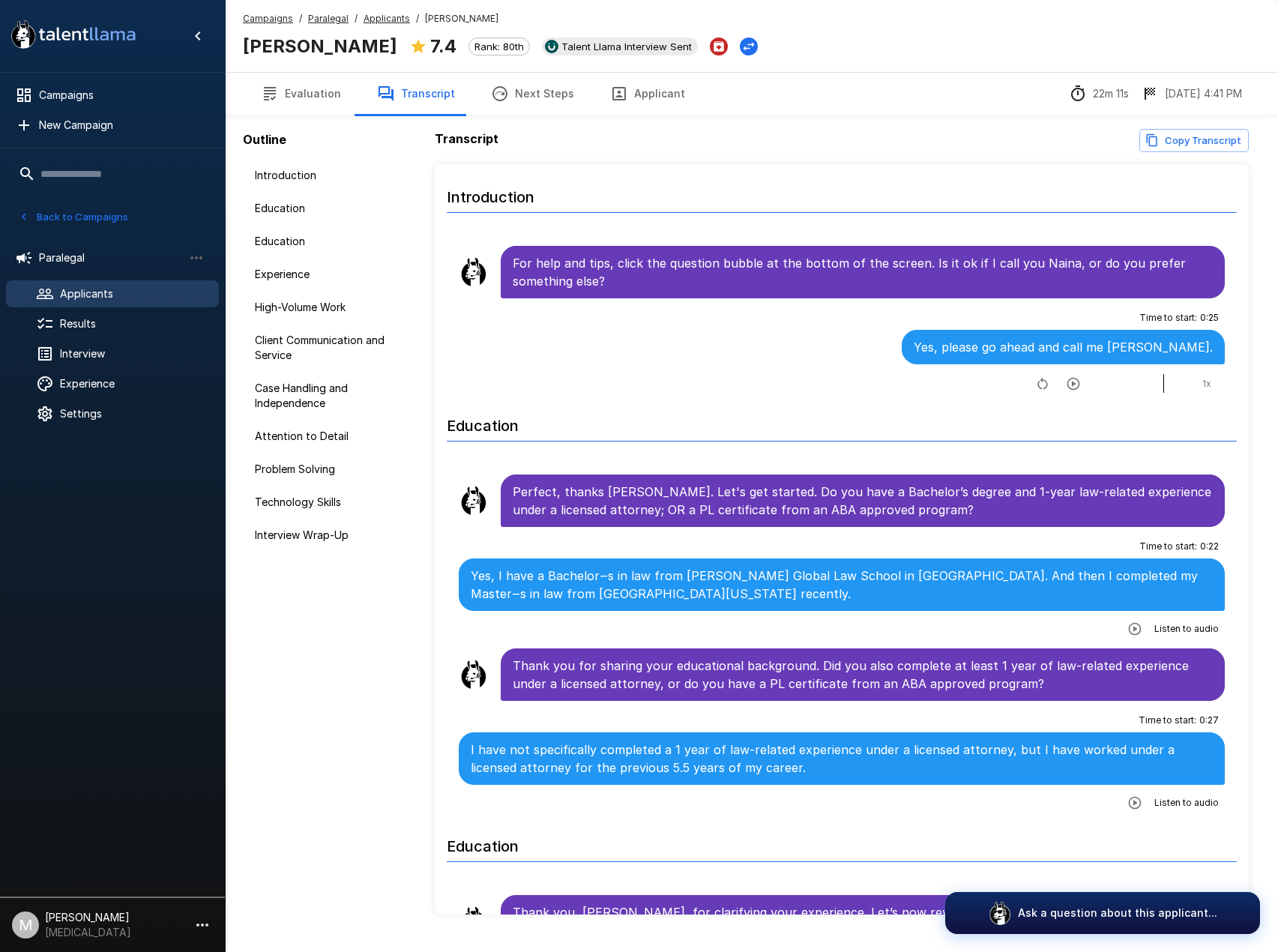
click at [372, 646] on div "Outline Introduction Education Education Experience High-Volume Work Client Com…" at bounding box center [324, 540] width 198 height 1082
click at [636, 98] on button "Applicant" at bounding box center [647, 93] width 111 height 42
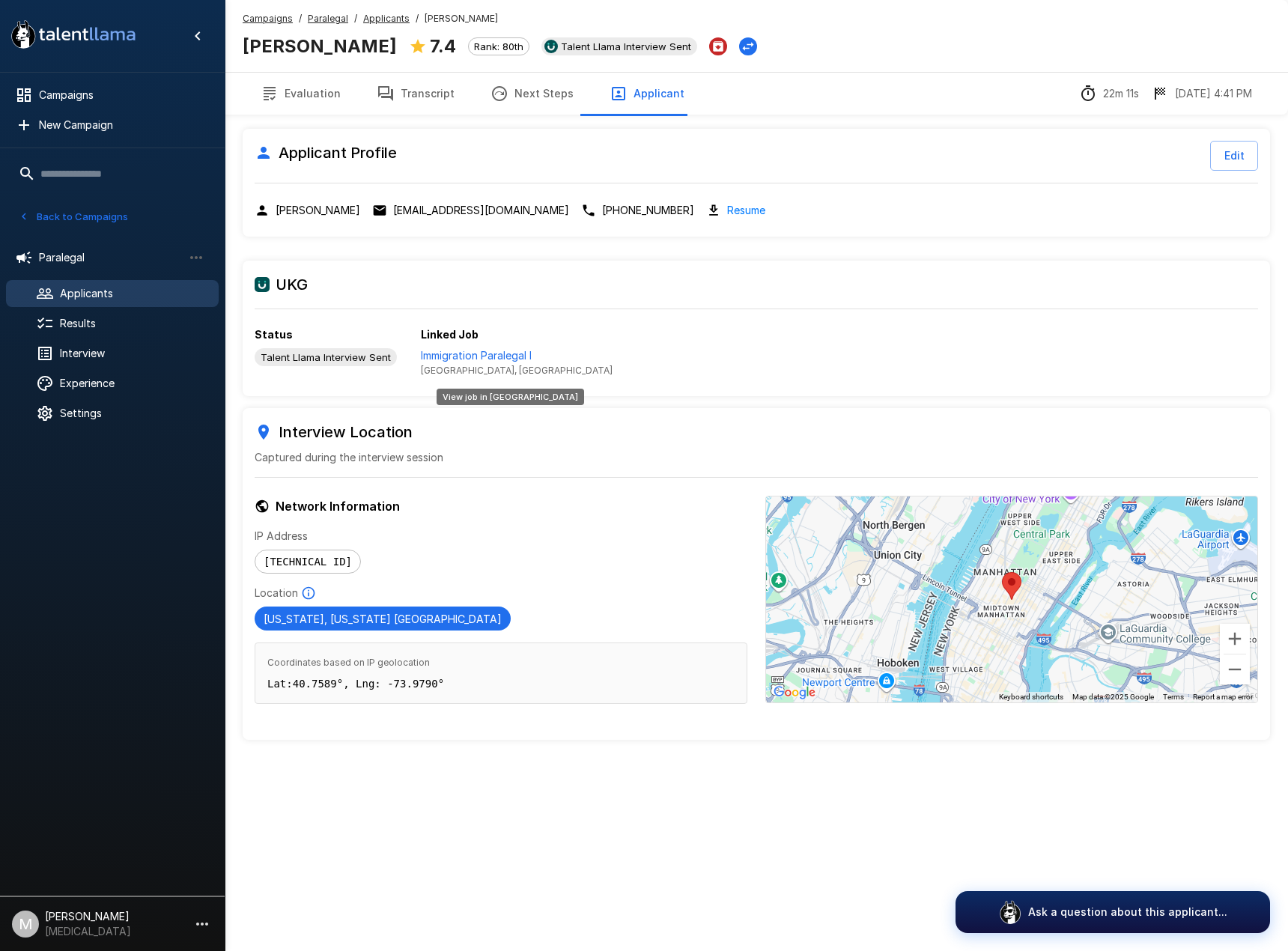
click at [465, 352] on p "Immigration Paralegal I" at bounding box center [517, 355] width 192 height 15
